Goal: Information Seeking & Learning: Learn about a topic

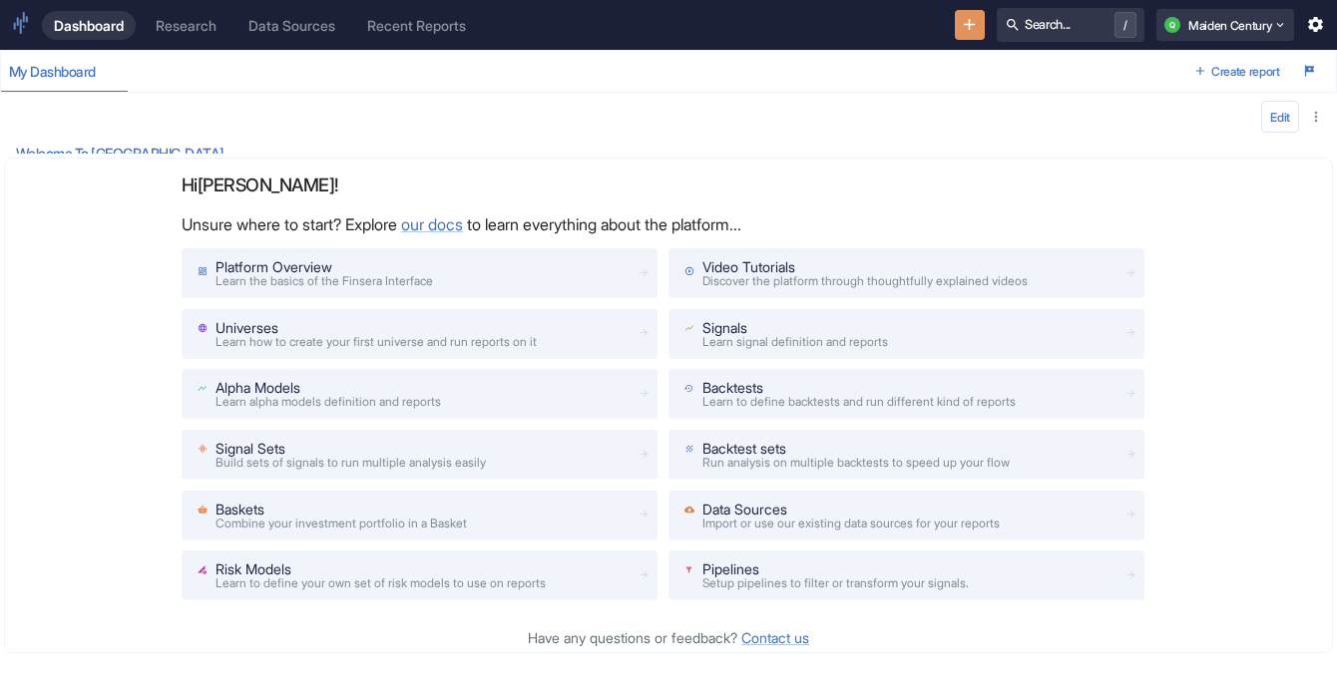
click at [199, 32] on div "Research" at bounding box center [186, 25] width 61 height 17
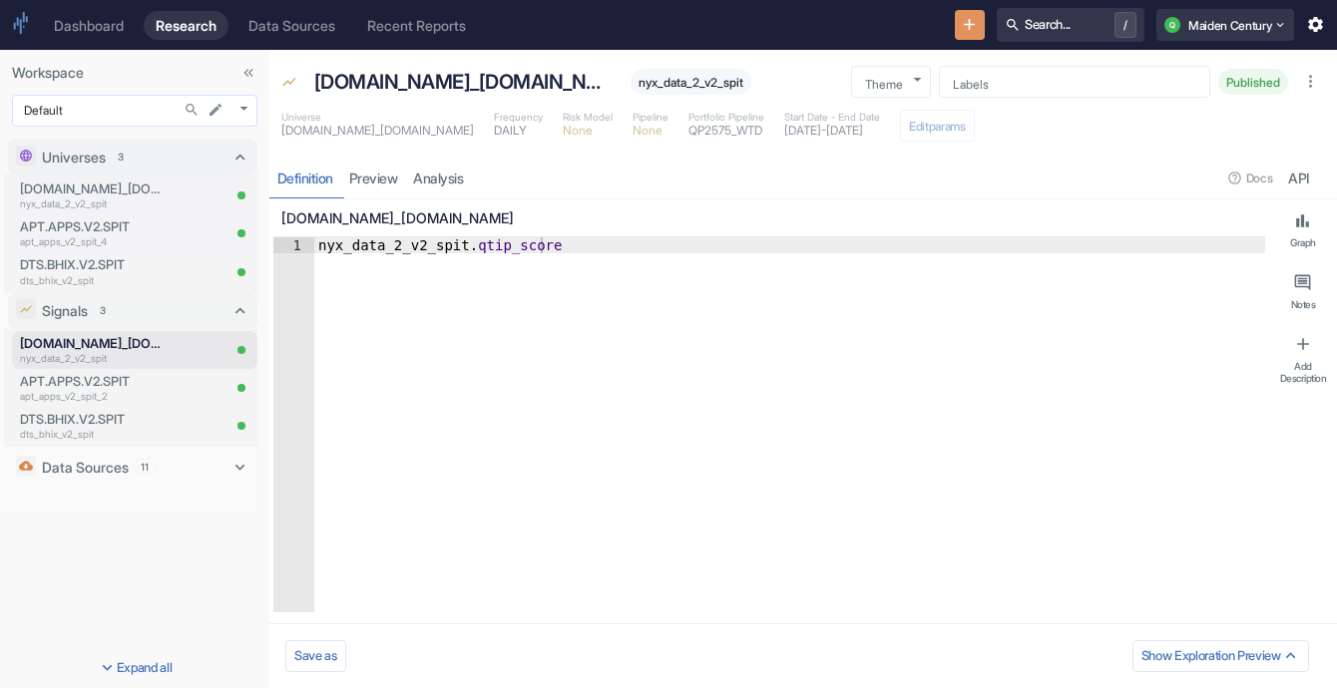
click at [134, 111] on body "Dashboard Research Data Sources Recent Reports Search... / Q Maiden Century Wor…" at bounding box center [668, 344] width 1337 height 688
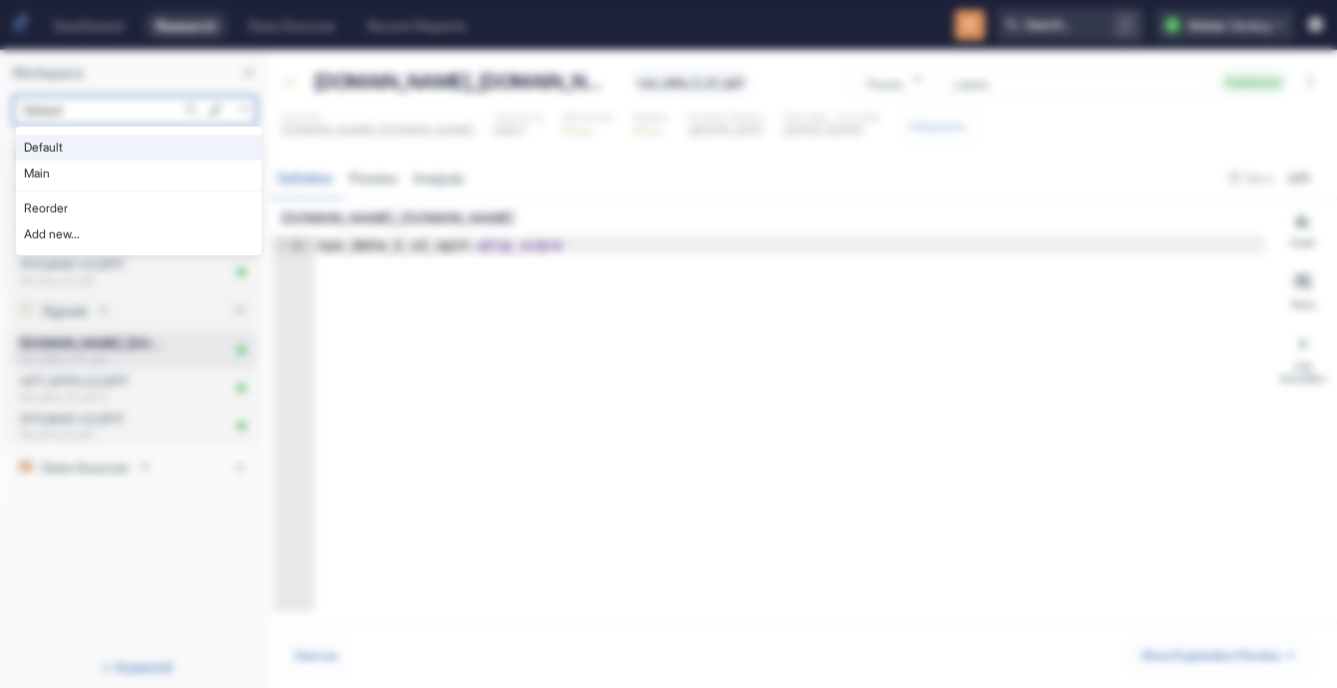
type textarea "x"
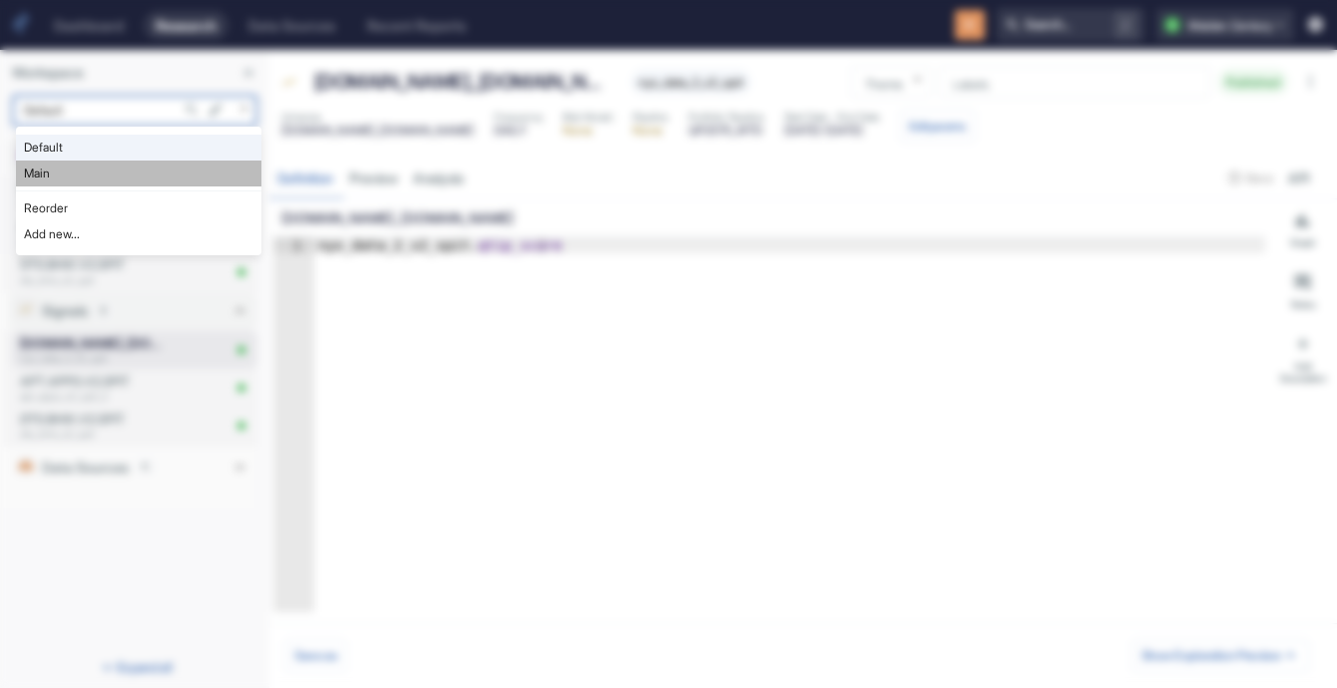
click at [119, 161] on li "Main" at bounding box center [138, 174] width 245 height 26
type input "1008"
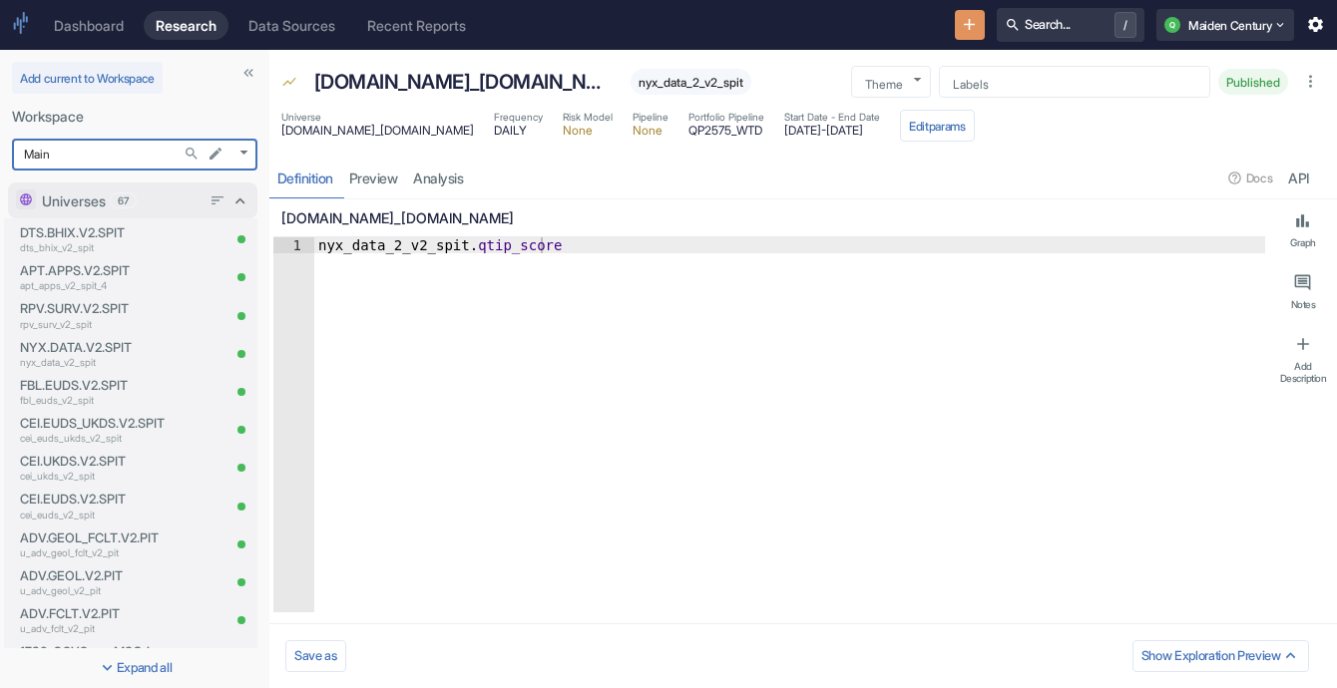
click at [230, 202] on icon at bounding box center [239, 201] width 19 height 19
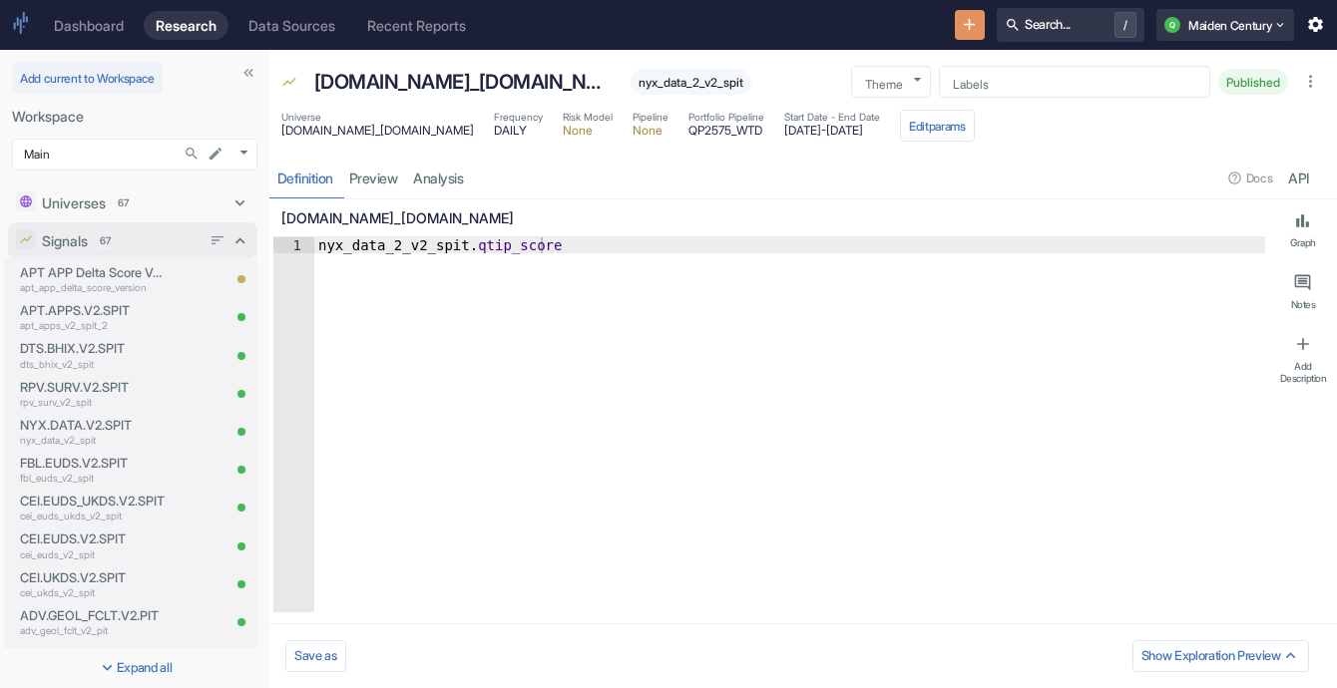
click at [94, 246] on div "Signals 67" at bounding box center [121, 240] width 159 height 21
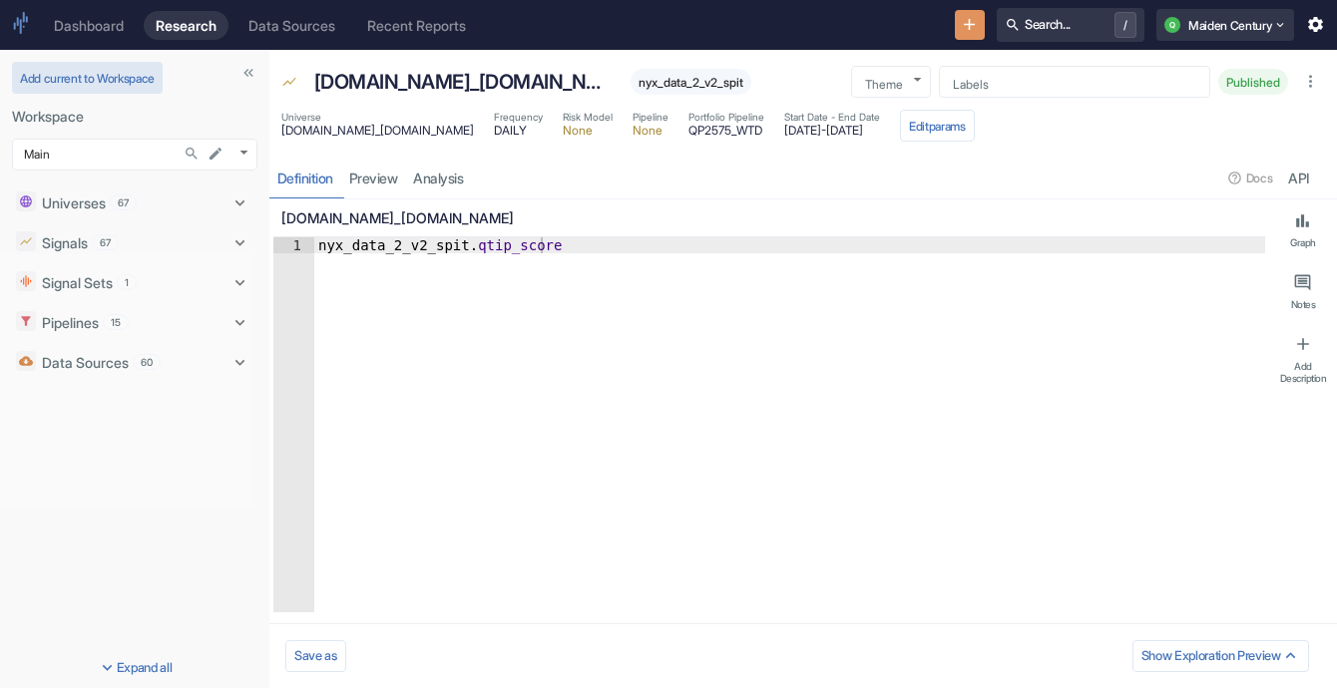
click at [131, 81] on button "Add current to Workspace" at bounding box center [87, 78] width 151 height 32
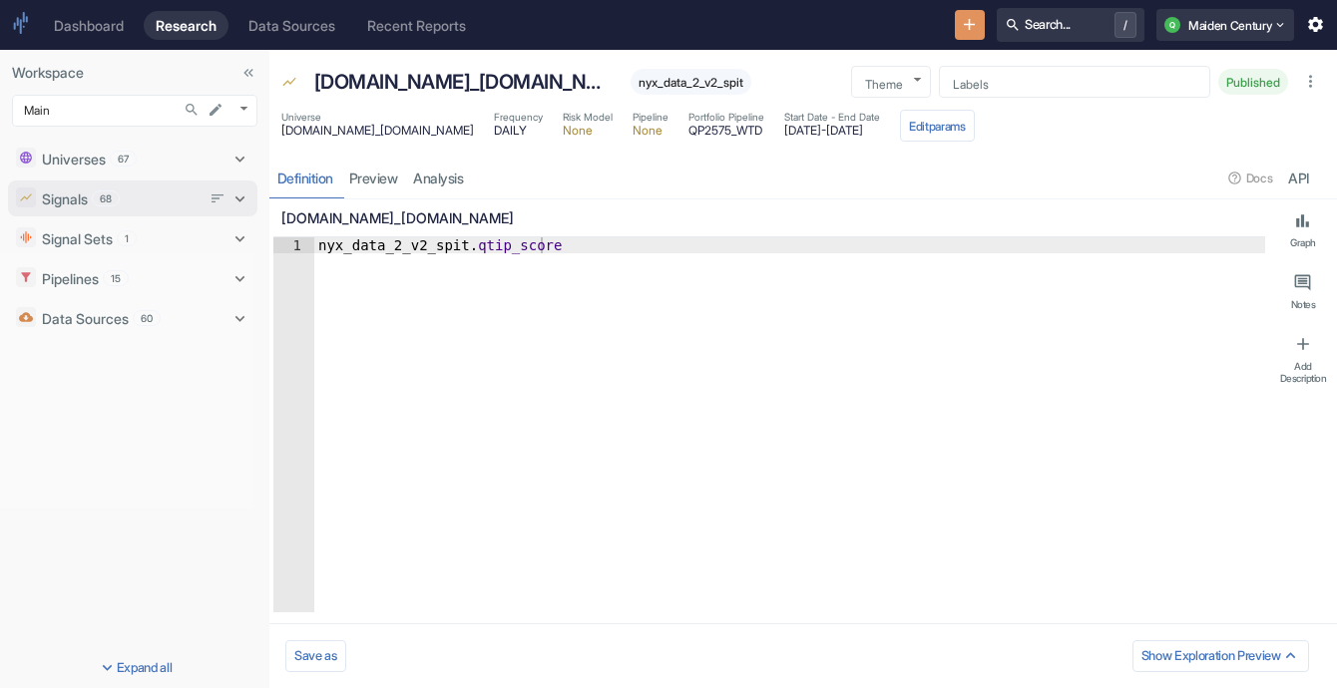
click at [146, 206] on div "Signals 68" at bounding box center [121, 199] width 159 height 21
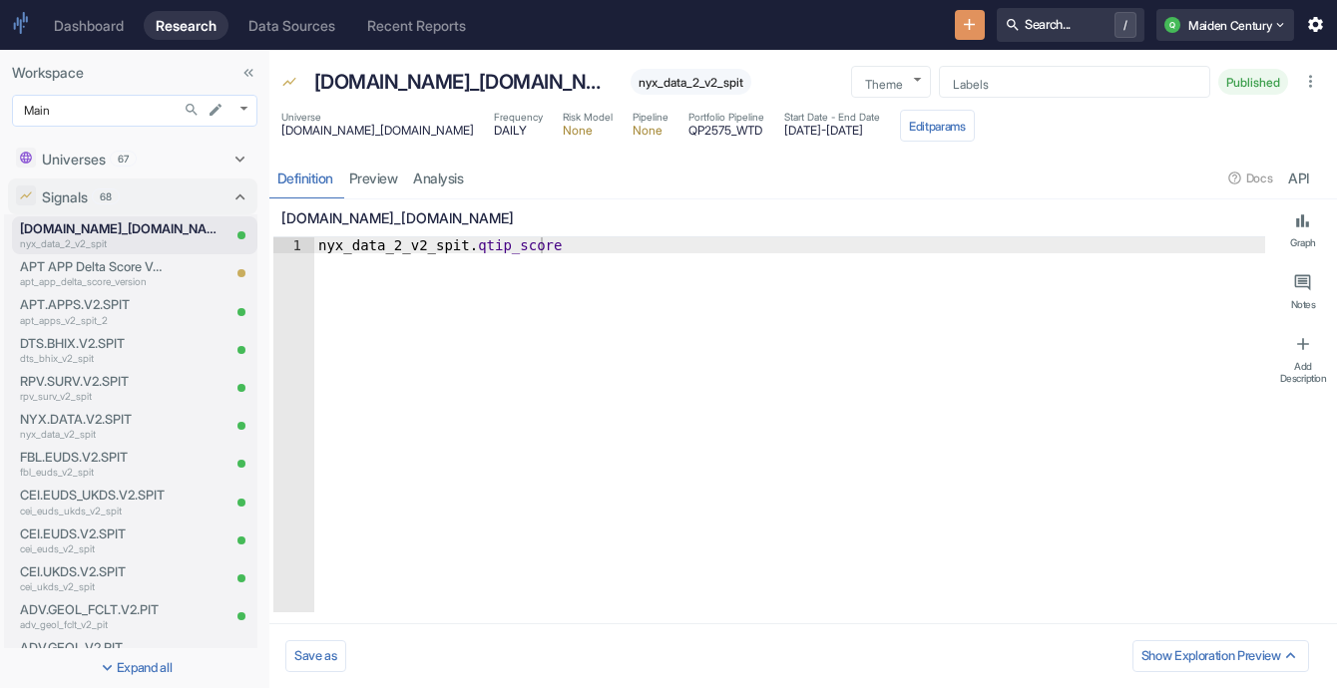
type textarea "x"
click at [142, 116] on body "Dashboard Research Data Sources Recent Reports Search... / Q Maiden Century Wor…" at bounding box center [668, 344] width 1337 height 688
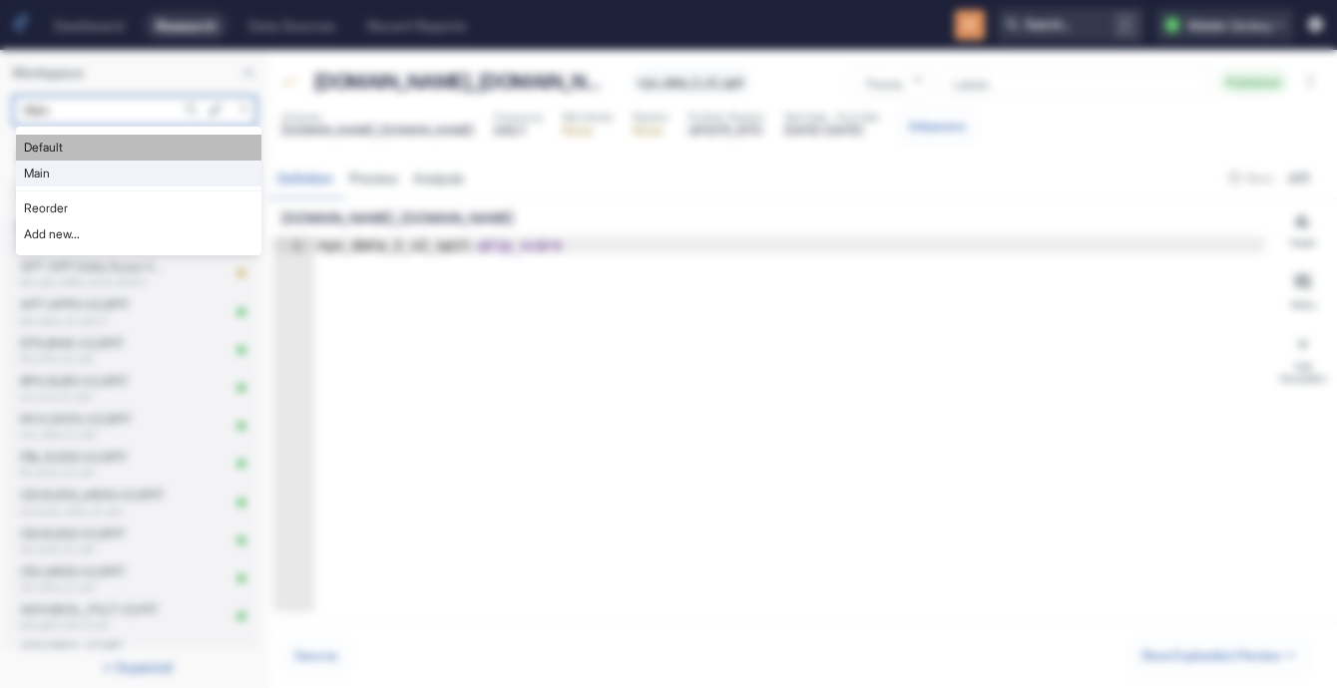
click at [140, 147] on li "Default" at bounding box center [138, 148] width 245 height 26
type input "983"
type textarea "x"
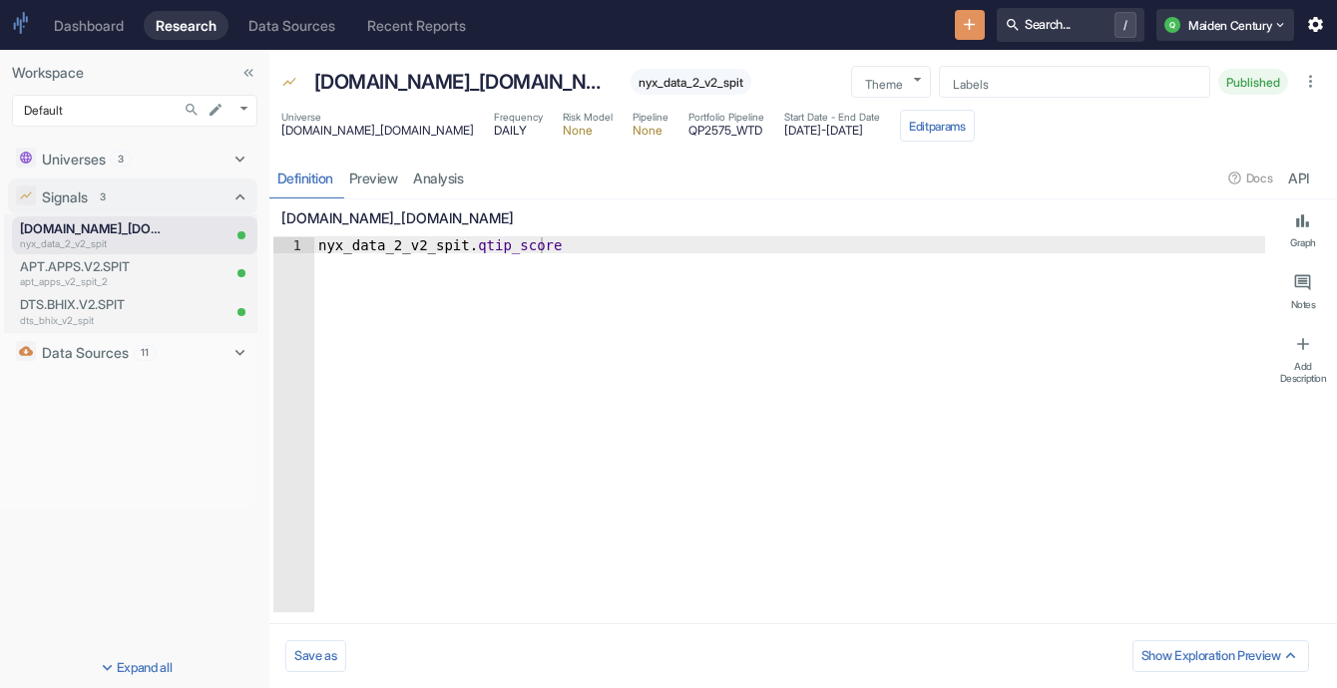
click at [84, 127] on div "Workspace Default 983 ​" at bounding box center [134, 90] width 269 height 81
click at [75, 122] on body "Dashboard Research Data Sources Recent Reports Search... / Q Maiden Century Wor…" at bounding box center [668, 344] width 1337 height 688
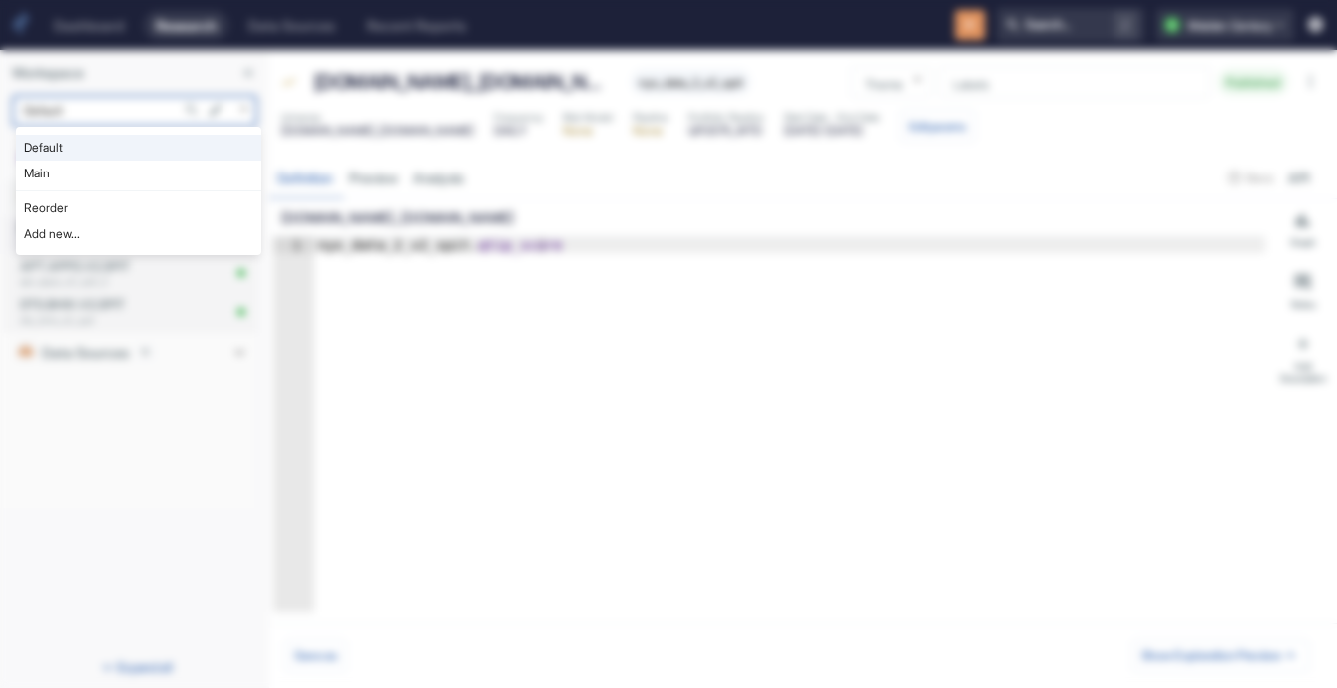
click at [93, 181] on li "Main" at bounding box center [138, 174] width 245 height 26
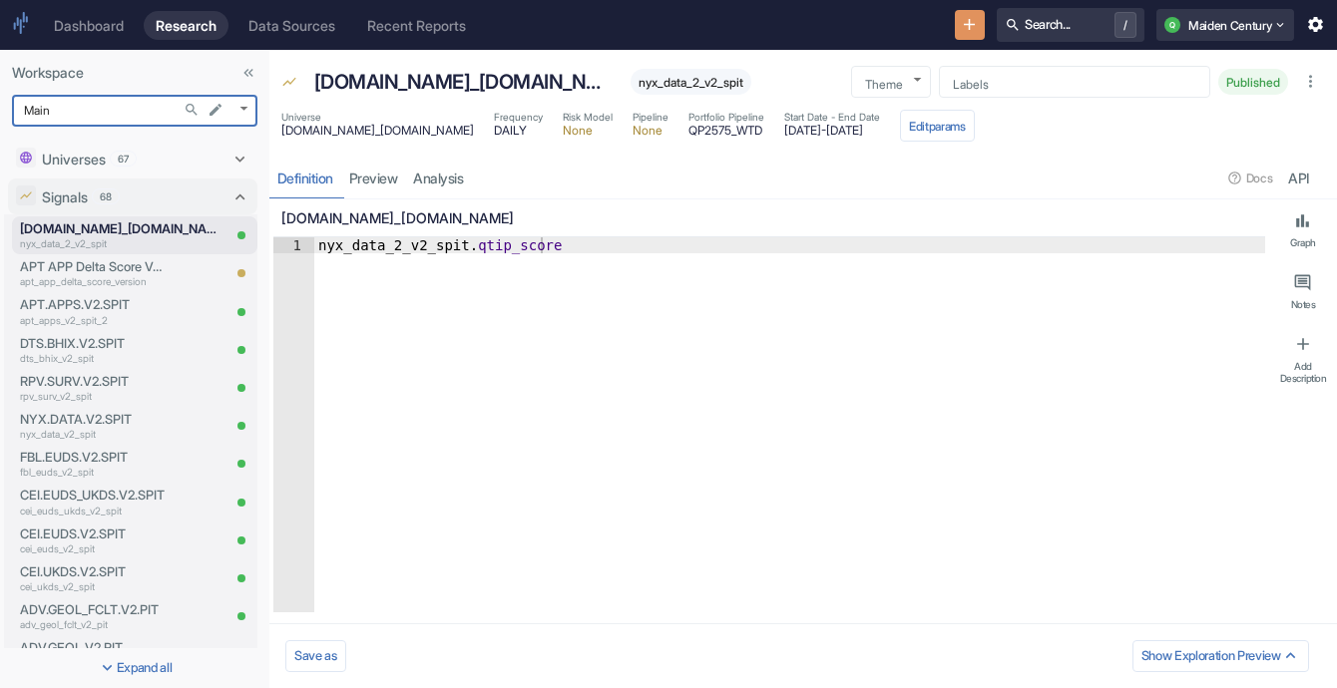
type input "1008"
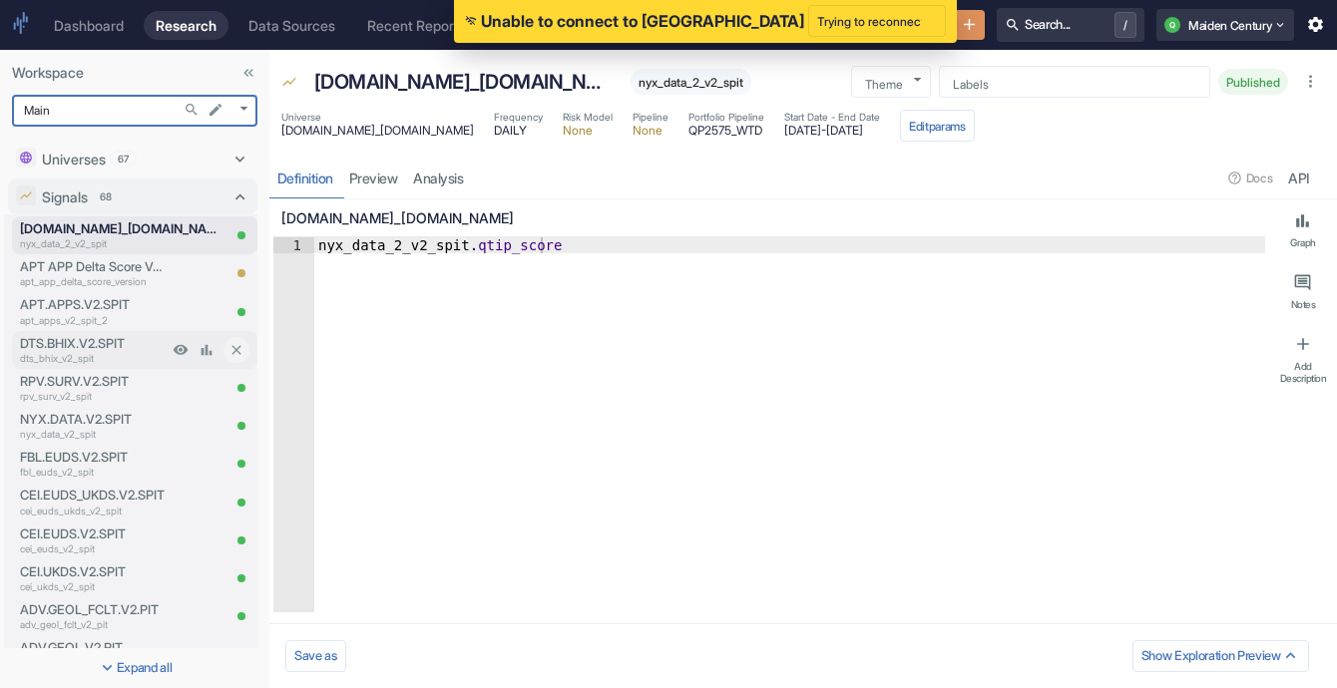
type textarea "x"
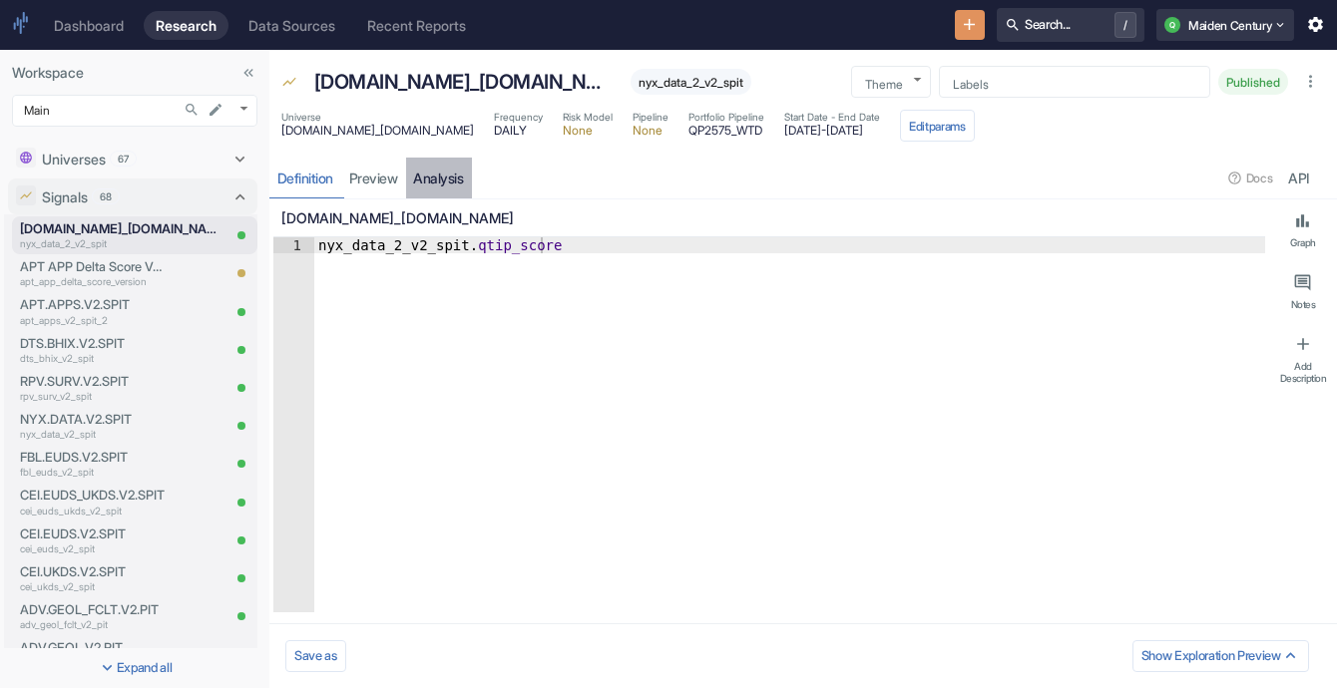
click at [457, 178] on link "analysis" at bounding box center [439, 178] width 66 height 41
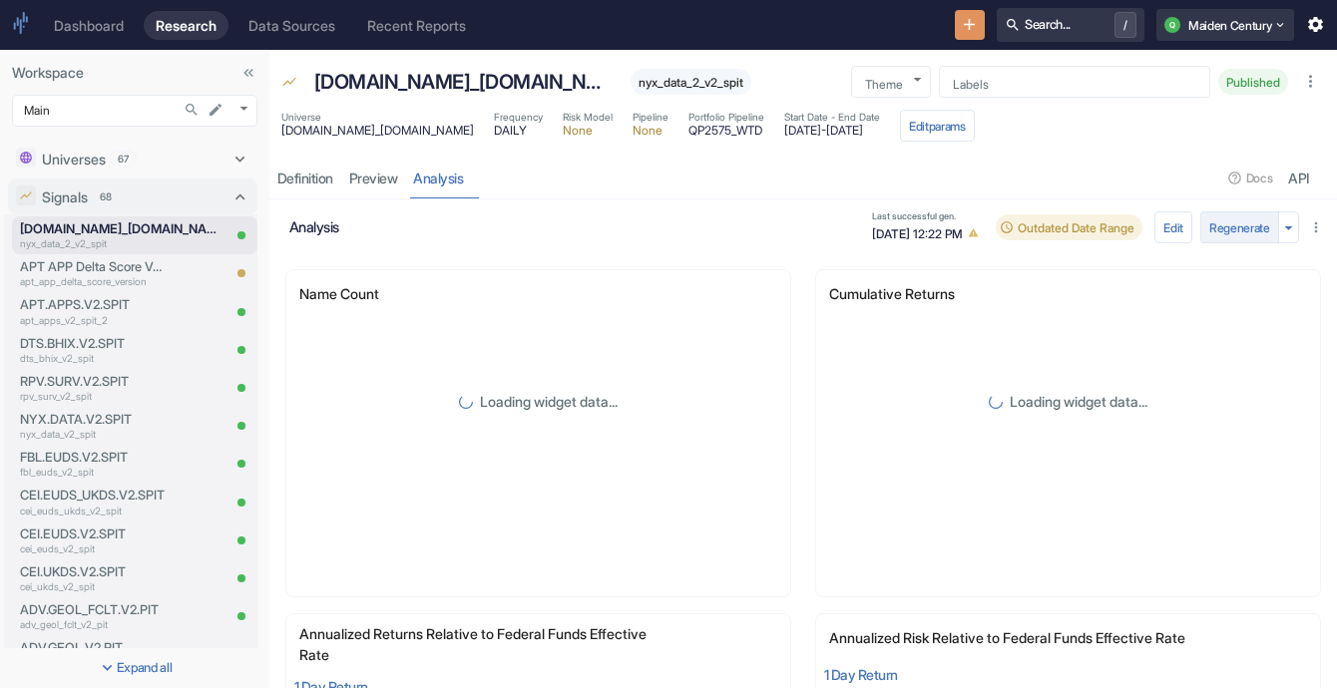
click at [1226, 229] on button "Regenerate" at bounding box center [1239, 227] width 79 height 32
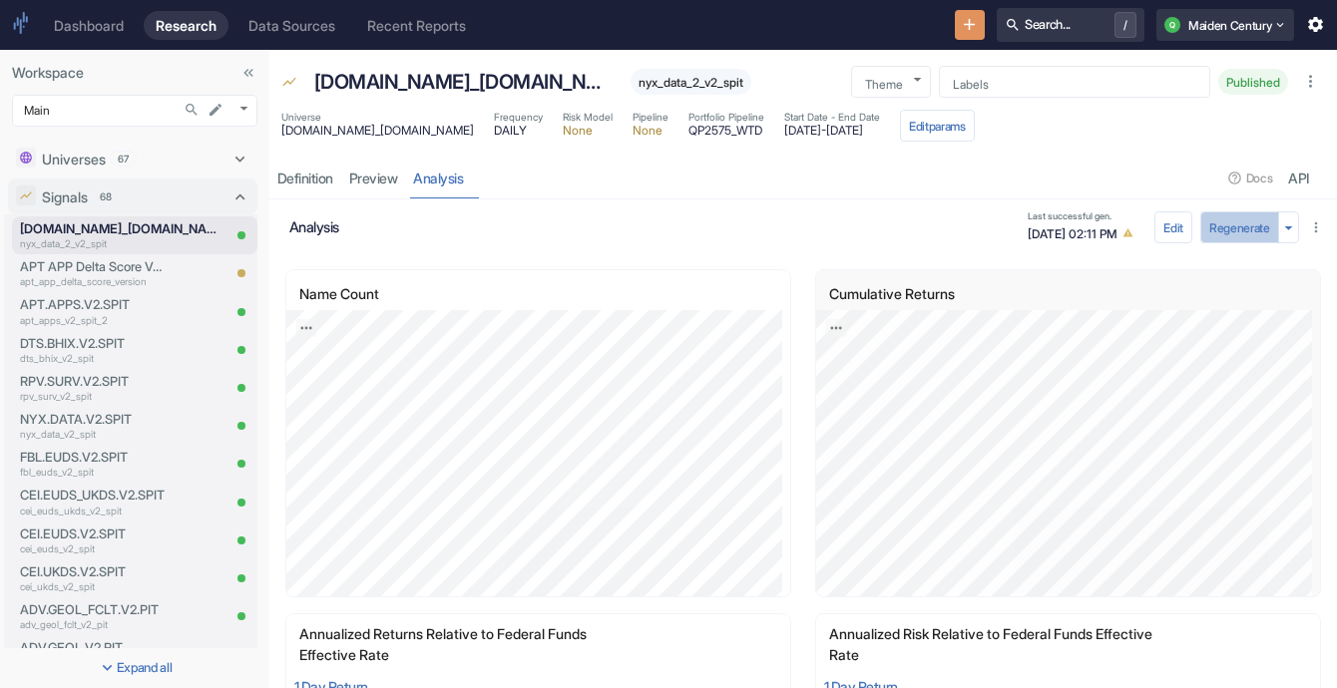
click at [1228, 227] on button "Regenerate" at bounding box center [1239, 227] width 79 height 32
click at [784, 127] on span "[DATE] - [DATE]" at bounding box center [832, 131] width 96 height 12
copy span "[DATE]"
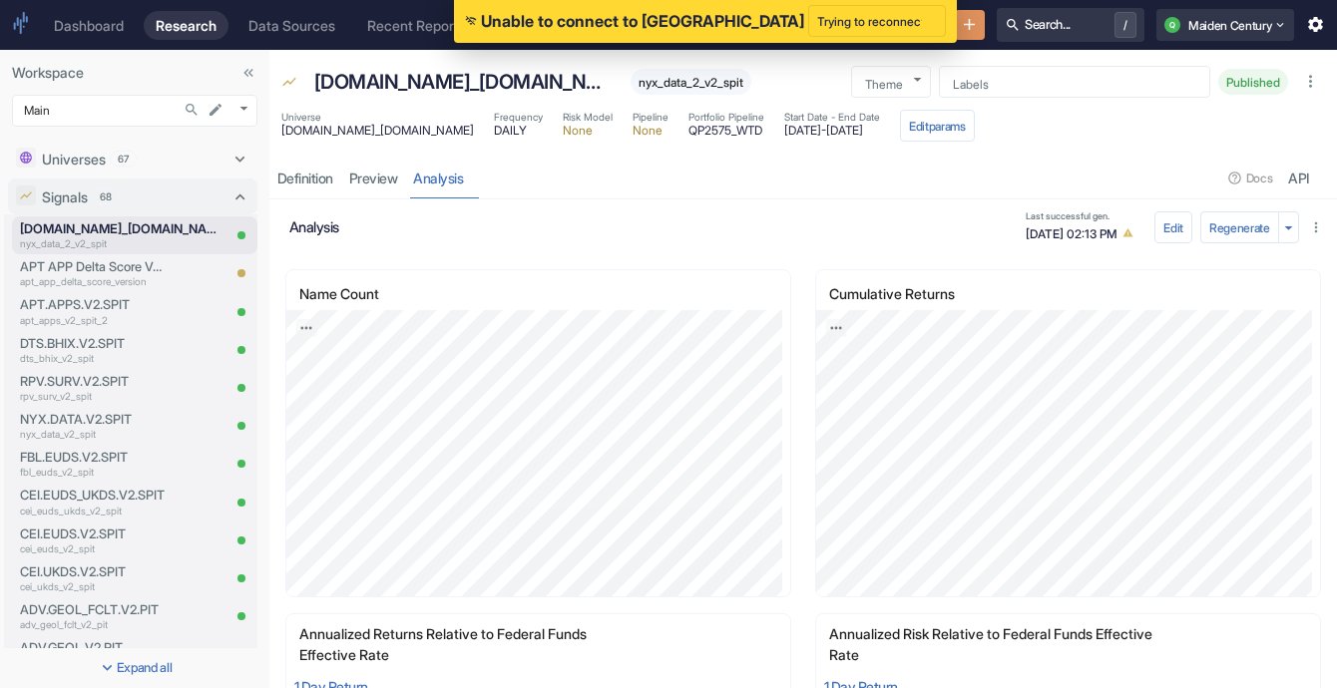
click at [803, 125] on span "[DATE] - [DATE]" at bounding box center [832, 131] width 96 height 12
copy span "[DATE]"
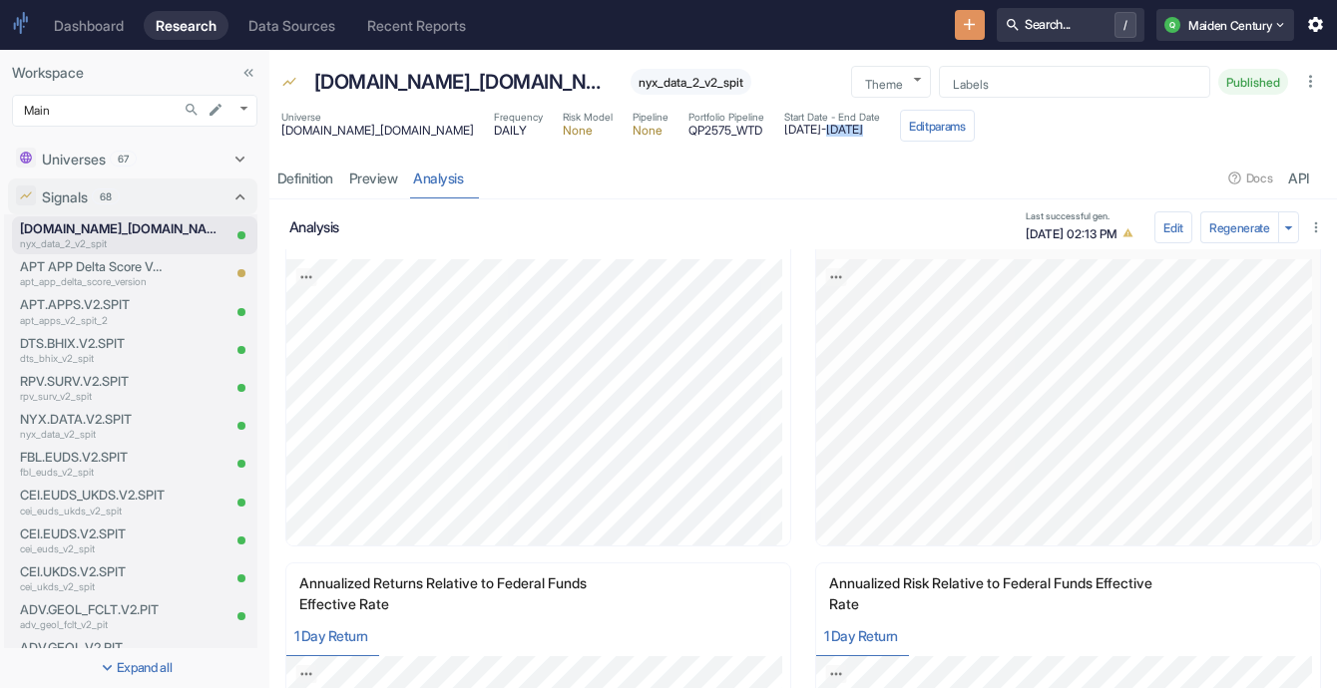
scroll to position [0, 0]
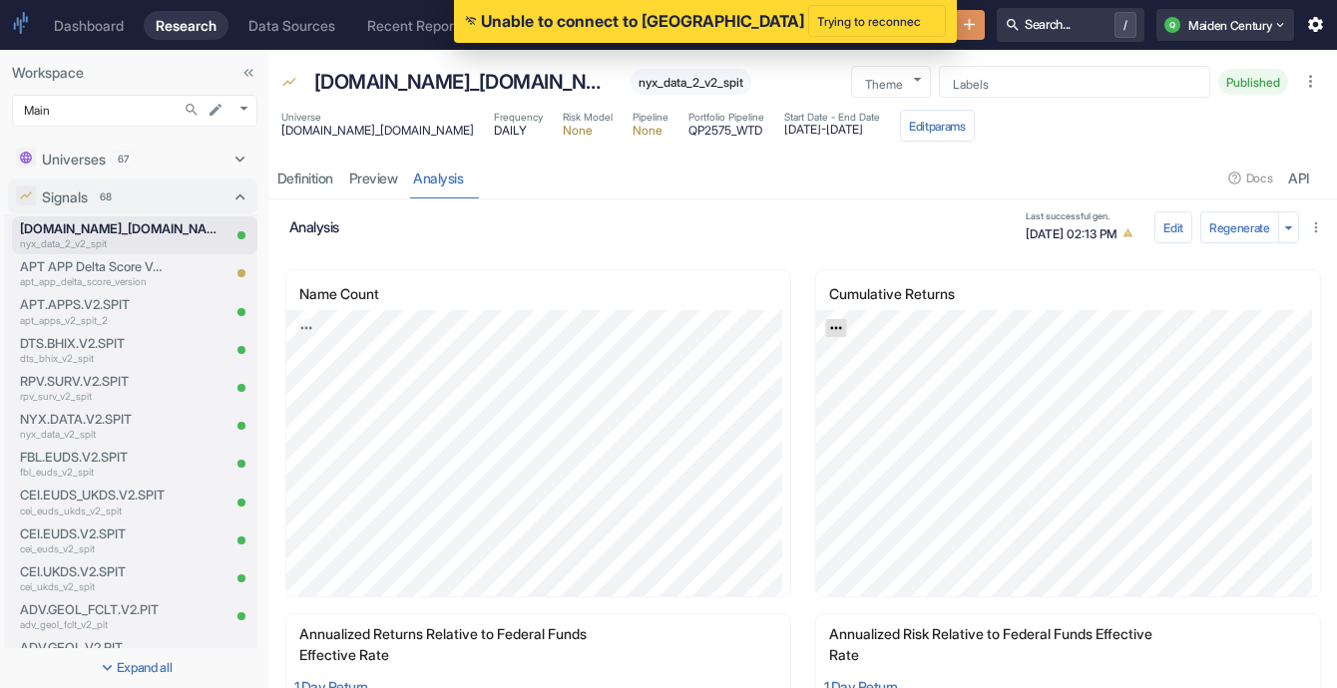
click at [830, 329] on icon "Export; Press ENTER to open" at bounding box center [836, 328] width 14 height 14
click at [875, 378] on link "CSV" at bounding box center [885, 381] width 56 height 21
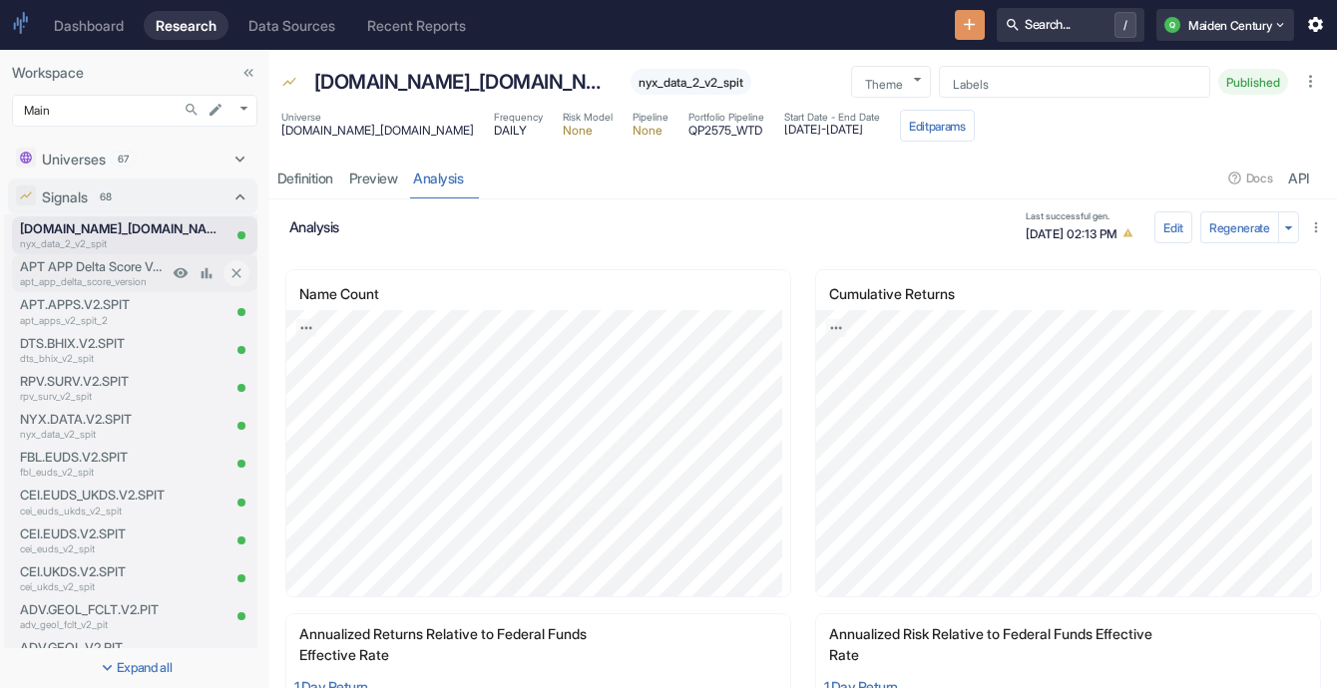
click at [68, 265] on p "APT APP Delta Score Version" at bounding box center [94, 266] width 148 height 19
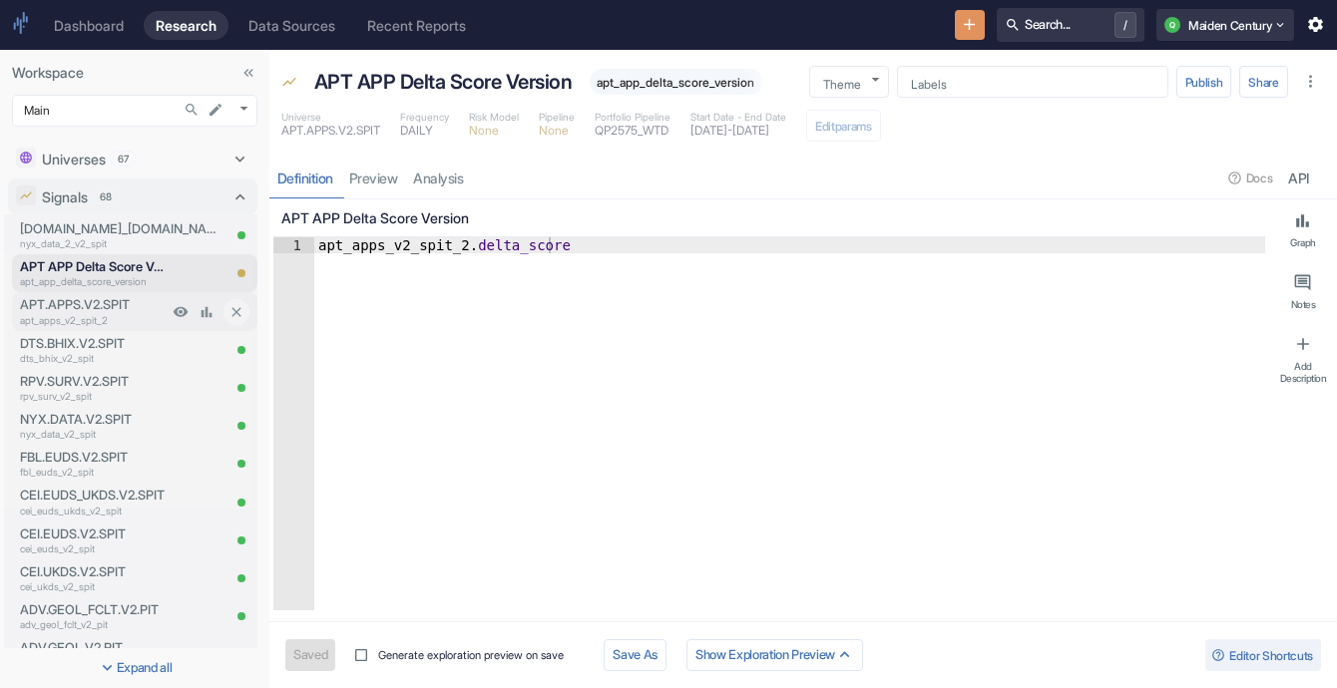
type textarea "x"
click at [125, 306] on p "APT.APPS.V2.SPIT" at bounding box center [94, 304] width 148 height 19
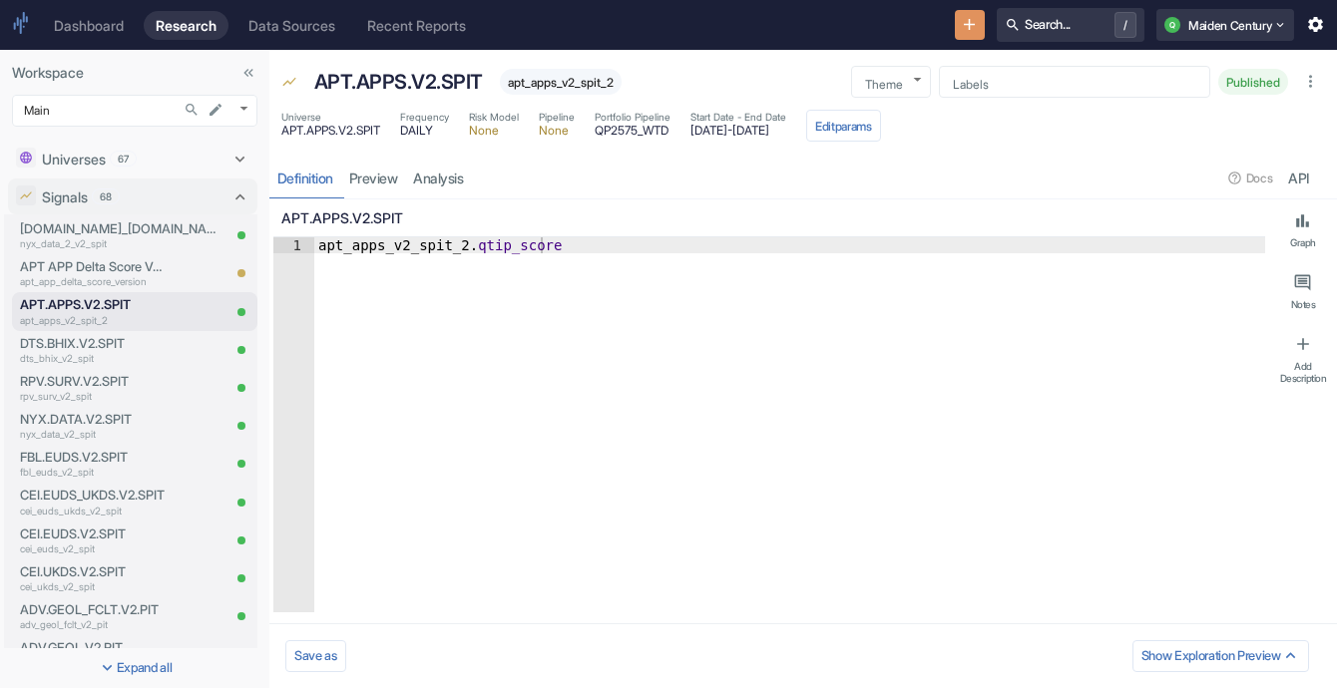
type textarea "x"
click at [382, 184] on link "preview" at bounding box center [373, 178] width 65 height 41
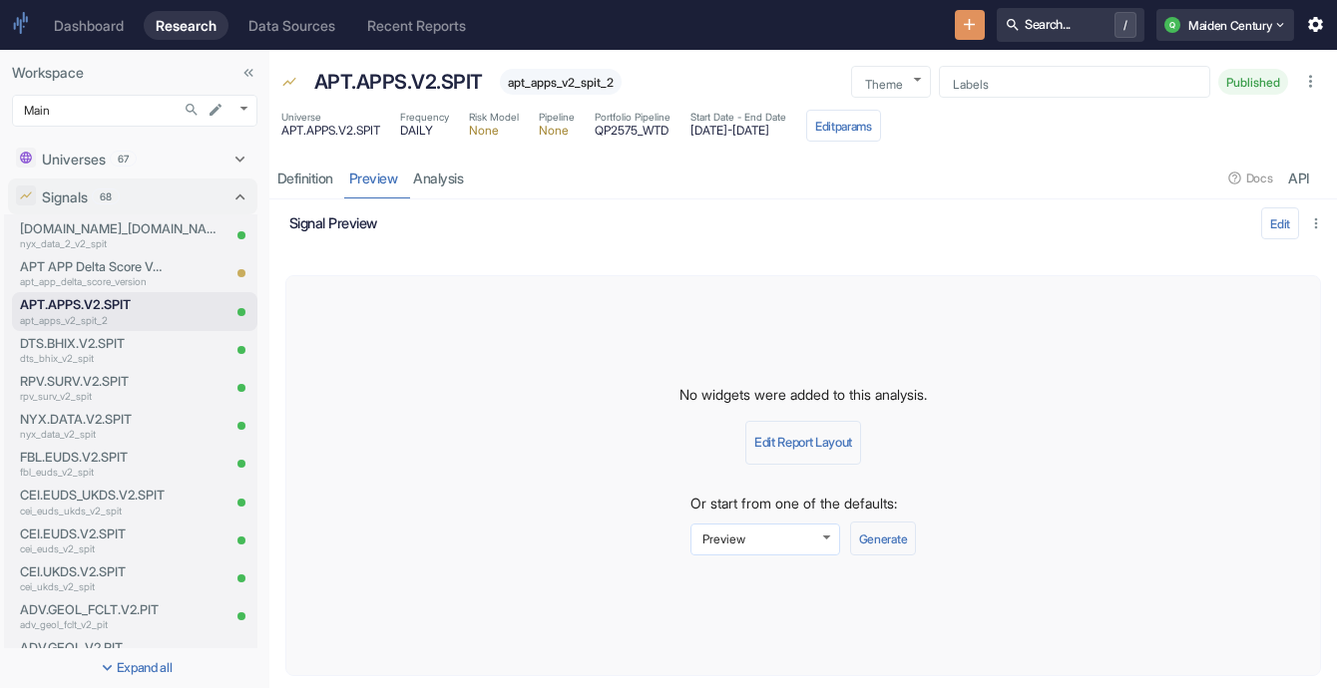
click at [798, 546] on body "Dashboard Research Data Sources Recent Reports Search... / Q Maiden Century Wor…" at bounding box center [668, 344] width 1337 height 688
click at [798, 546] on div at bounding box center [668, 344] width 1337 height 688
click at [453, 178] on link "analysis" at bounding box center [439, 178] width 66 height 41
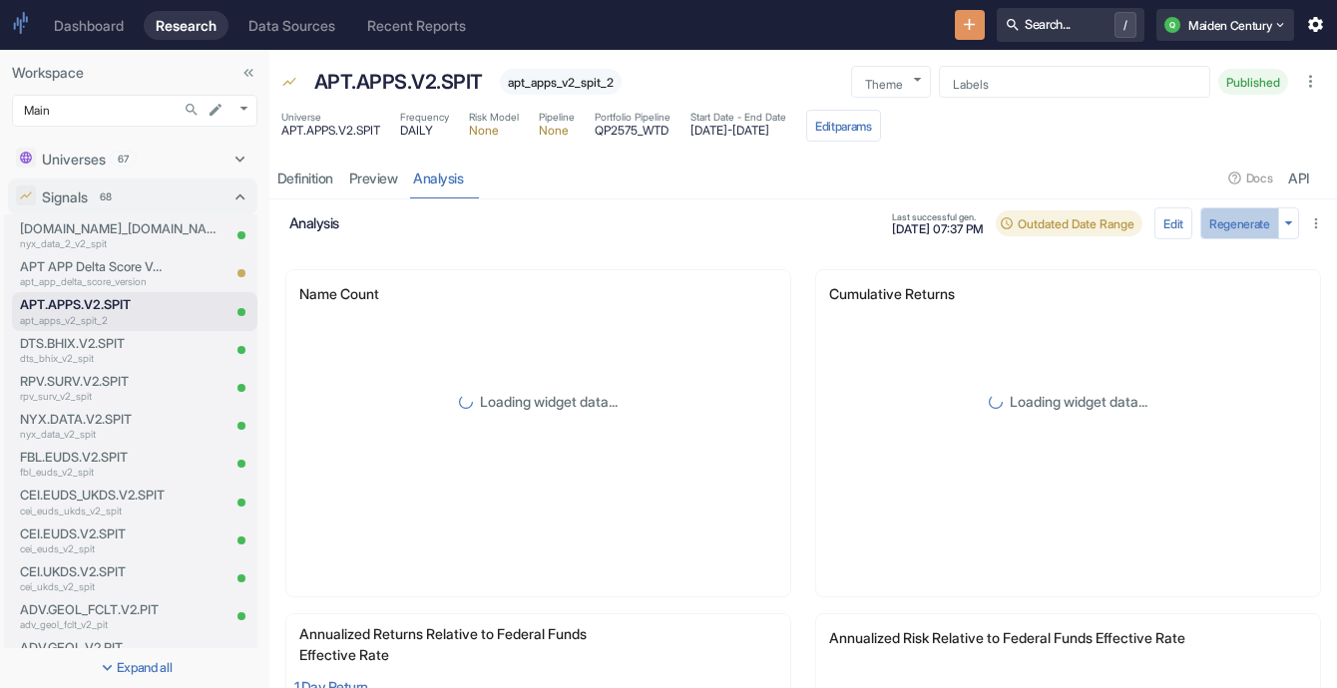
click at [1225, 222] on button "Regenerate" at bounding box center [1239, 223] width 79 height 32
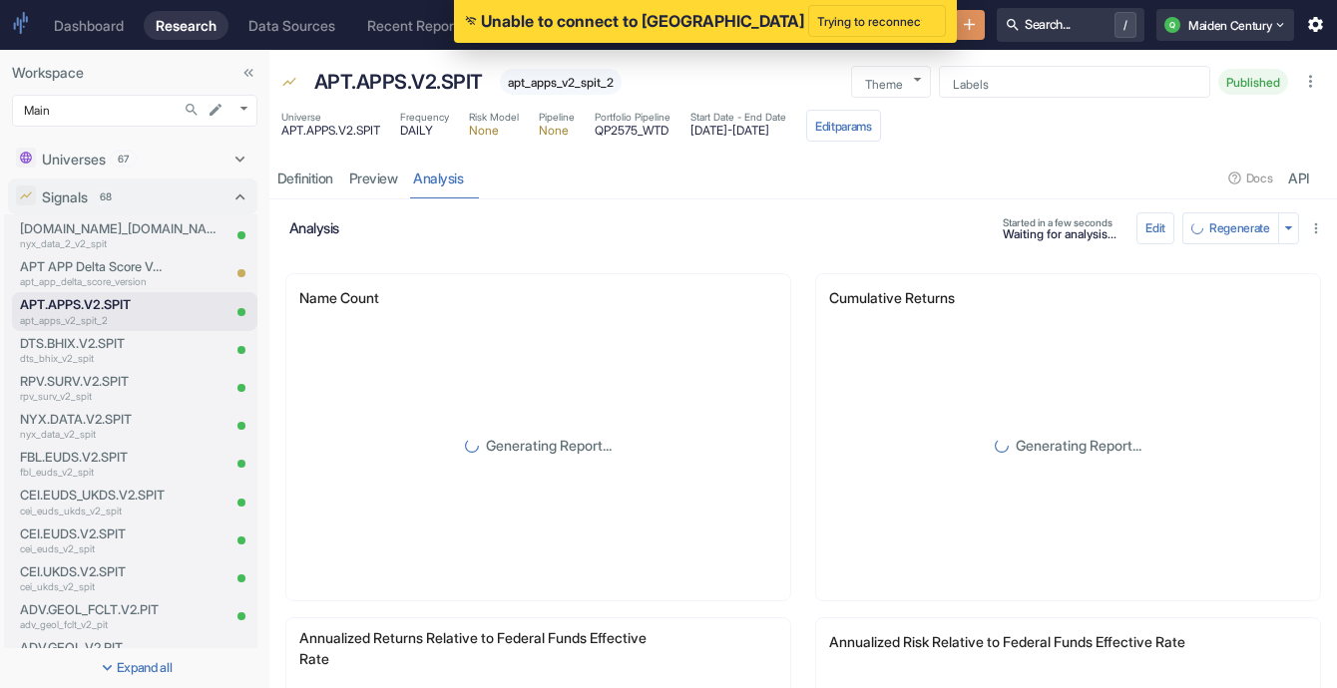
click at [721, 136] on div "Start Date - End Date [DATE] - [DATE]" at bounding box center [738, 126] width 96 height 32
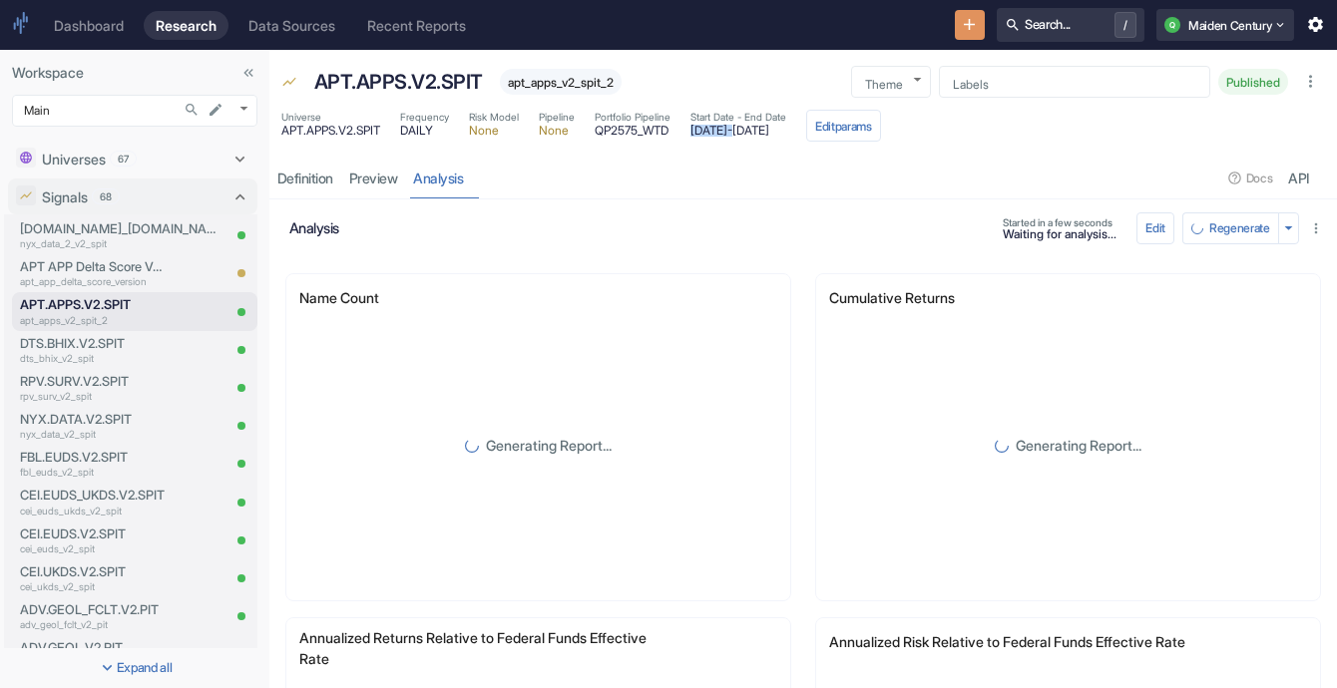
copy span "[DATE]"
click at [786, 132] on span "[DATE] - [DATE]" at bounding box center [738, 131] width 96 height 12
copy span "[DATE]"
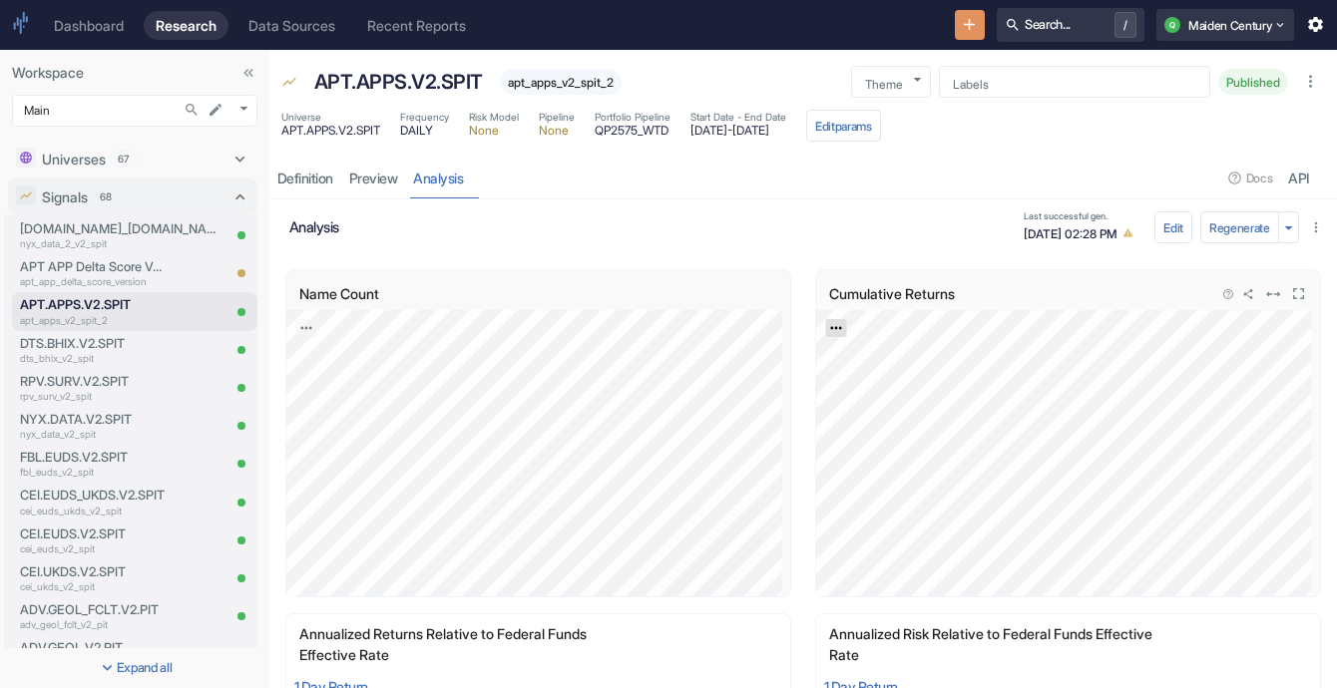
click at [833, 331] on icon "Export; Press ENTER to open" at bounding box center [836, 328] width 14 height 14
click at [888, 387] on link "CSV" at bounding box center [885, 381] width 56 height 21
click at [65, 338] on p "DTS.BHIX.V2.SPIT" at bounding box center [94, 343] width 148 height 19
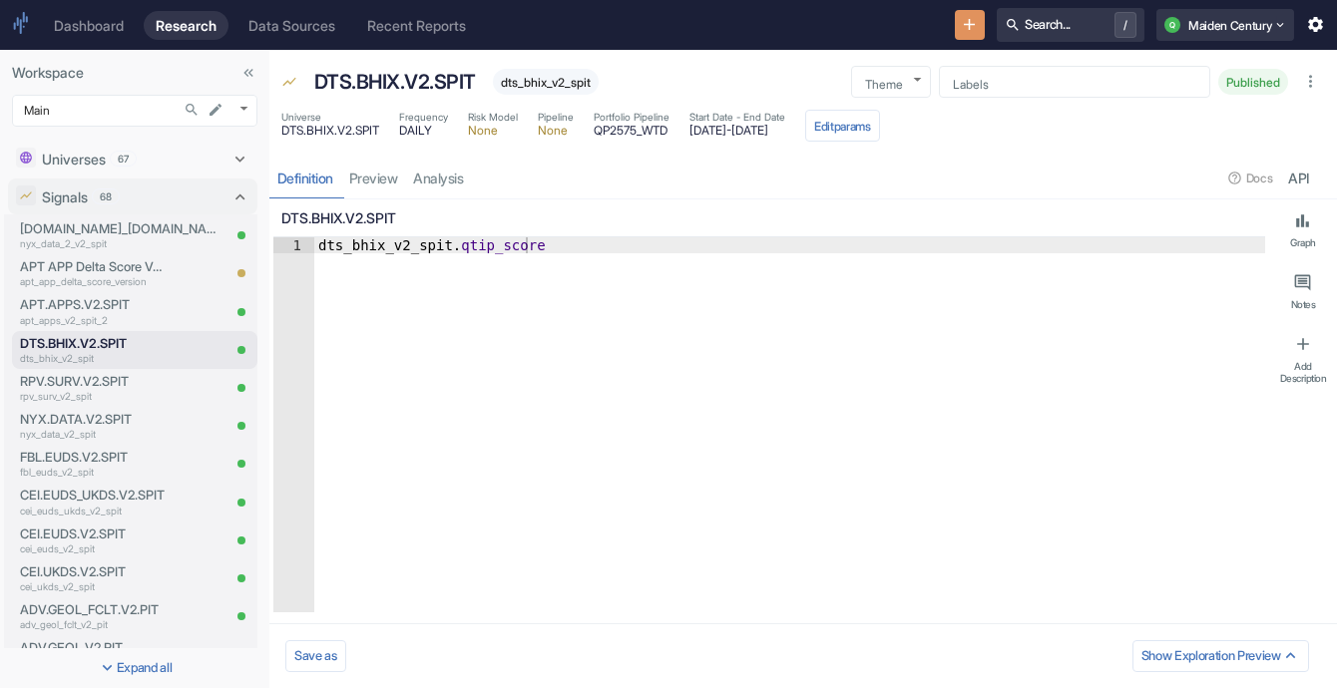
type textarea "x"
click at [453, 188] on link "analysis" at bounding box center [439, 178] width 66 height 41
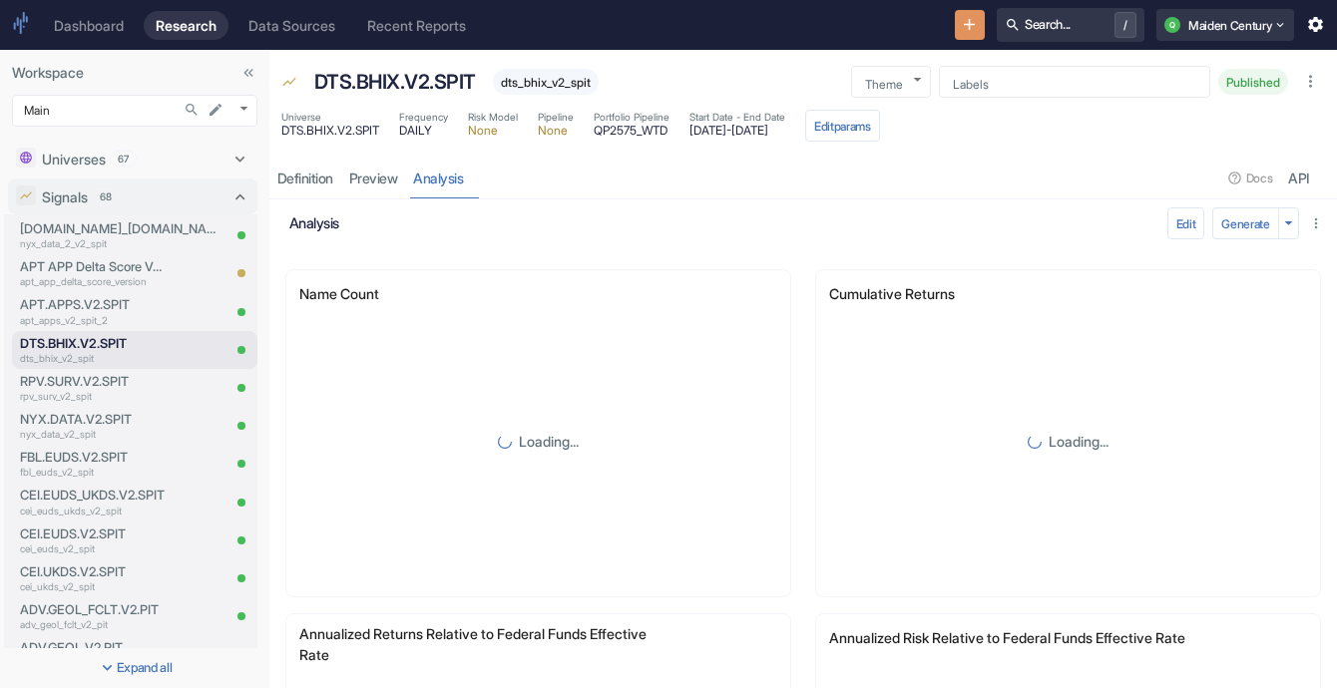
click at [721, 123] on span "Start Date - End Date" at bounding box center [737, 117] width 96 height 15
click at [720, 130] on span "[DATE] - [DATE]" at bounding box center [737, 131] width 96 height 12
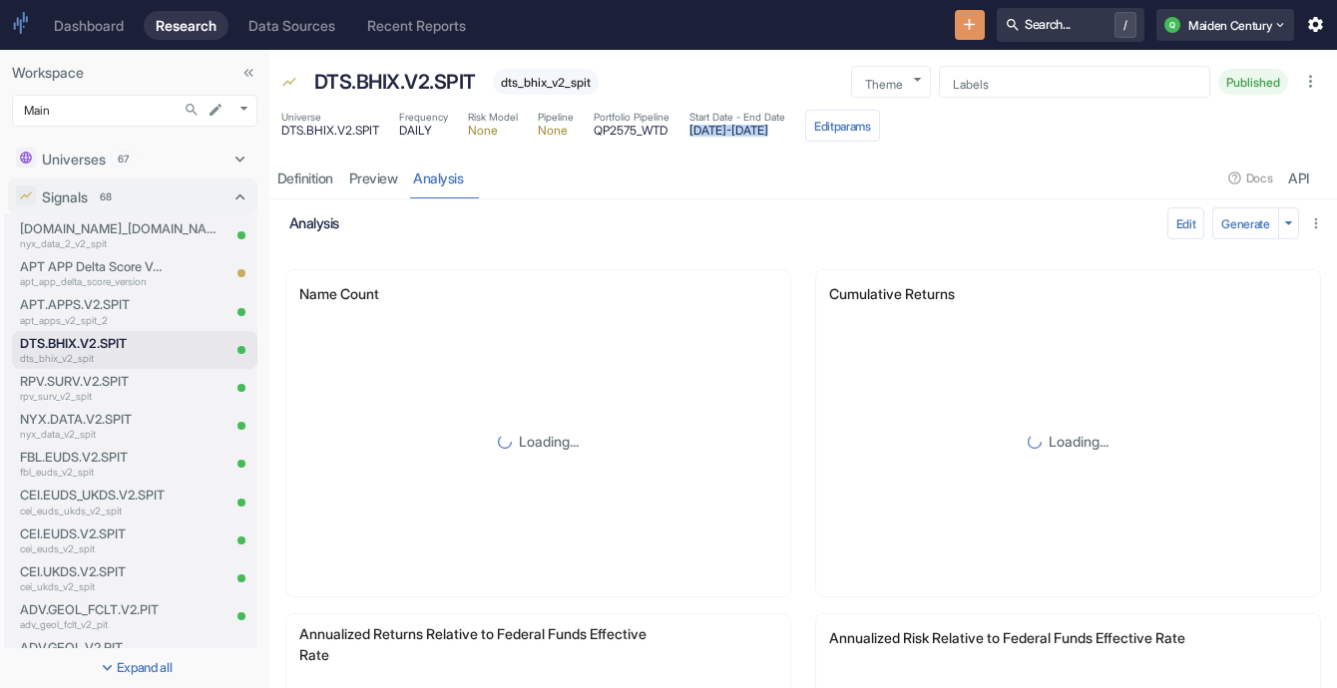
click at [720, 130] on span "[DATE] - [DATE]" at bounding box center [737, 131] width 96 height 12
copy span "[DATE]"
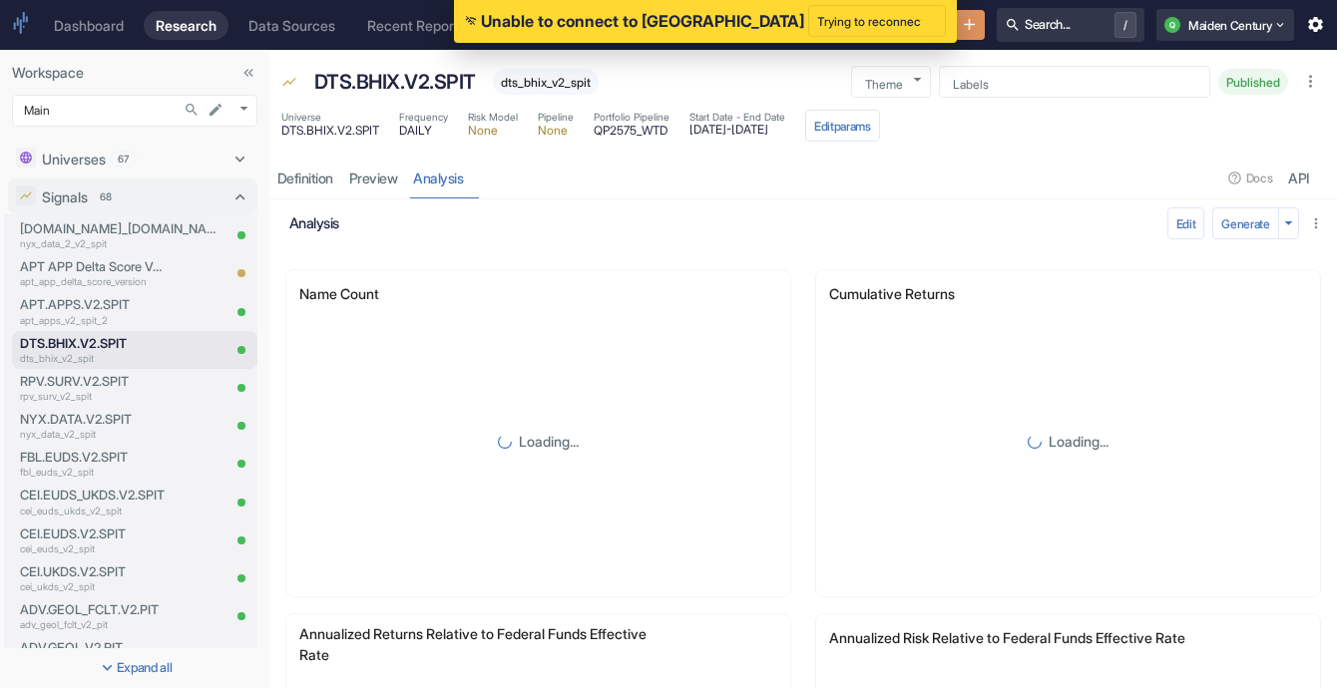
click at [844, 209] on div "analysis Edit Generate" at bounding box center [802, 223] width 1051 height 32
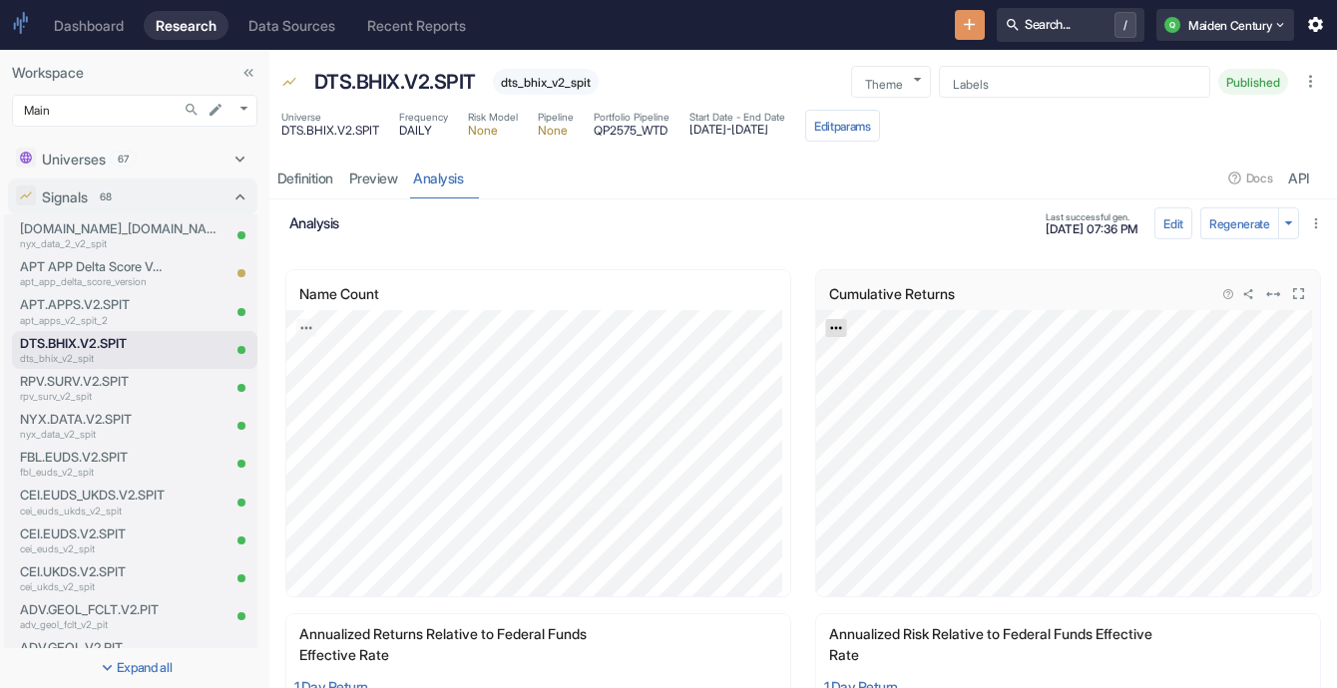
click at [826, 329] on link "Export; Press ENTER to open" at bounding box center [836, 328] width 21 height 18
click at [883, 381] on link "CSV" at bounding box center [885, 381] width 56 height 21
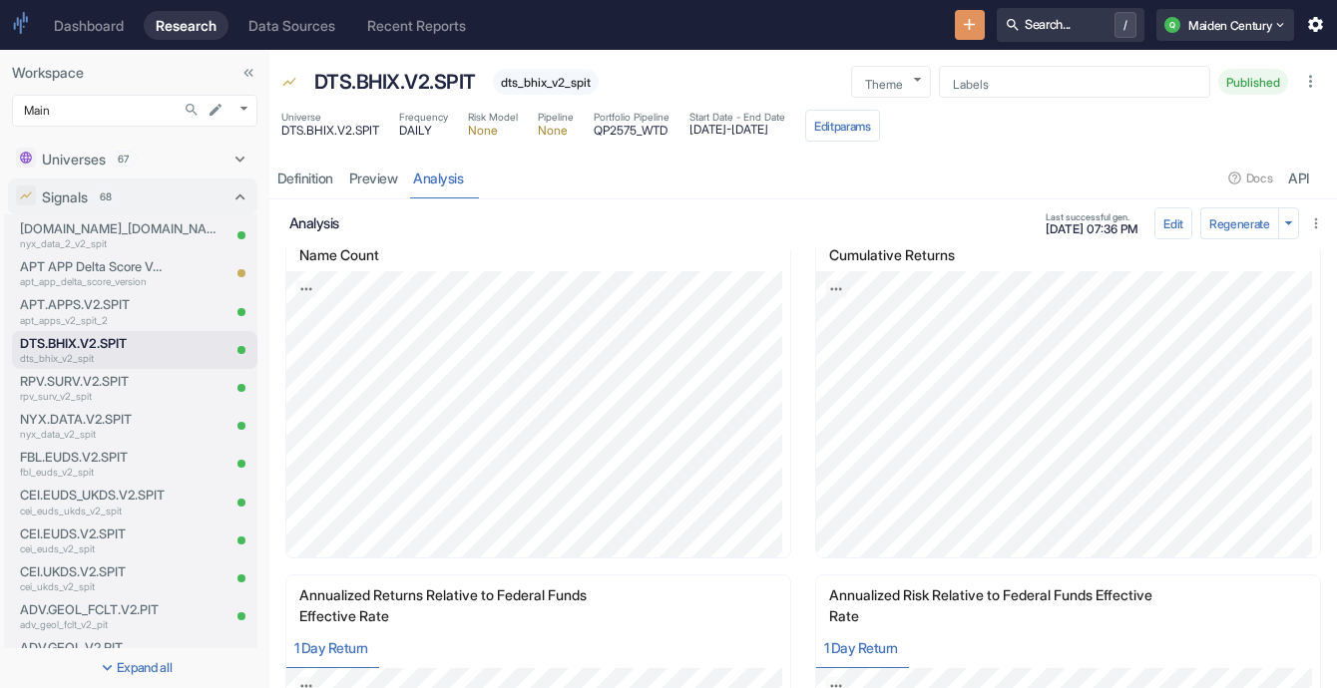
scroll to position [42, 0]
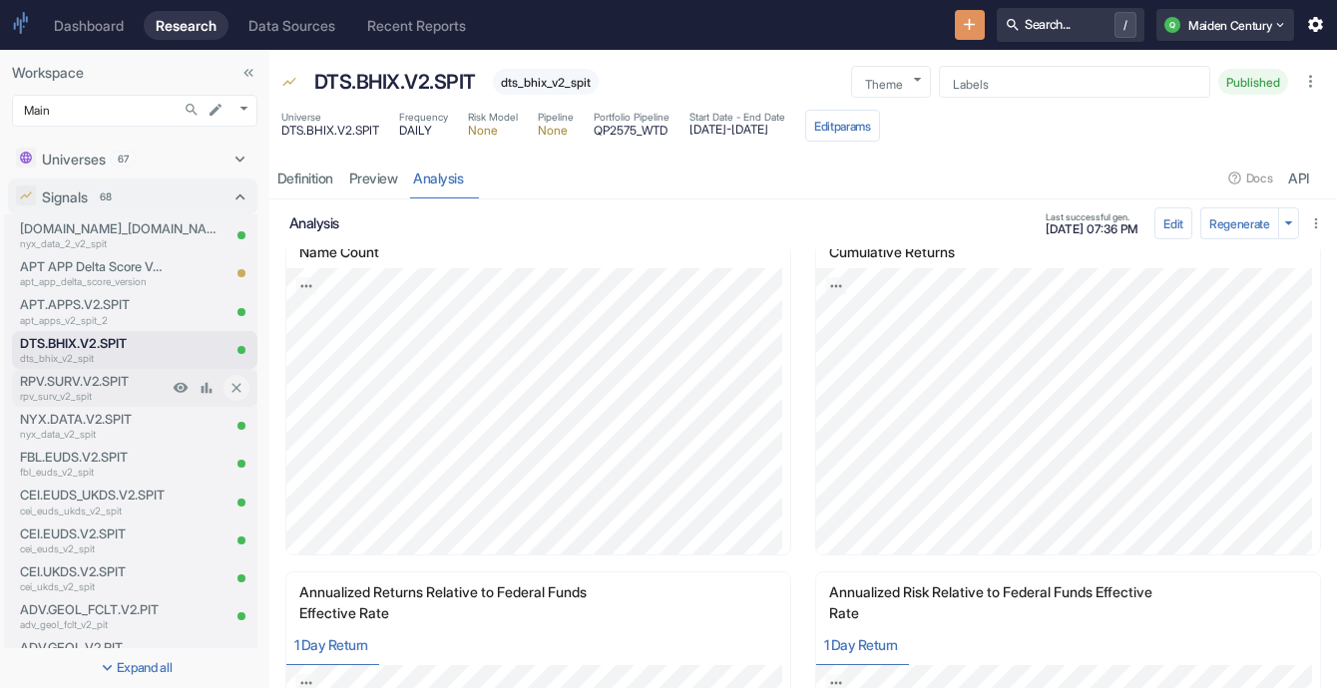
click at [117, 386] on p "RPV.SURV.V2.SPIT" at bounding box center [94, 381] width 148 height 19
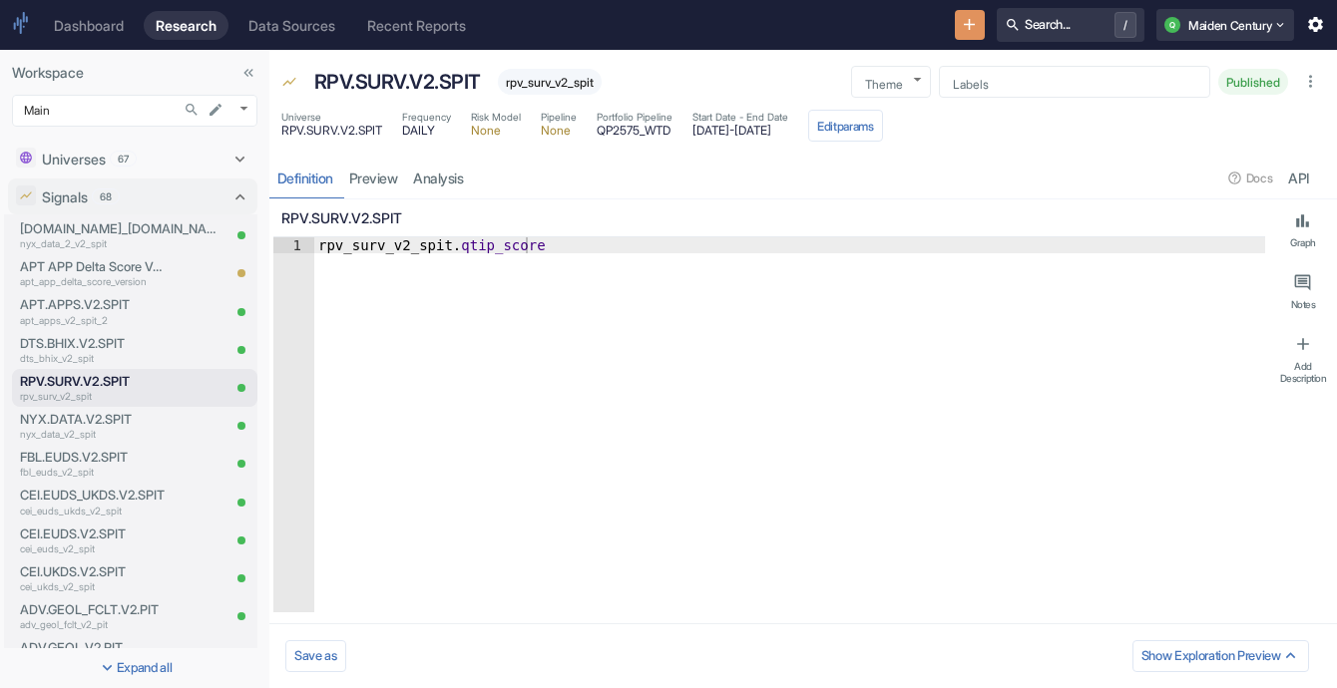
type textarea "x"
click at [439, 180] on link "analysis" at bounding box center [439, 178] width 66 height 41
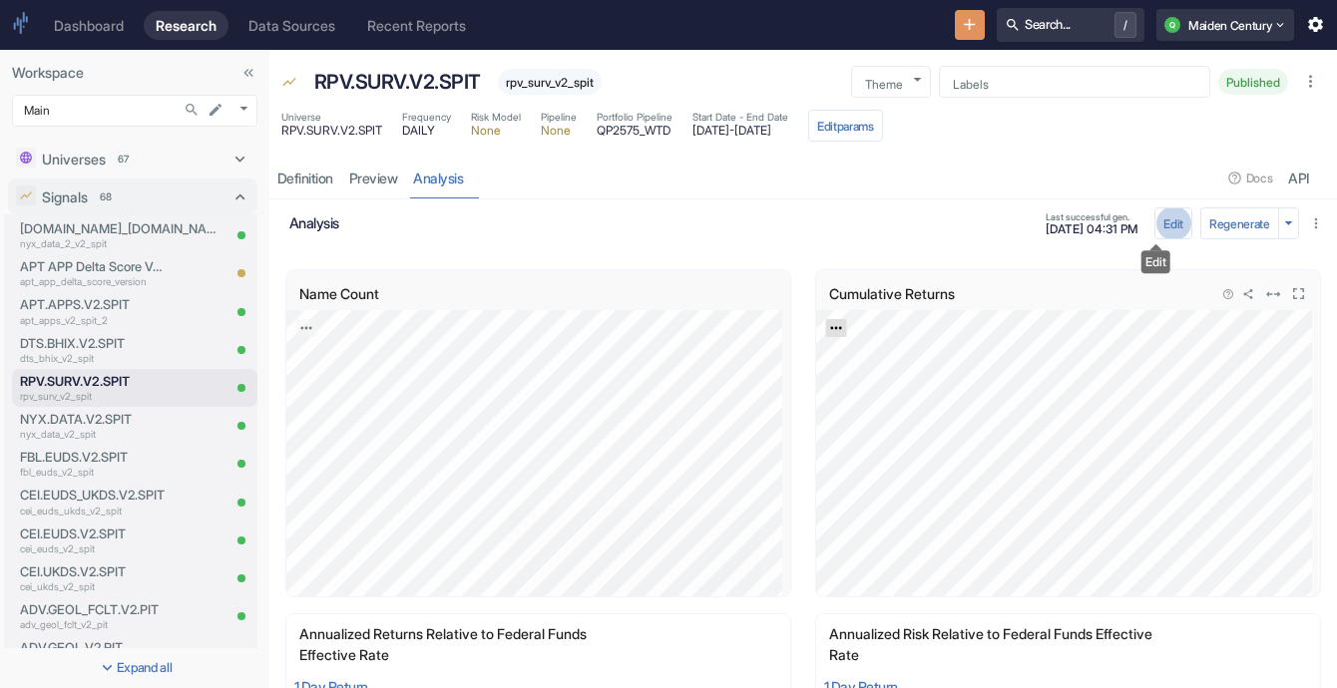
click at [829, 323] on icon "Export; Press ENTER to open" at bounding box center [836, 328] width 14 height 14
click at [886, 384] on link "CSV" at bounding box center [885, 381] width 56 height 21
click at [141, 426] on p "NYX.DATA.V2.SPIT" at bounding box center [94, 419] width 148 height 19
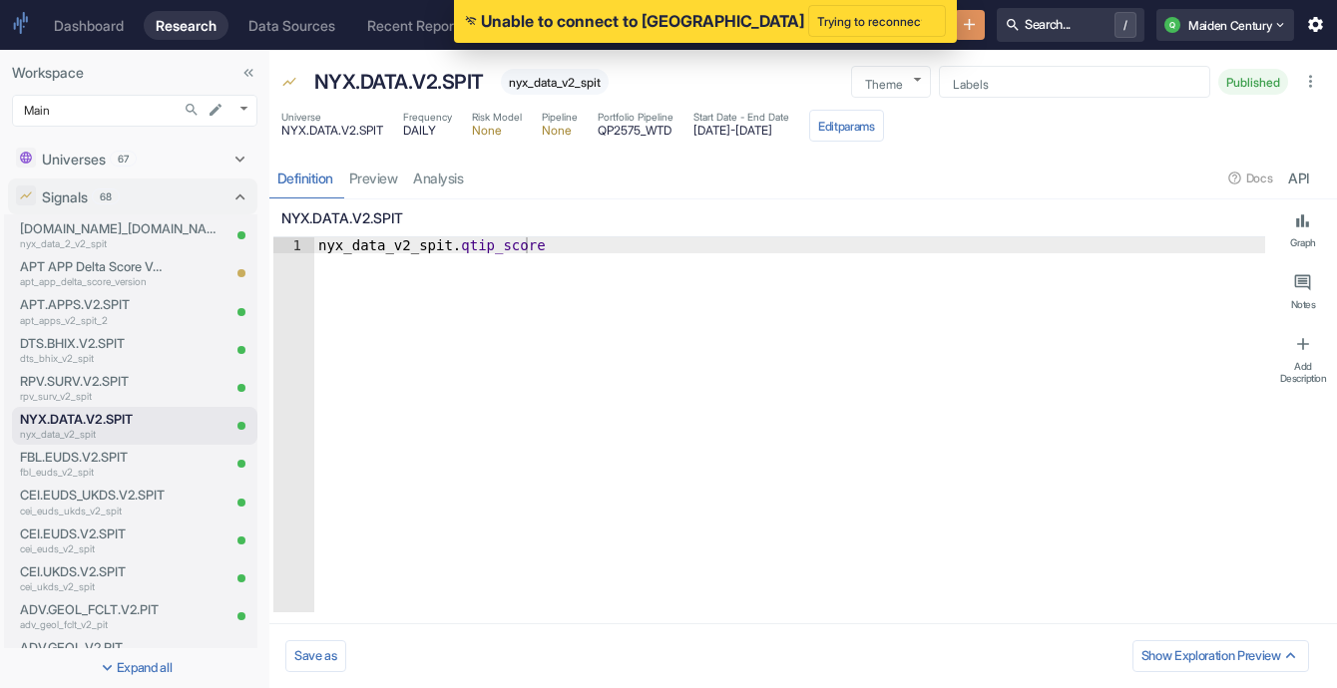
type textarea "x"
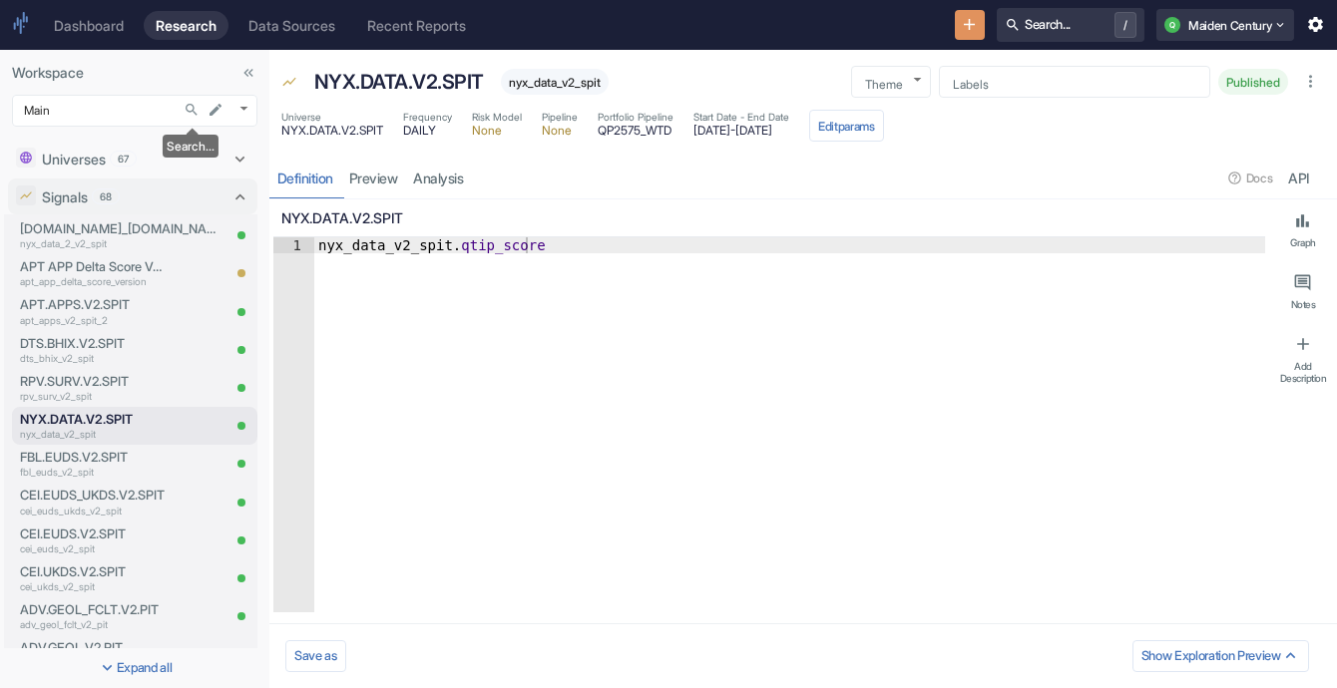
click at [185, 109] on icon "Search..." at bounding box center [192, 110] width 16 height 16
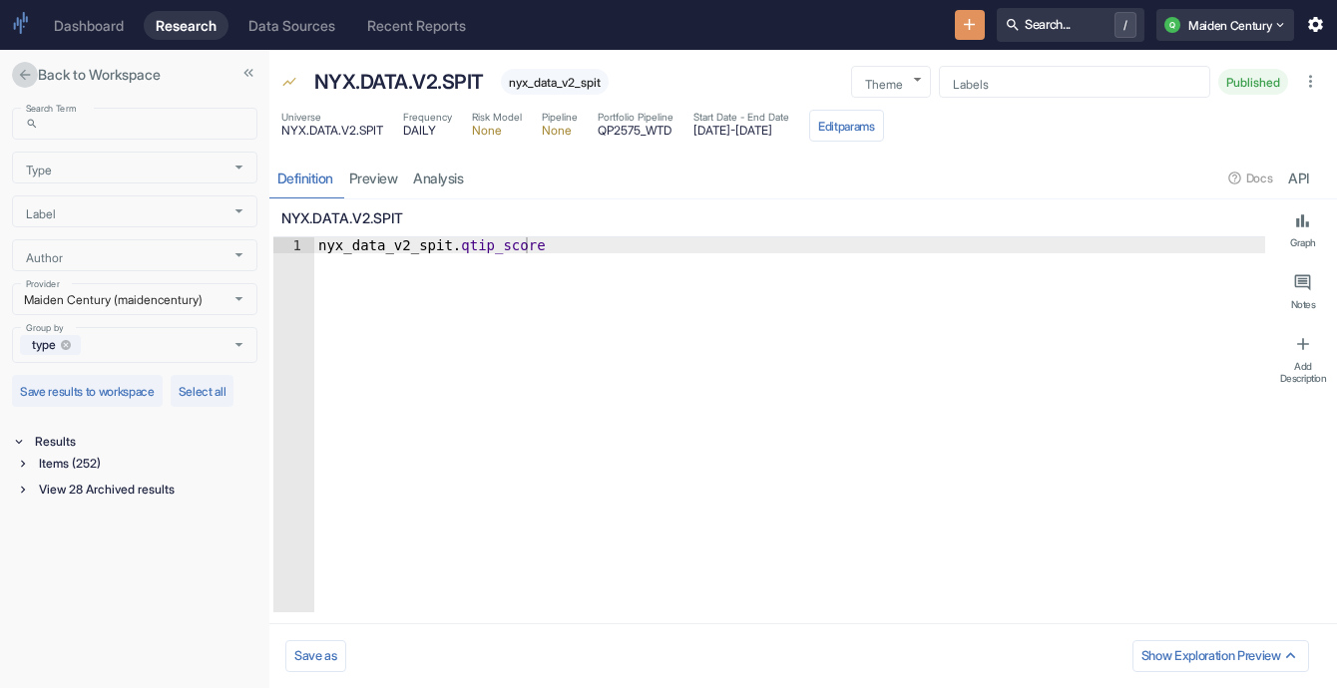
click at [31, 75] on icon "close" at bounding box center [25, 75] width 16 height 16
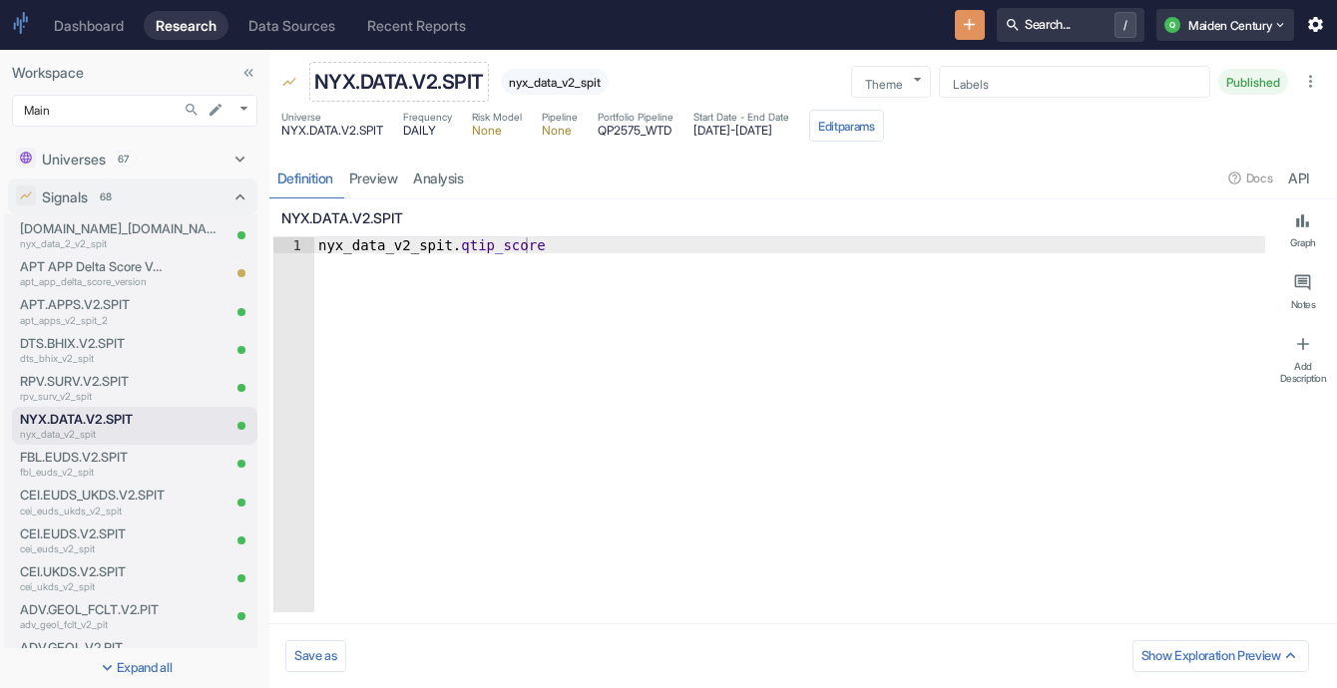
drag, startPoint x: 140, startPoint y: 422, endPoint x: 468, endPoint y: 75, distance: 477.7
click at [468, 75] on p "NYX.DATA.V2.SPIT" at bounding box center [399, 82] width 170 height 30
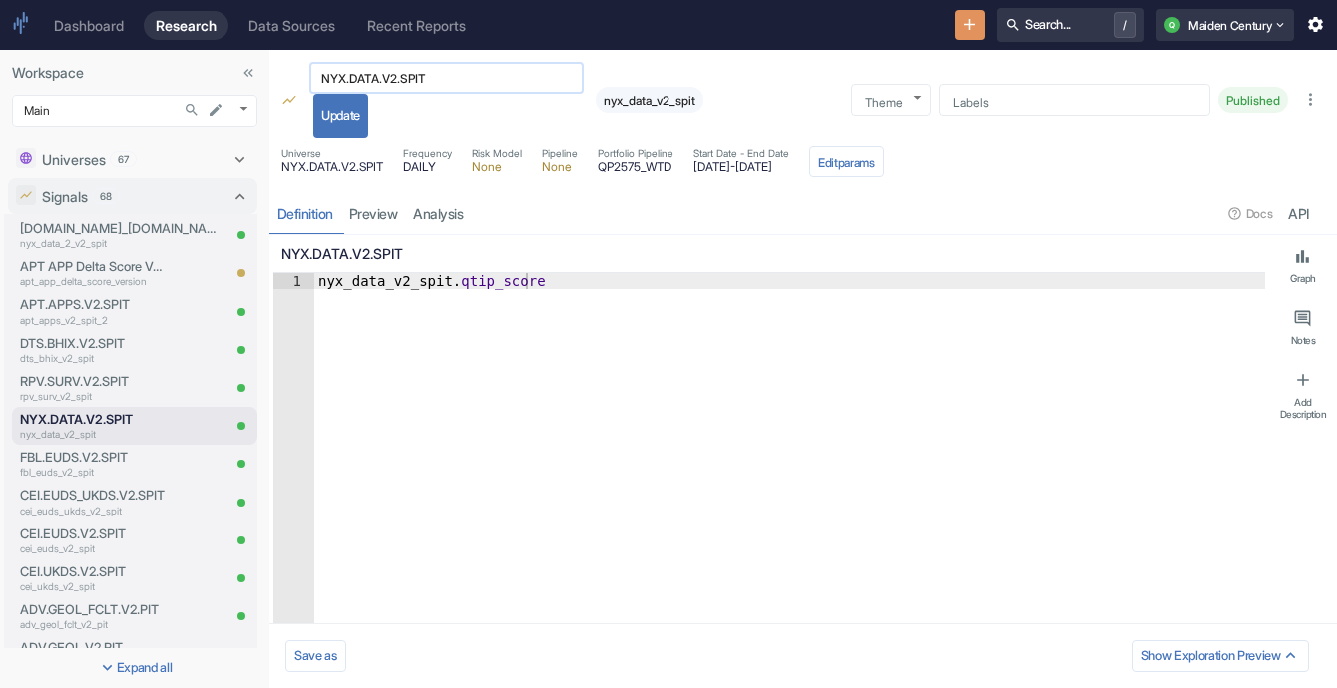
click at [490, 76] on input "NYX.DATA.V2.SPIT" at bounding box center [446, 78] width 274 height 23
type input "NYX.DATA.V2.SPIT - Old"
click at [356, 126] on button "Update" at bounding box center [340, 116] width 55 height 44
type textarea "x"
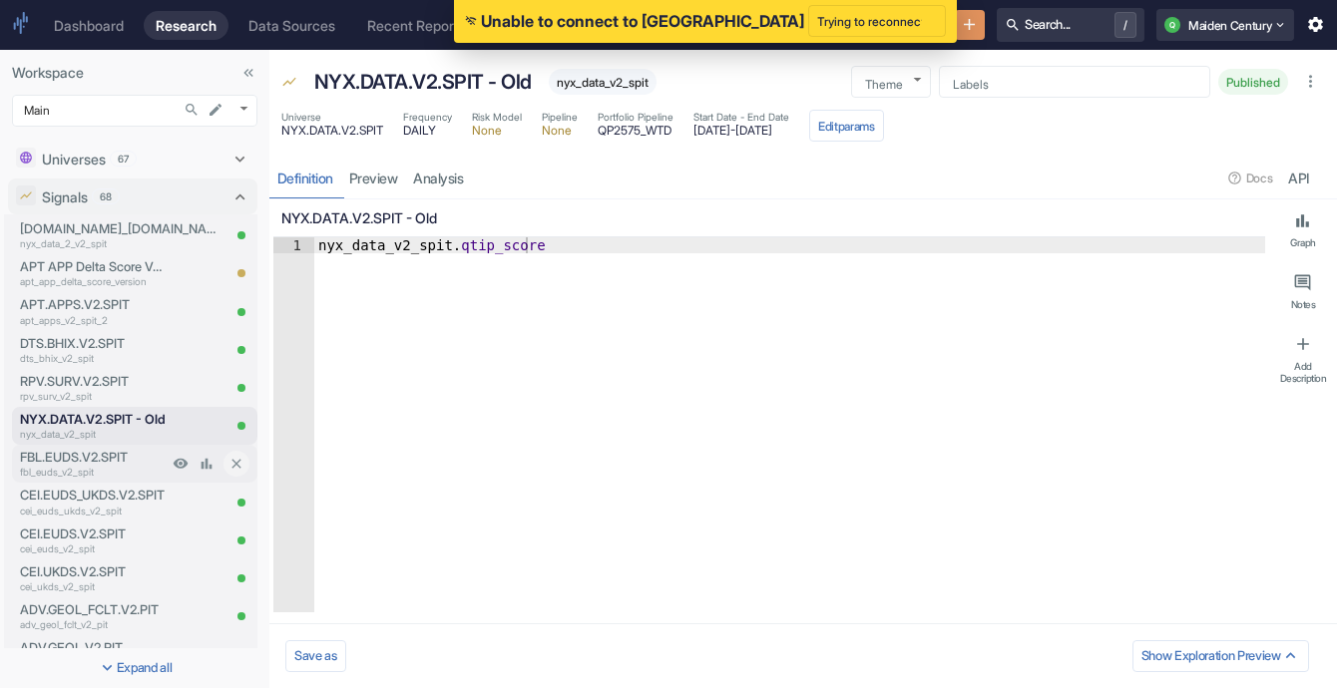
click at [109, 473] on p "fbl_euds_v2_spit" at bounding box center [94, 472] width 148 height 15
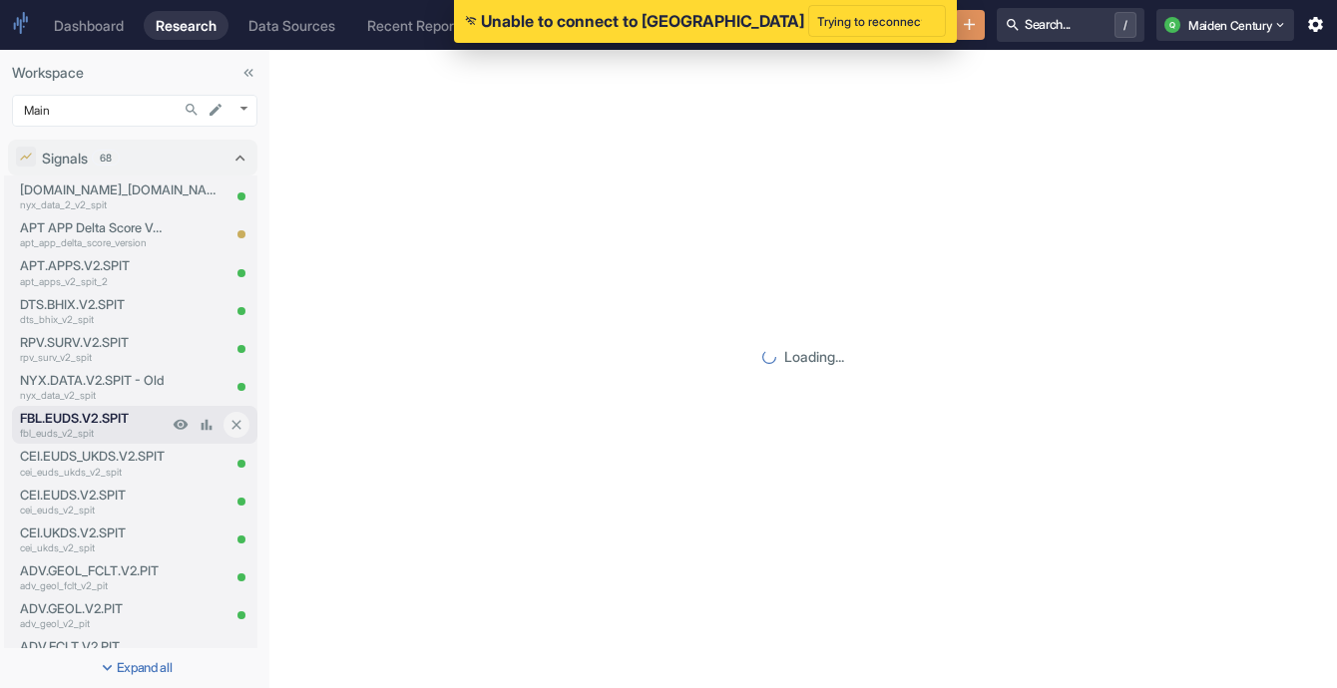
scroll to position [44, 0]
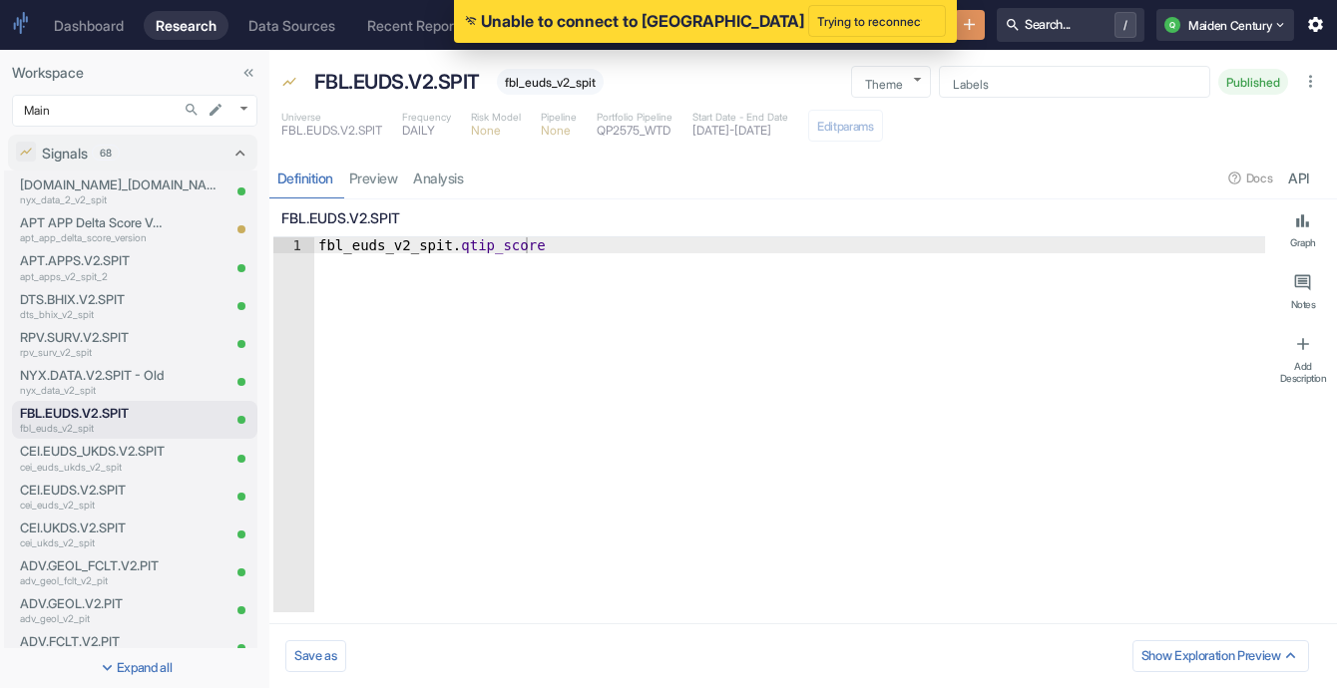
type textarea "x"
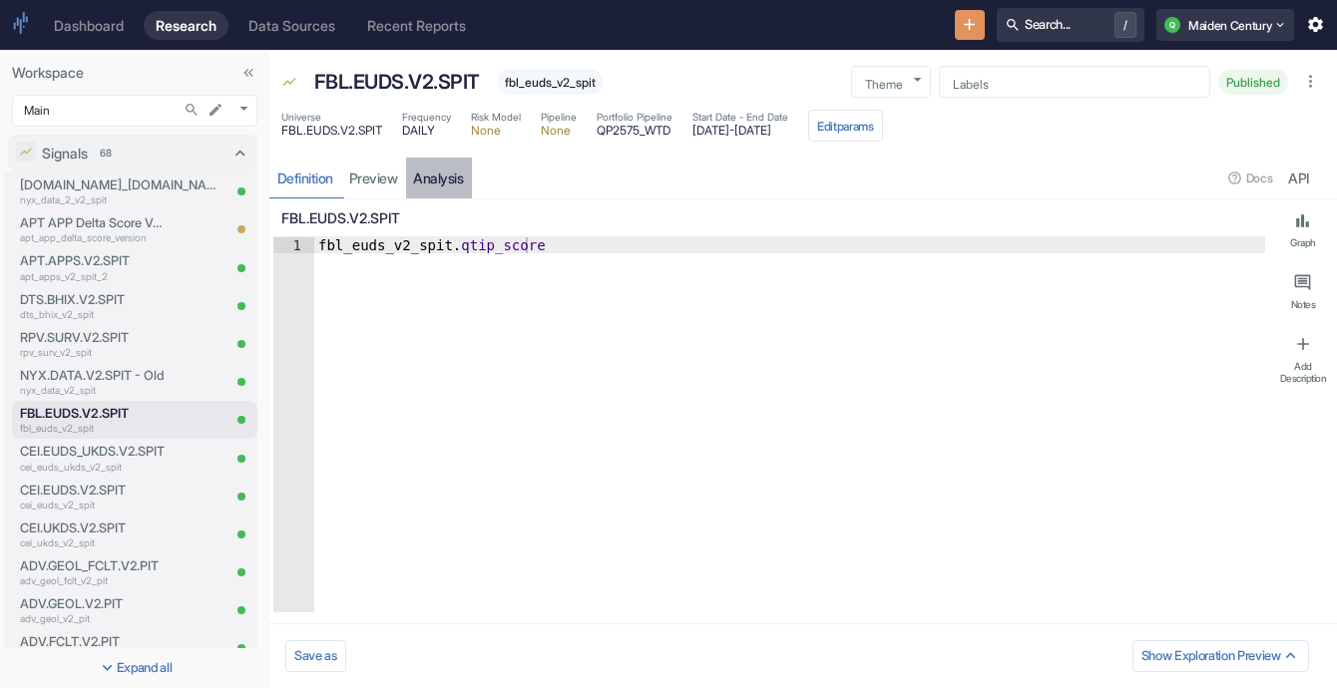
click at [450, 181] on link "analysis" at bounding box center [439, 178] width 66 height 41
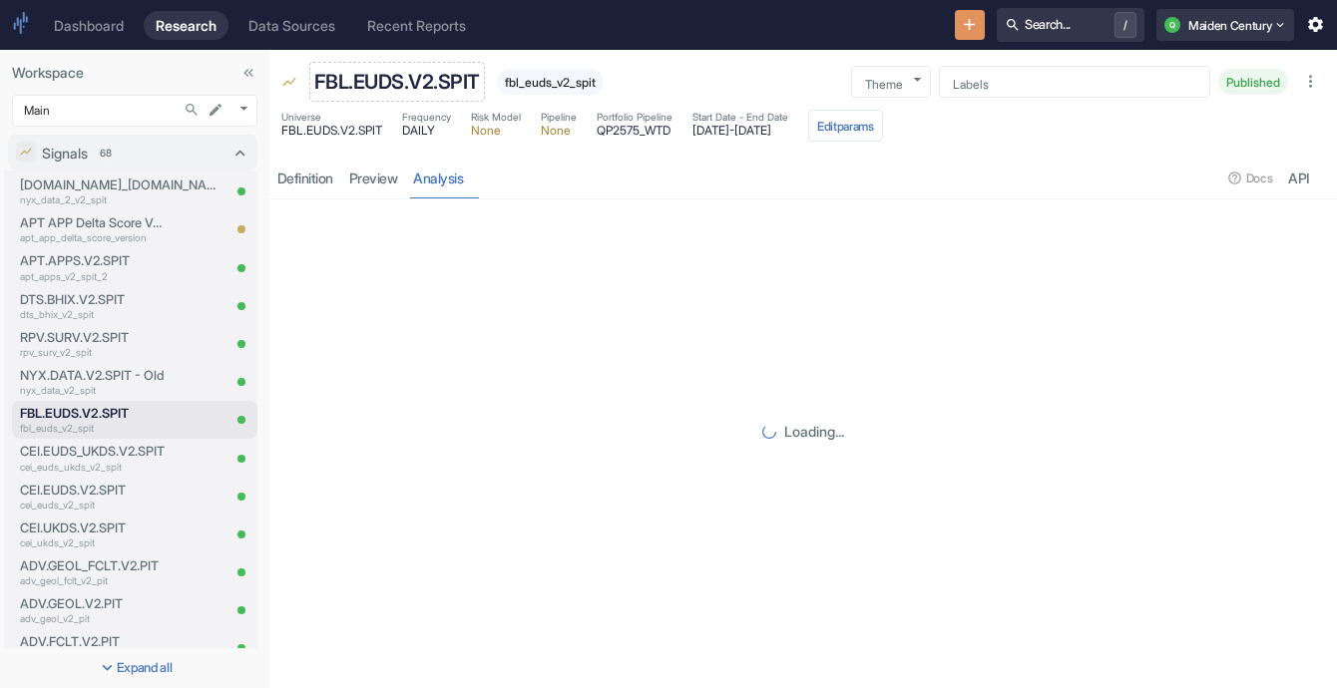
click at [363, 81] on p "FBL.EUDS.V2.SPIT" at bounding box center [397, 82] width 166 height 30
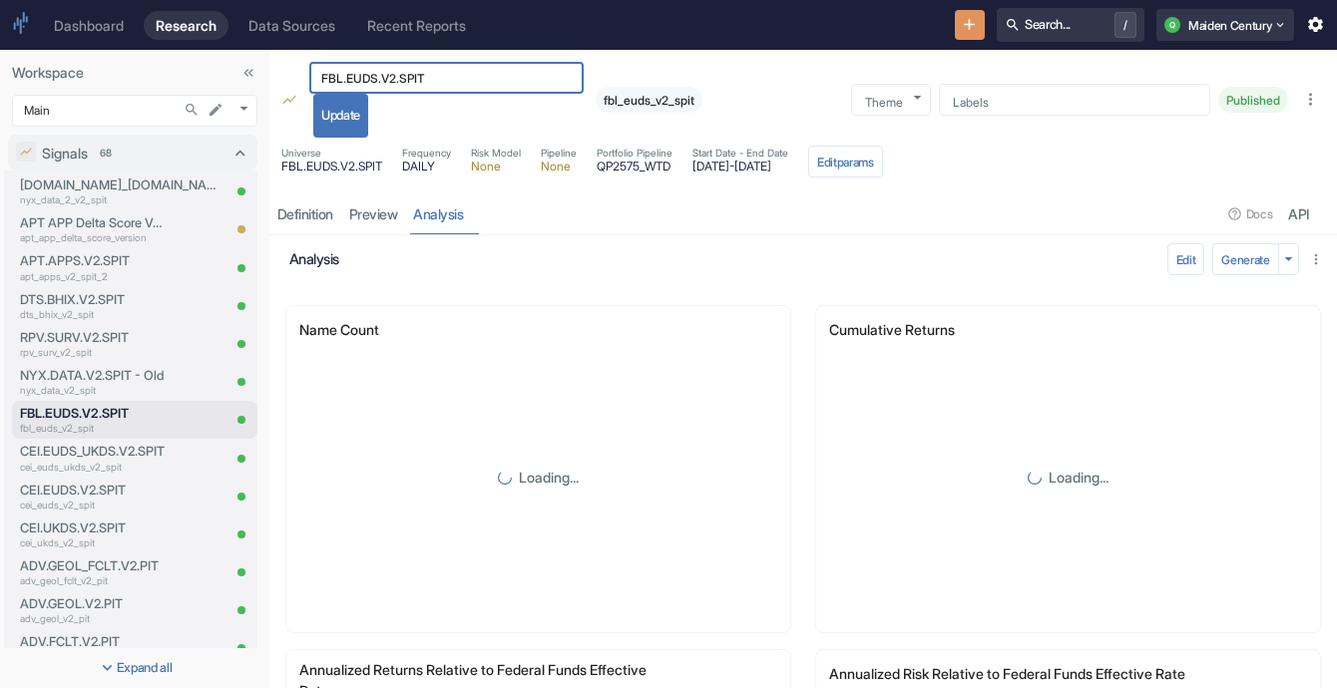
click at [363, 81] on input "FBL.EUDS.V2.SPIT" at bounding box center [446, 78] width 274 height 23
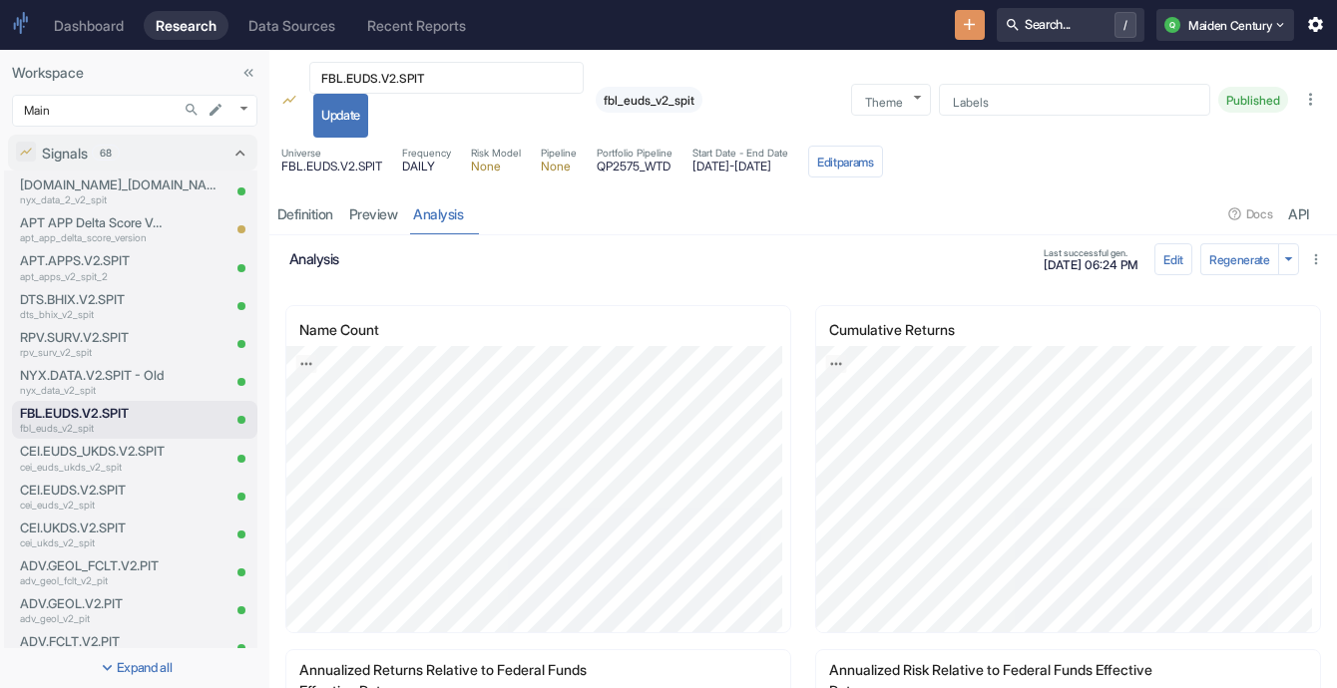
click at [788, 172] on span "[DATE] - [DATE]" at bounding box center [740, 167] width 96 height 12
click at [814, 194] on div "resource tabs" at bounding box center [847, 214] width 750 height 41
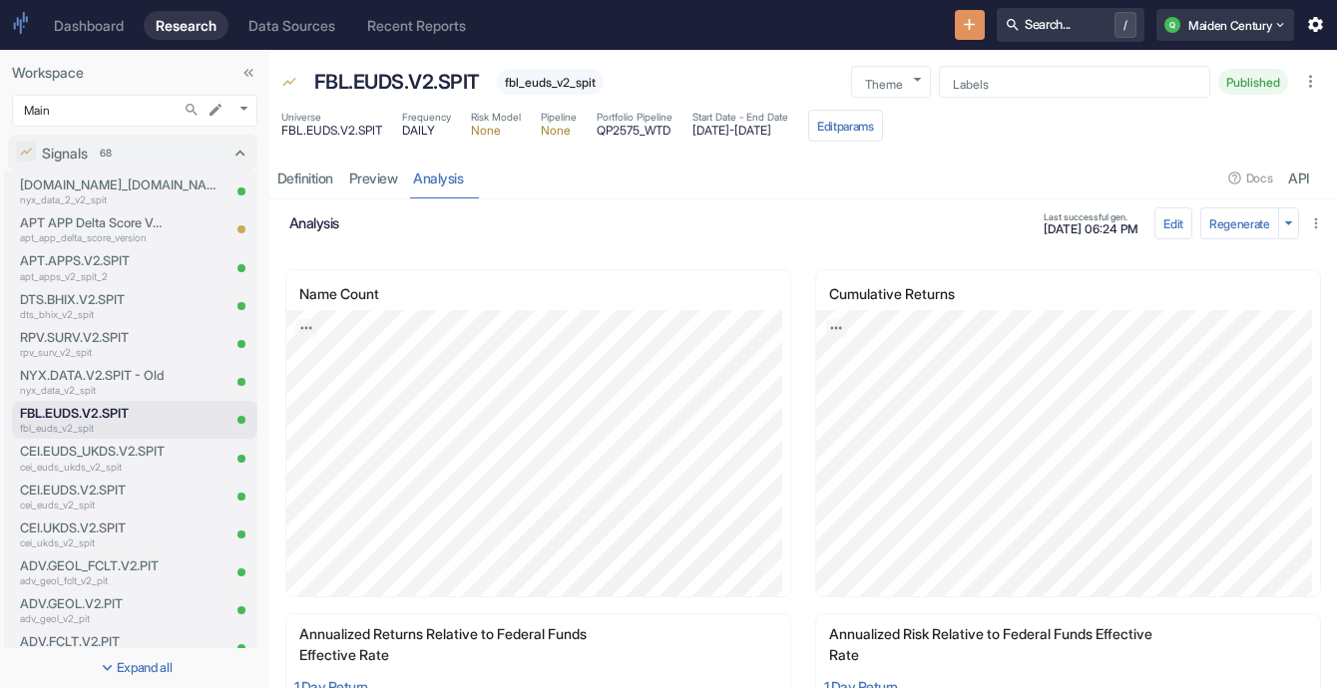
click at [788, 131] on span "[DATE] - [DATE]" at bounding box center [740, 131] width 96 height 12
copy span "[DATE]"
click at [742, 125] on span "[DATE] - [DATE]" at bounding box center [740, 131] width 96 height 12
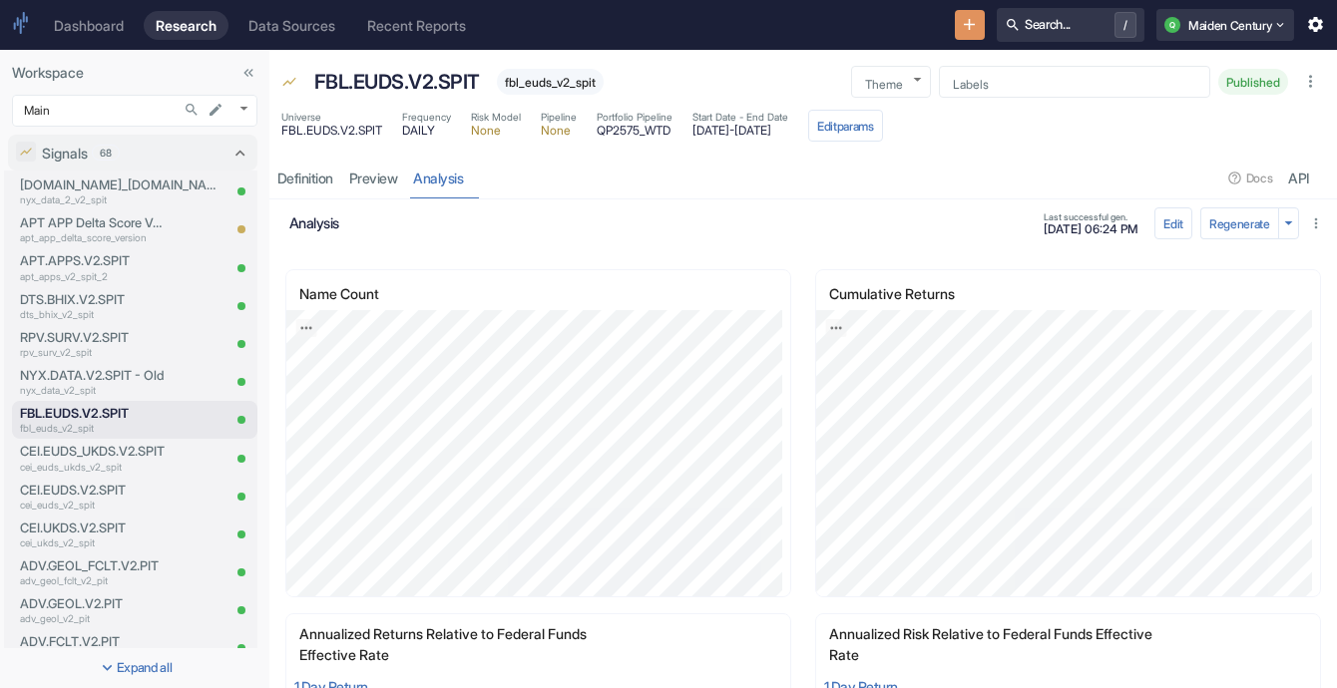
click at [723, 128] on span "[DATE] - [DATE]" at bounding box center [740, 131] width 96 height 12
copy span "[DATE]"
click at [830, 327] on icon "Export; Press ENTER to open" at bounding box center [835, 328] width 11 height 3
click at [889, 385] on link "CSV" at bounding box center [885, 381] width 56 height 21
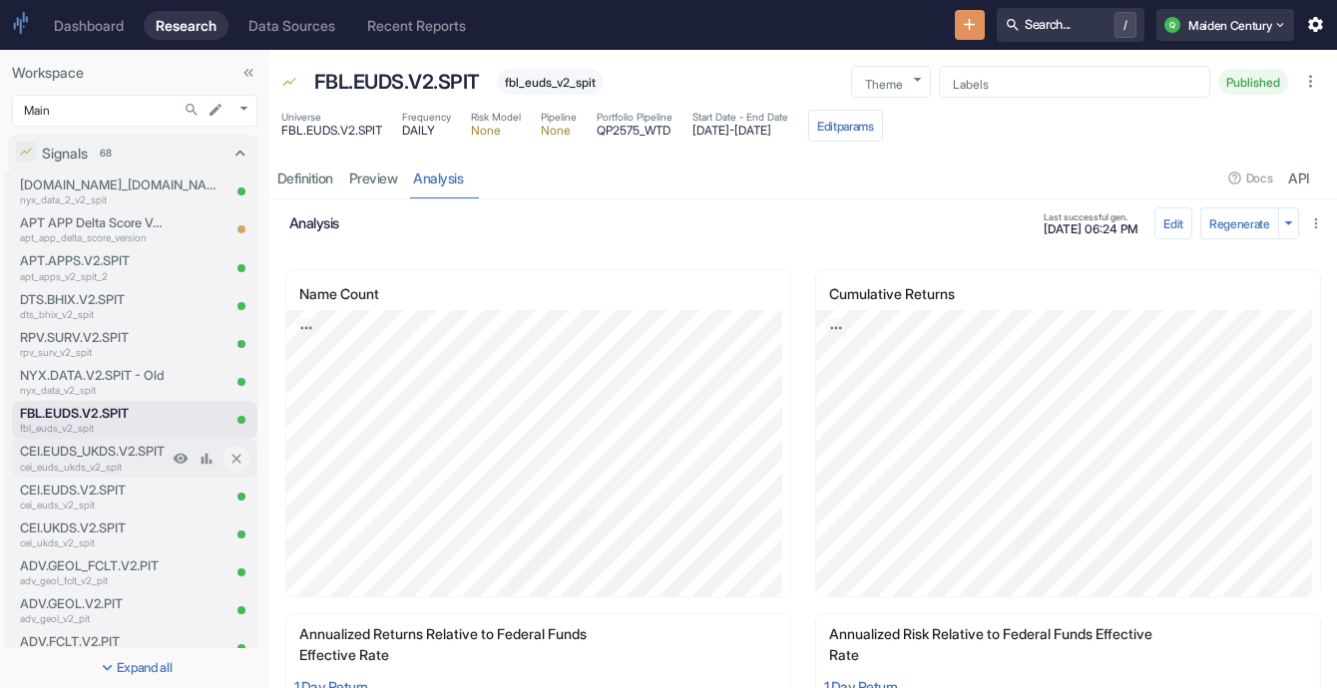
click at [102, 460] on p "cei_euds_ukds_v2_spit" at bounding box center [94, 467] width 148 height 15
click at [103, 449] on p "CEI.EUDS_UKDS.V2.SPIT" at bounding box center [94, 451] width 148 height 19
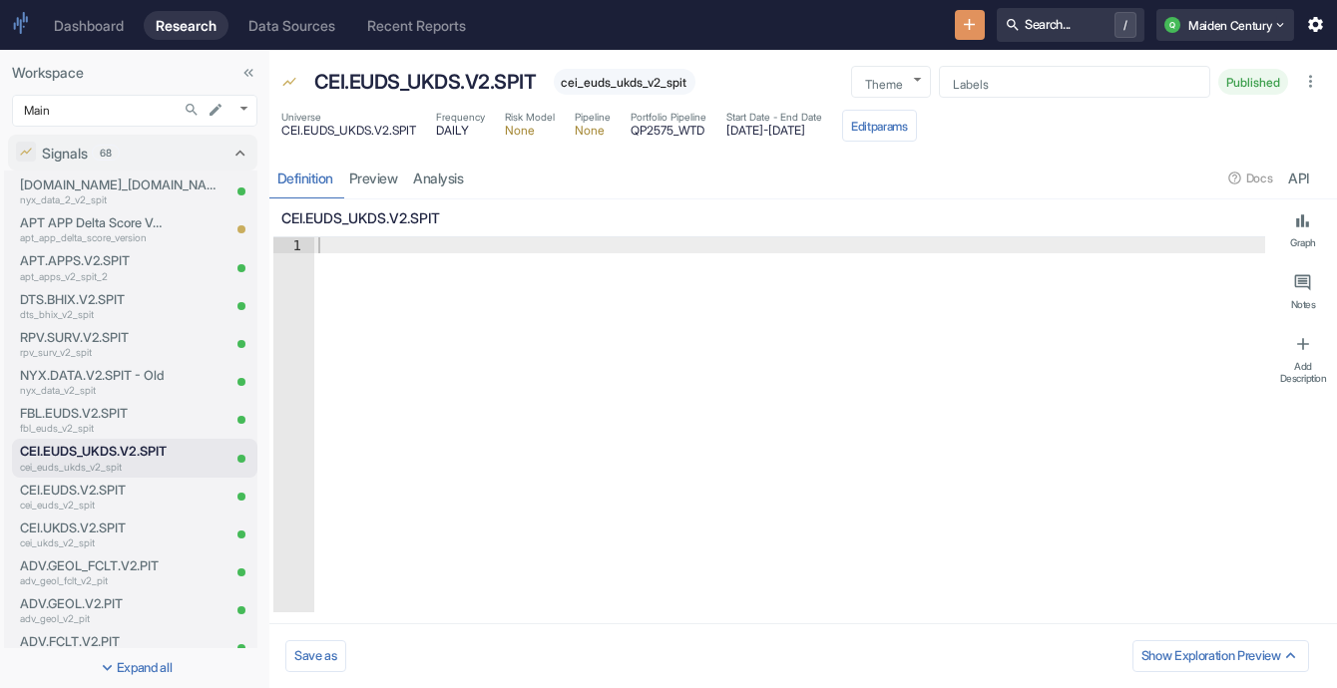
type textarea "x"
click at [452, 182] on link "analysis" at bounding box center [439, 178] width 66 height 41
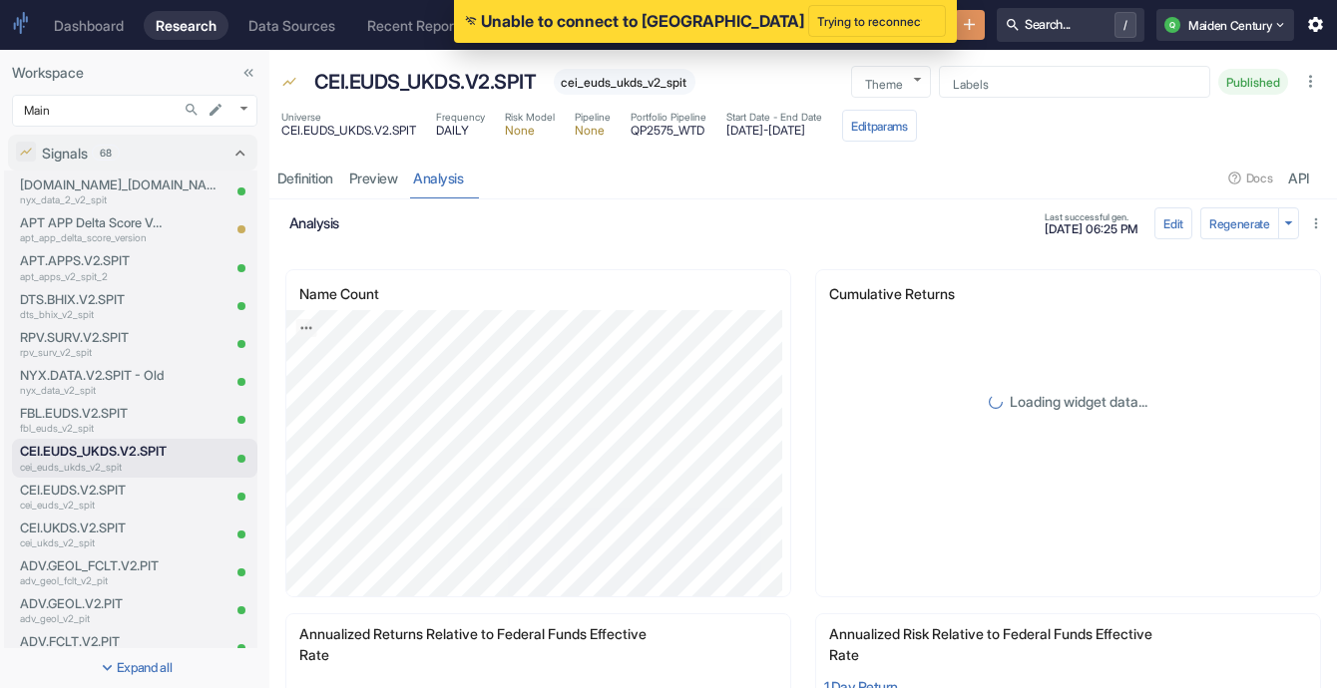
click at [758, 128] on span "[DATE] - [DATE]" at bounding box center [774, 131] width 96 height 12
copy span "[DATE]"
click at [822, 132] on span "[DATE] - [DATE]" at bounding box center [774, 131] width 96 height 12
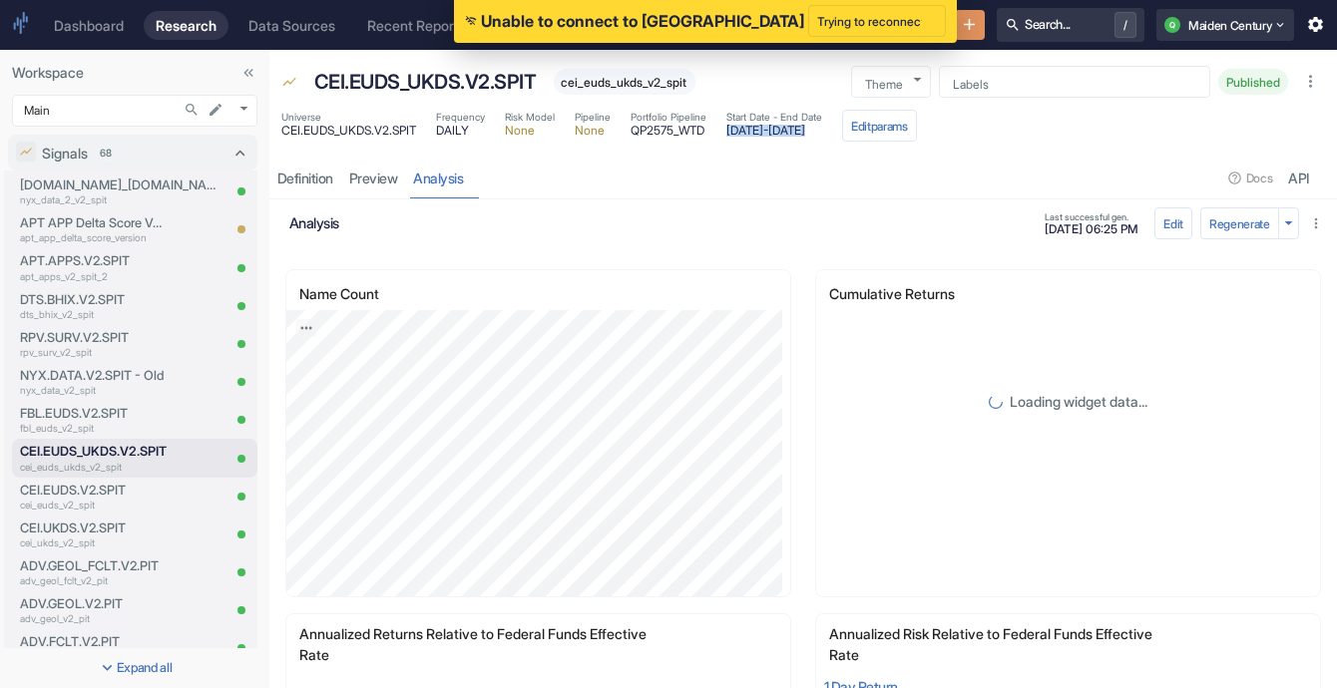
click at [822, 132] on span "[DATE] - [DATE]" at bounding box center [774, 131] width 96 height 12
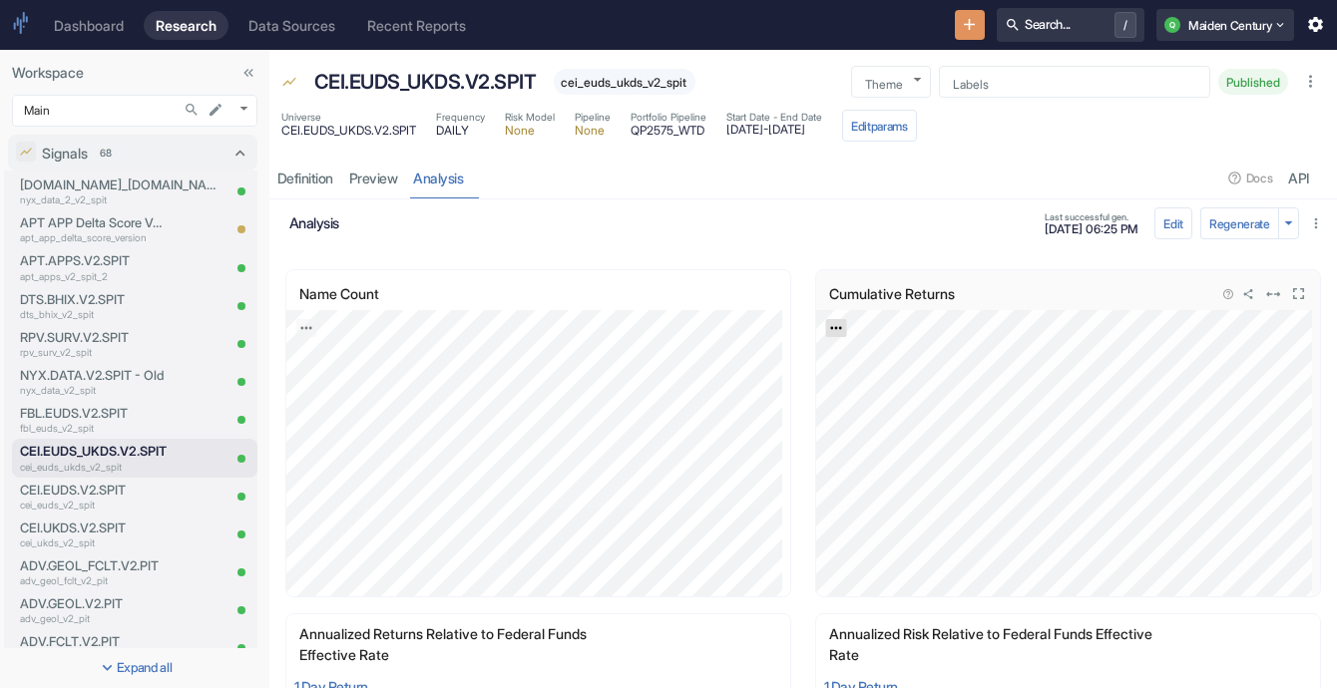
click at [832, 323] on icon "Export; Press ENTER to open" at bounding box center [836, 328] width 14 height 14
click at [866, 382] on link "CSV" at bounding box center [885, 381] width 56 height 21
click at [77, 505] on p "cei_euds_v2_spit" at bounding box center [94, 505] width 148 height 15
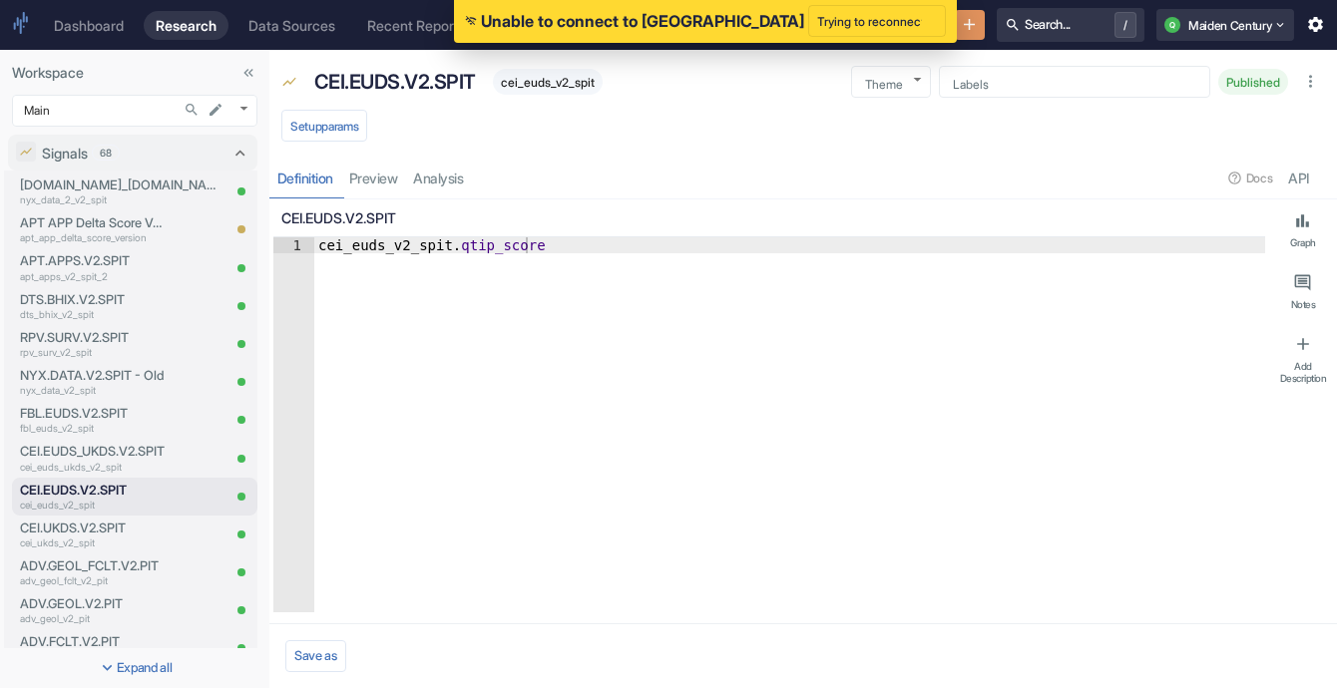
click at [454, 188] on div "Definition preview analysis Docs API" at bounding box center [802, 178] width 1067 height 41
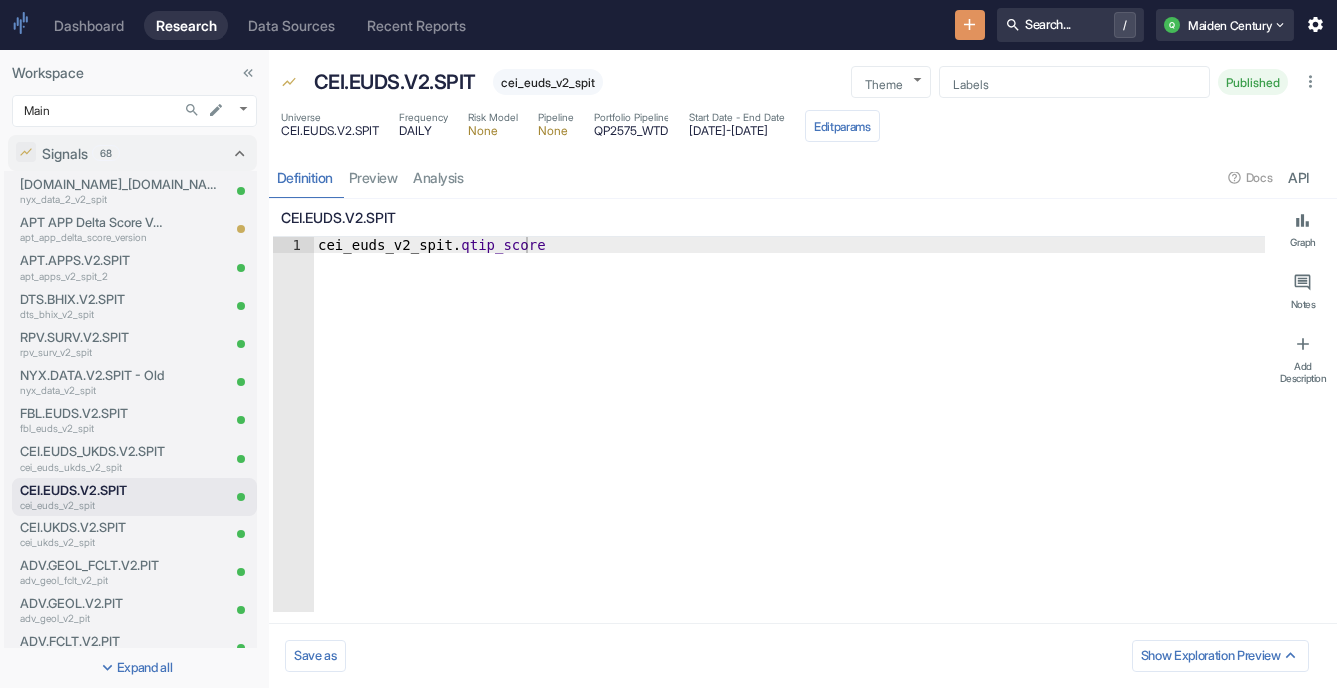
type textarea "x"
click at [446, 178] on link "analysis" at bounding box center [439, 178] width 66 height 41
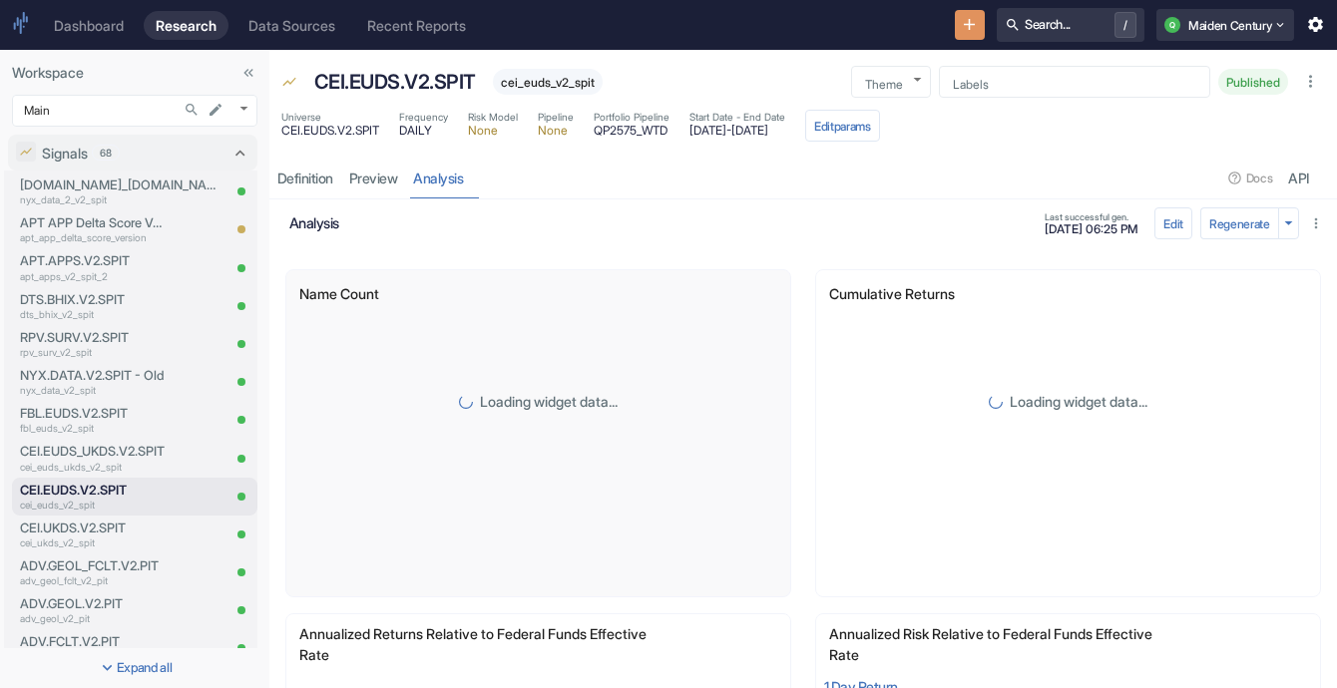
click at [785, 127] on span "[DATE] - [DATE]" at bounding box center [737, 131] width 96 height 12
copy span "[DATE]"
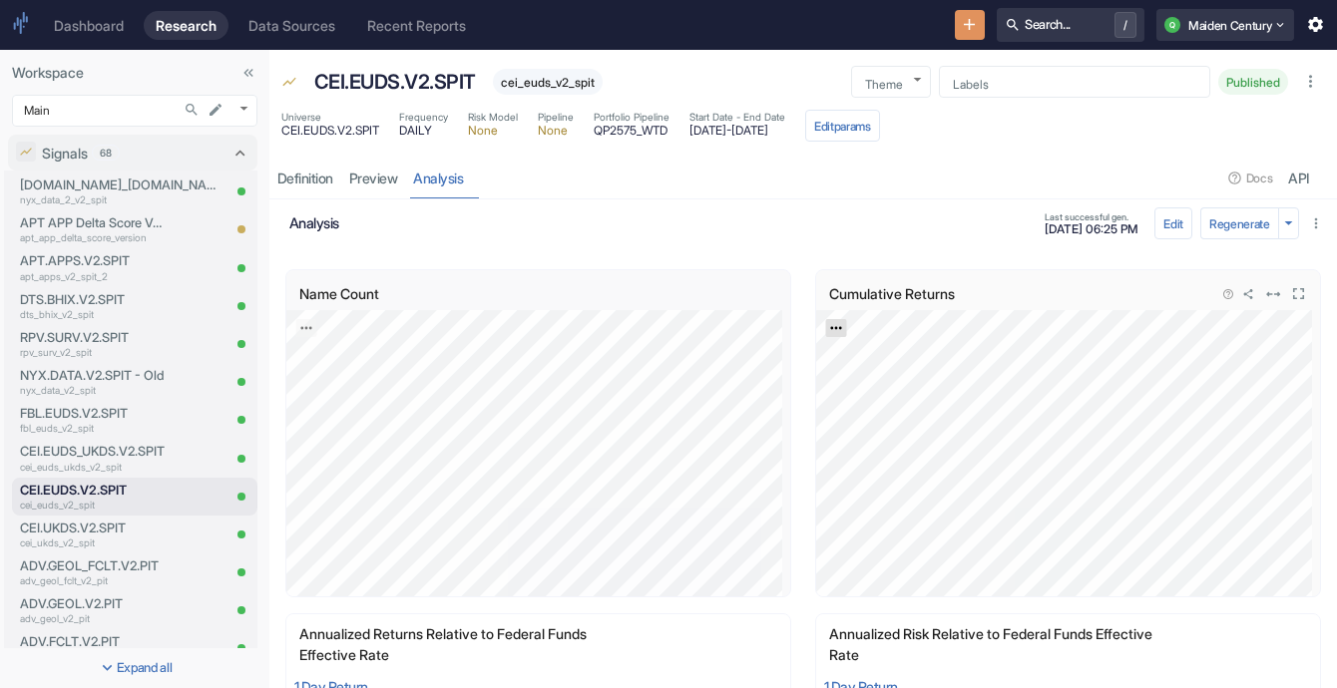
click at [832, 327] on icon "Export; Press ENTER to open" at bounding box center [835, 328] width 11 height 3
click at [860, 378] on link "CSV" at bounding box center [885, 381] width 56 height 21
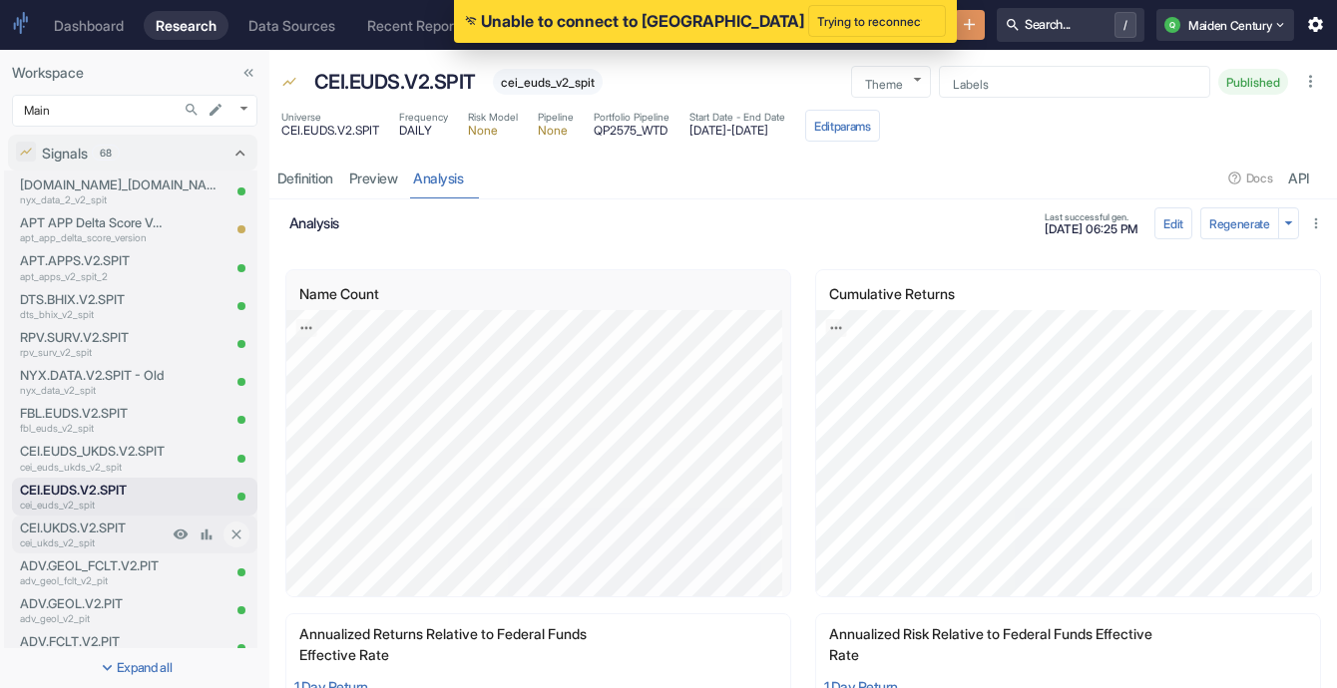
click at [102, 534] on p "CEI.UKDS.V2.SPIT" at bounding box center [94, 528] width 148 height 19
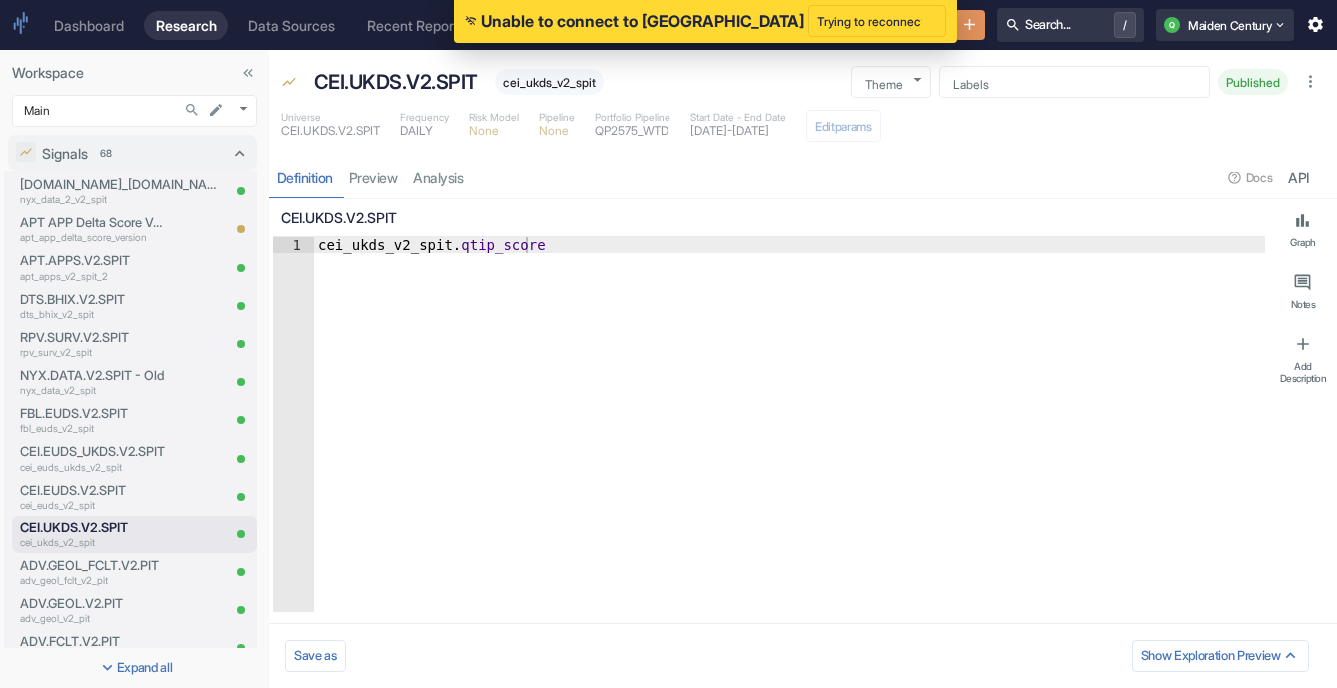
type textarea "x"
click at [445, 175] on link "analysis" at bounding box center [439, 178] width 66 height 41
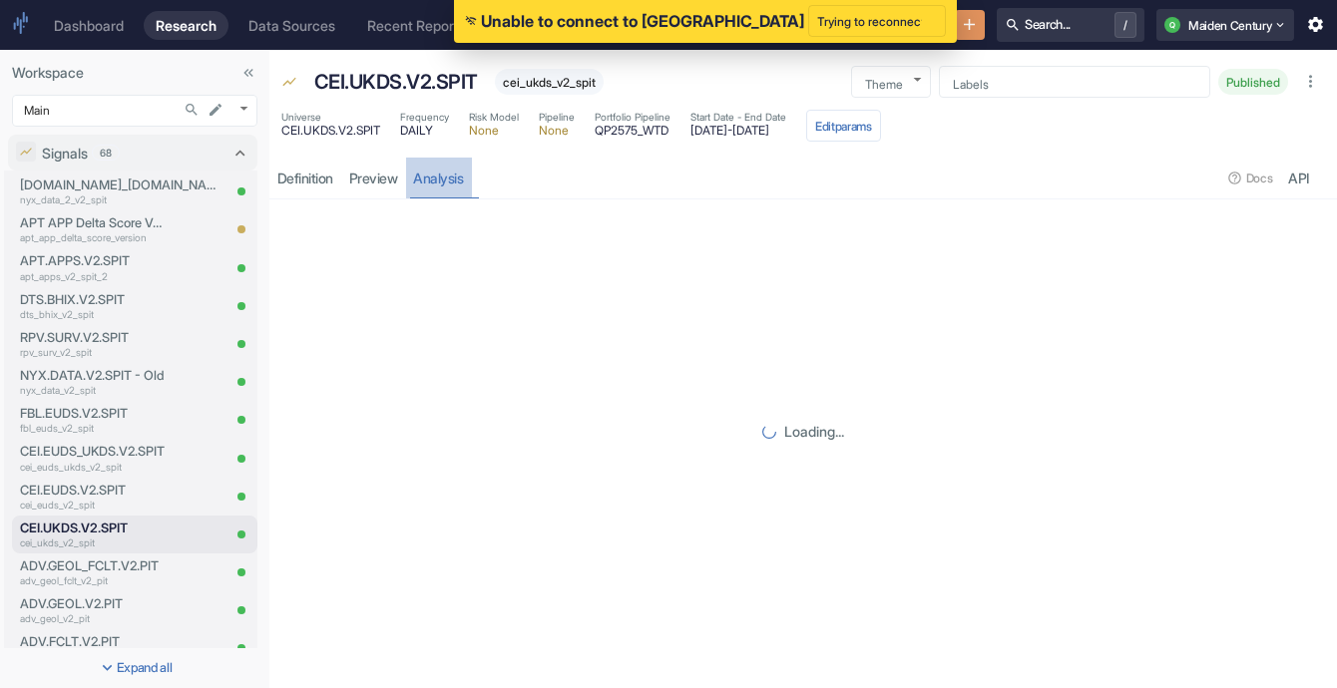
click at [472, 177] on link "analysis" at bounding box center [439, 178] width 66 height 41
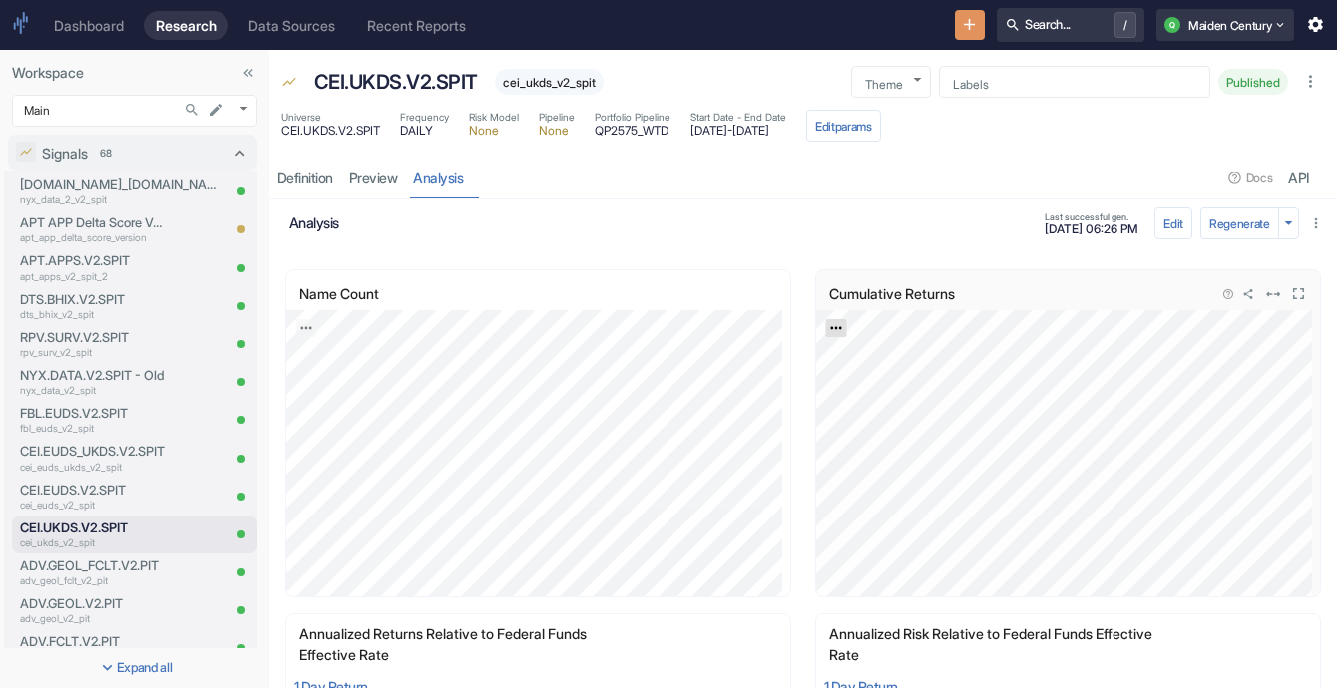
click at [829, 331] on icon "Export; Press ENTER to open" at bounding box center [836, 328] width 14 height 14
click at [869, 377] on link "CSV" at bounding box center [885, 381] width 56 height 21
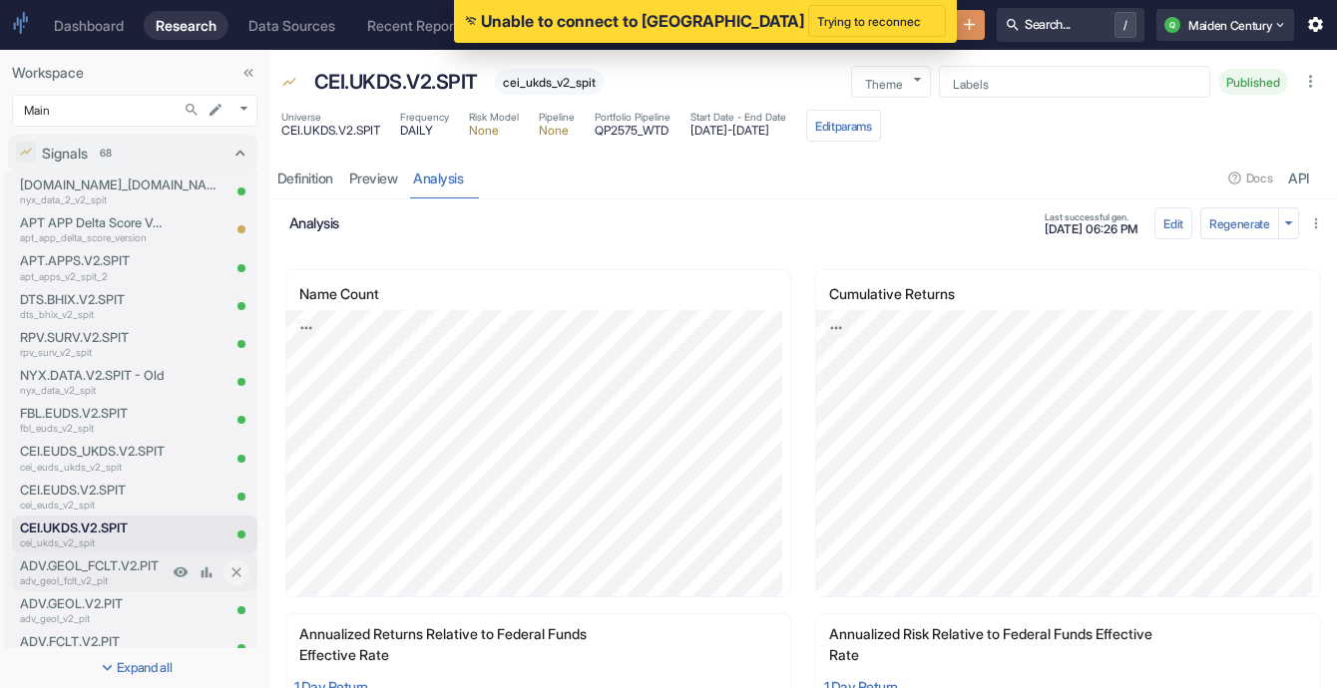
click at [90, 574] on p "adv_geol_fclt_v2_pit" at bounding box center [94, 581] width 148 height 15
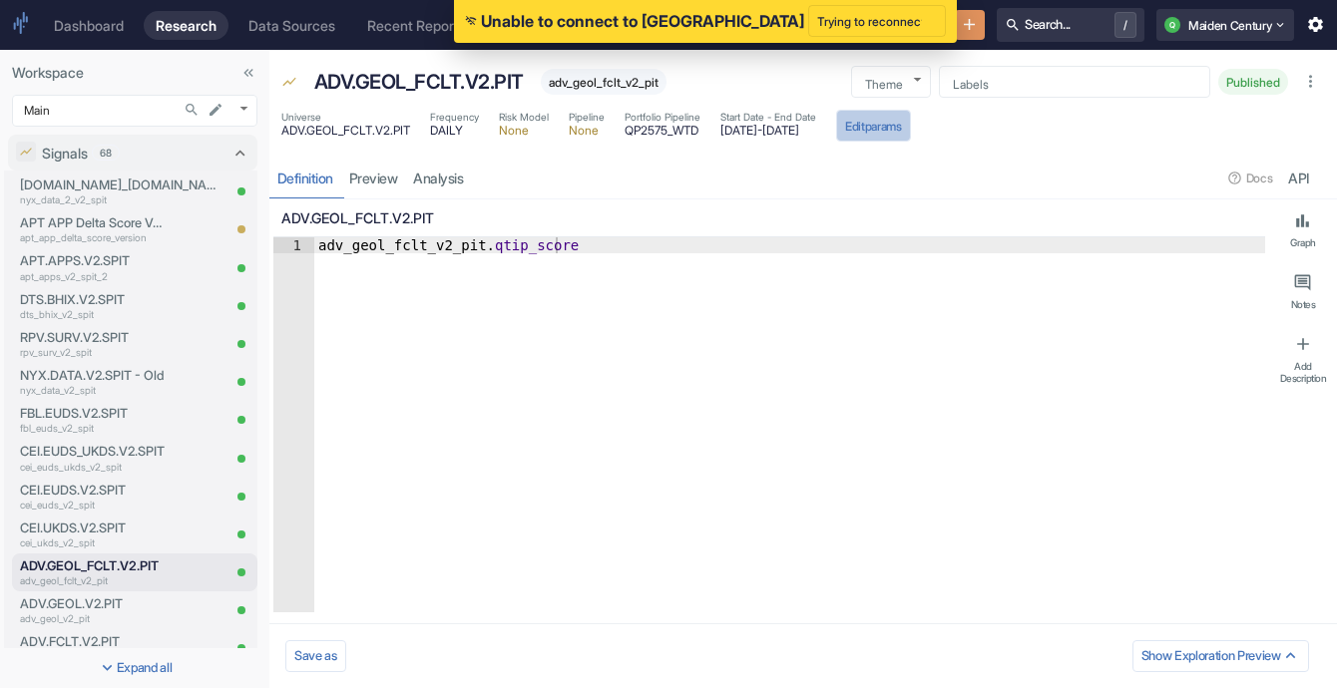
click at [911, 124] on button "Edit params" at bounding box center [873, 126] width 75 height 32
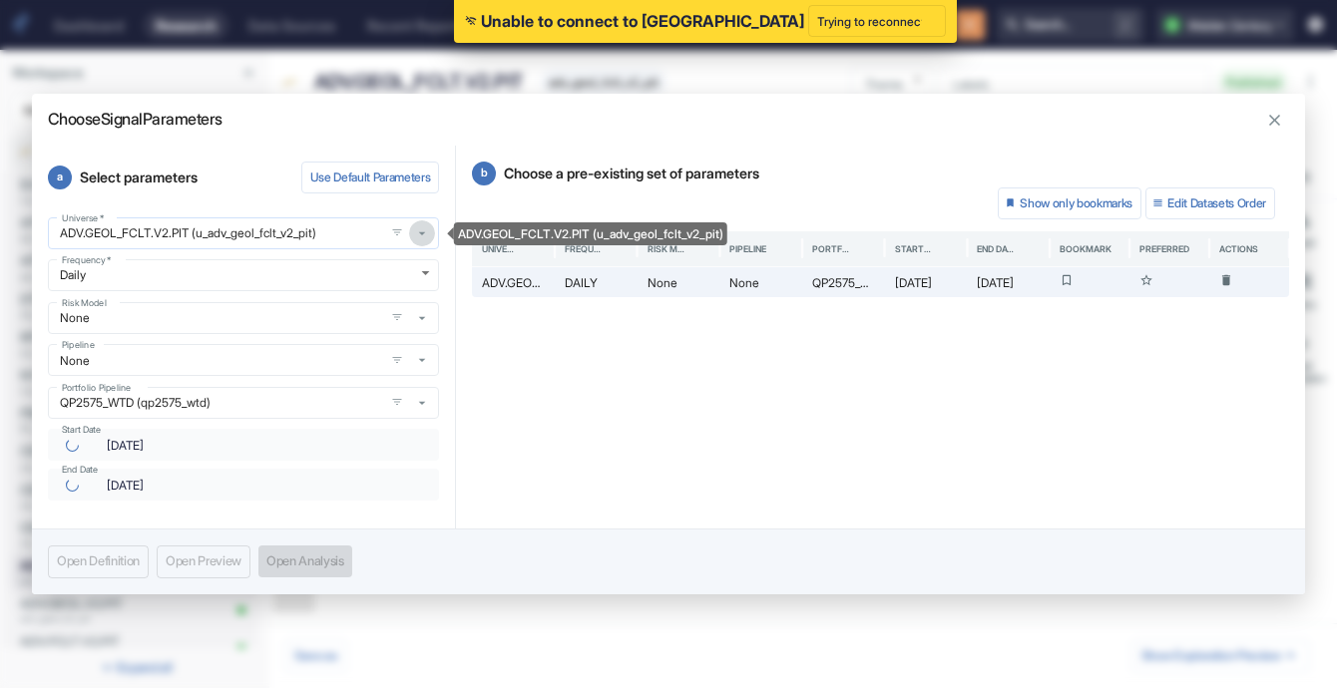
click at [419, 237] on icon "ADV.GEOL_FCLT.V2.PIT (u_adv_geol_fclt_v2_pit)" at bounding box center [422, 233] width 16 height 16
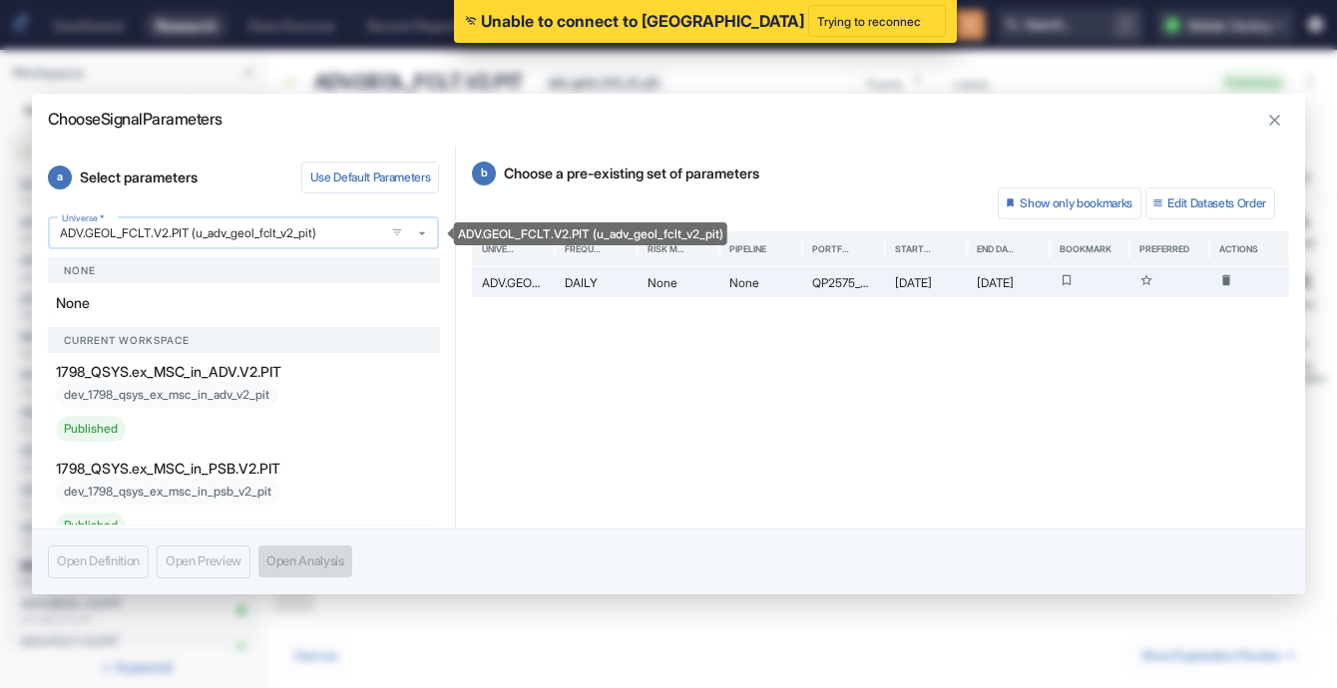
scroll to position [404, 0]
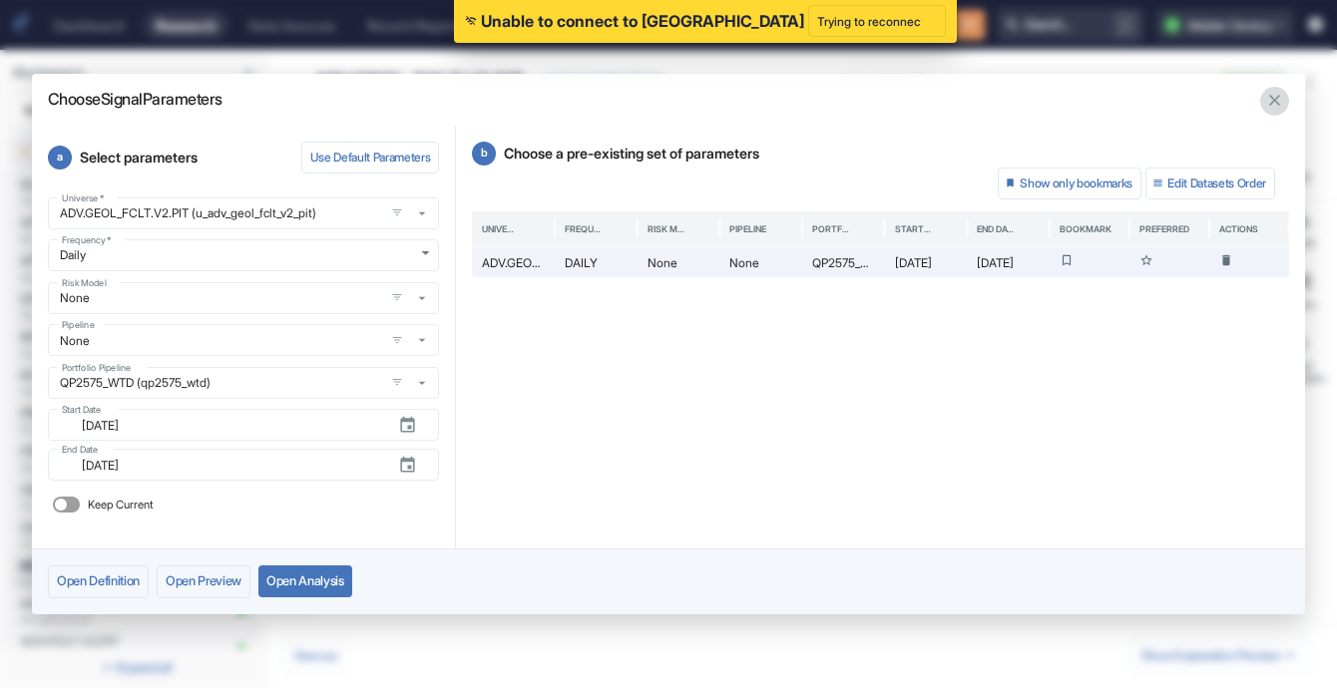
click at [1272, 94] on icon "button" at bounding box center [1274, 100] width 19 height 19
type textarea "x"
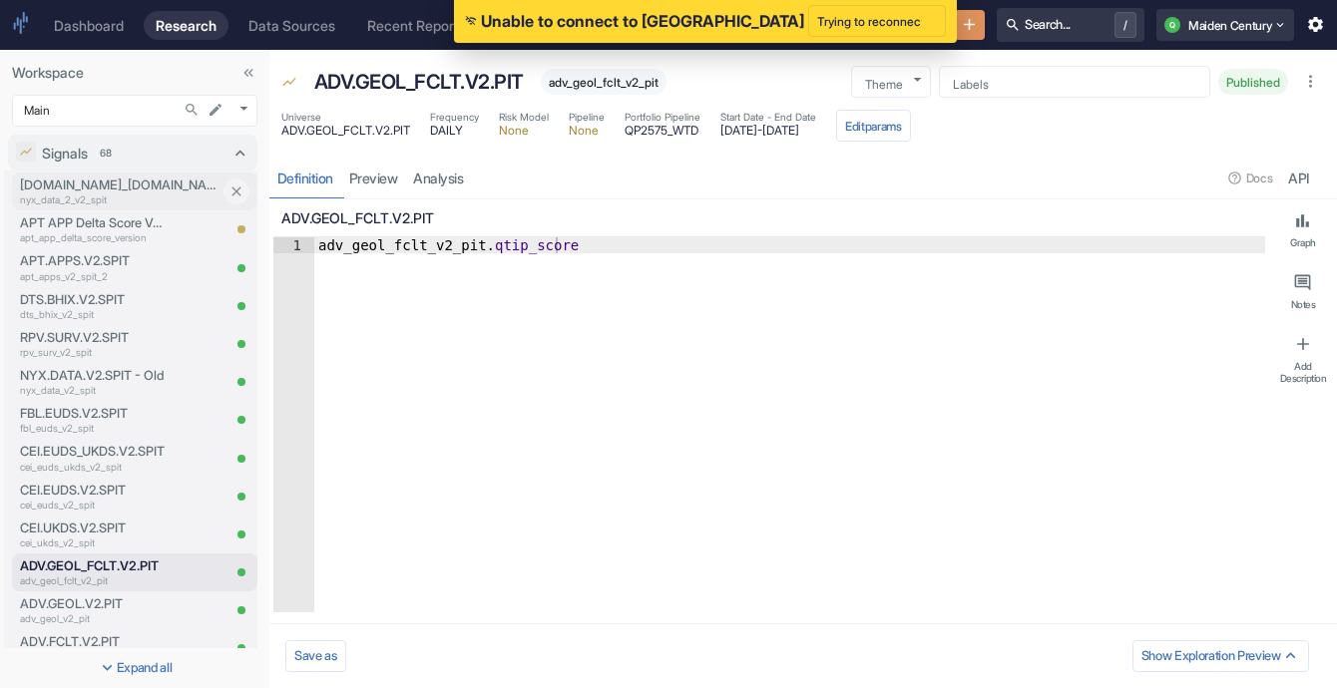
scroll to position [0, 0]
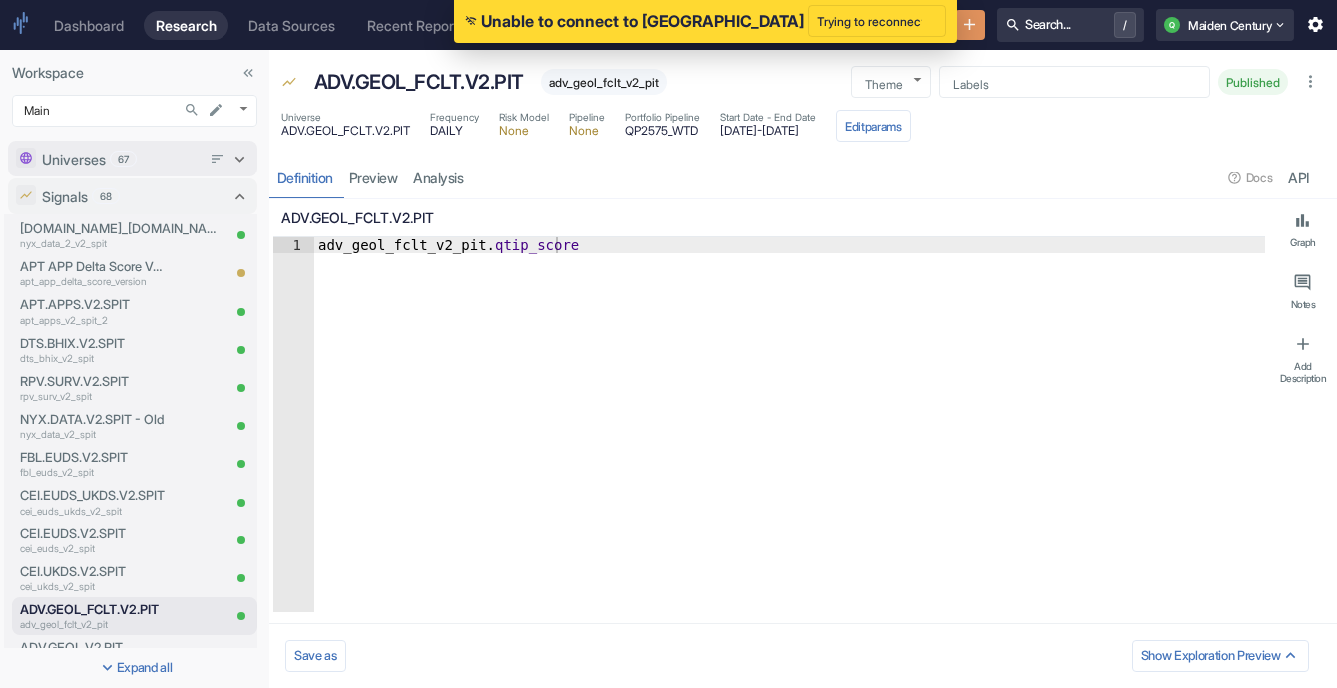
click at [117, 158] on span "67" at bounding box center [123, 159] width 25 height 15
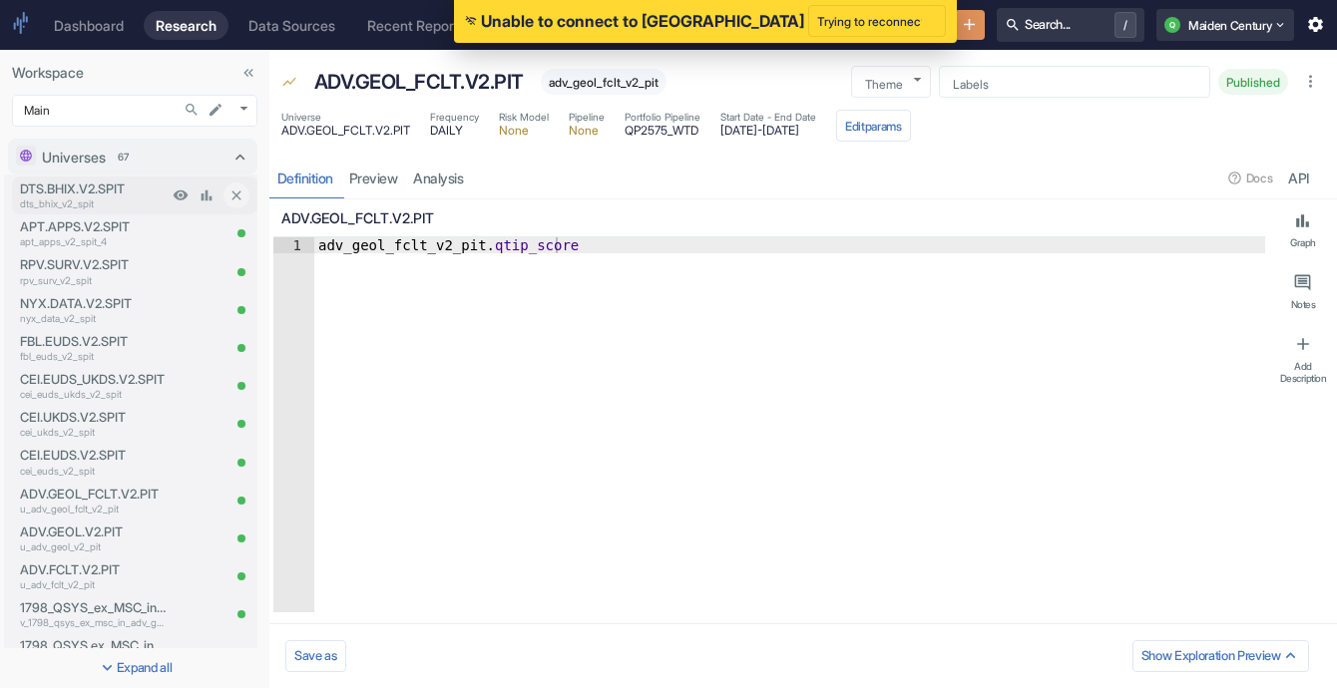
click at [91, 205] on p "dts_bhix_v2_spit" at bounding box center [94, 203] width 148 height 15
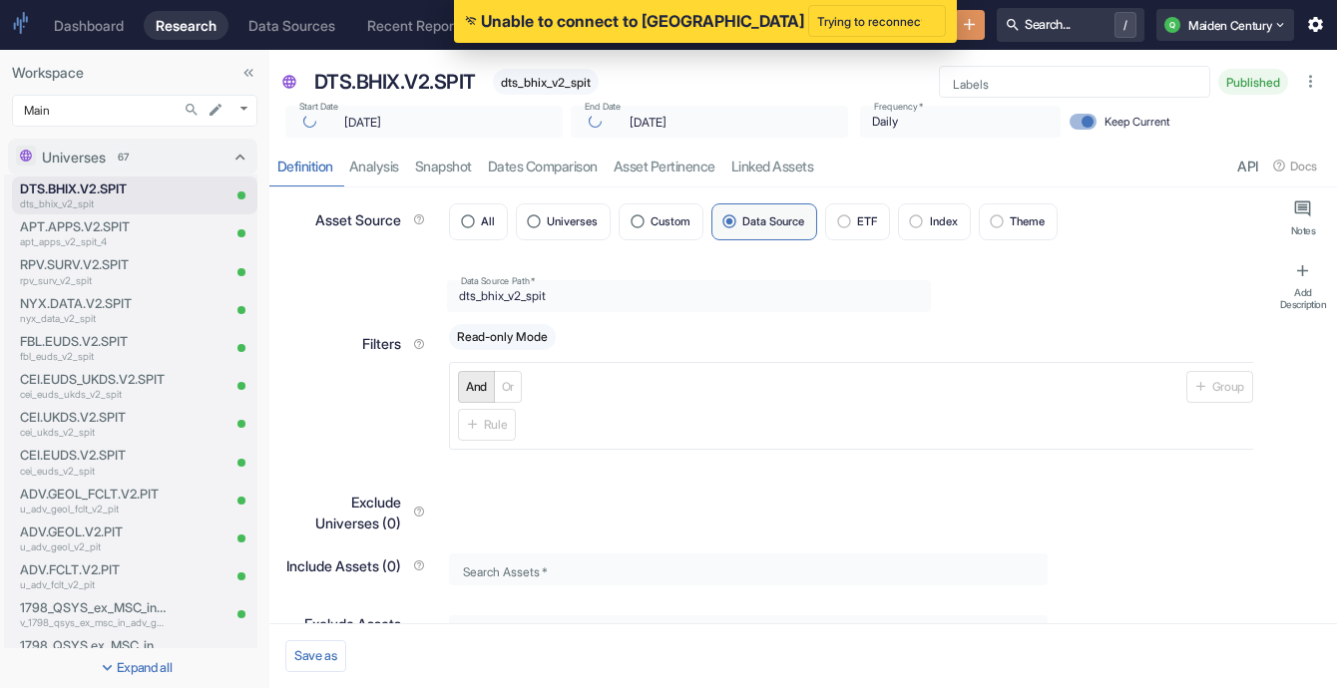
type textarea "x"
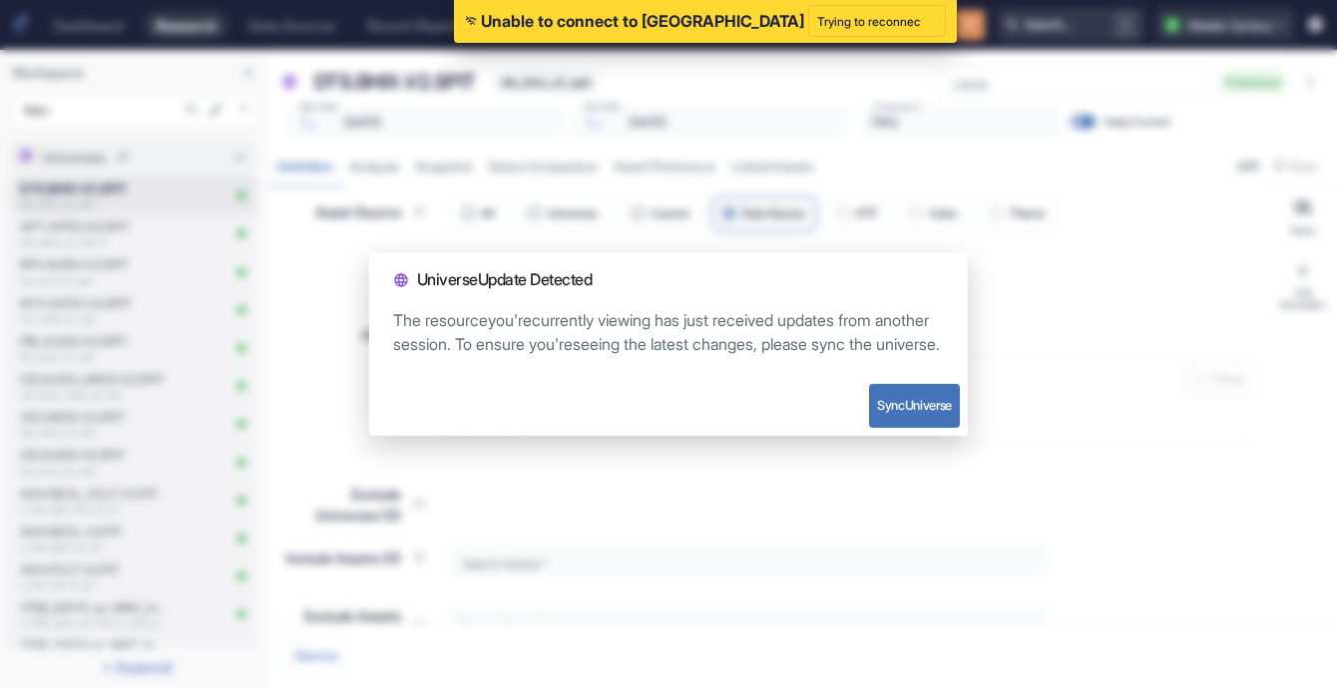
click at [712, 474] on div "Universe Update Detected The resource you're currently viewing has just receive…" at bounding box center [668, 344] width 1337 height 688
click at [907, 423] on button "Sync Universe" at bounding box center [914, 406] width 91 height 44
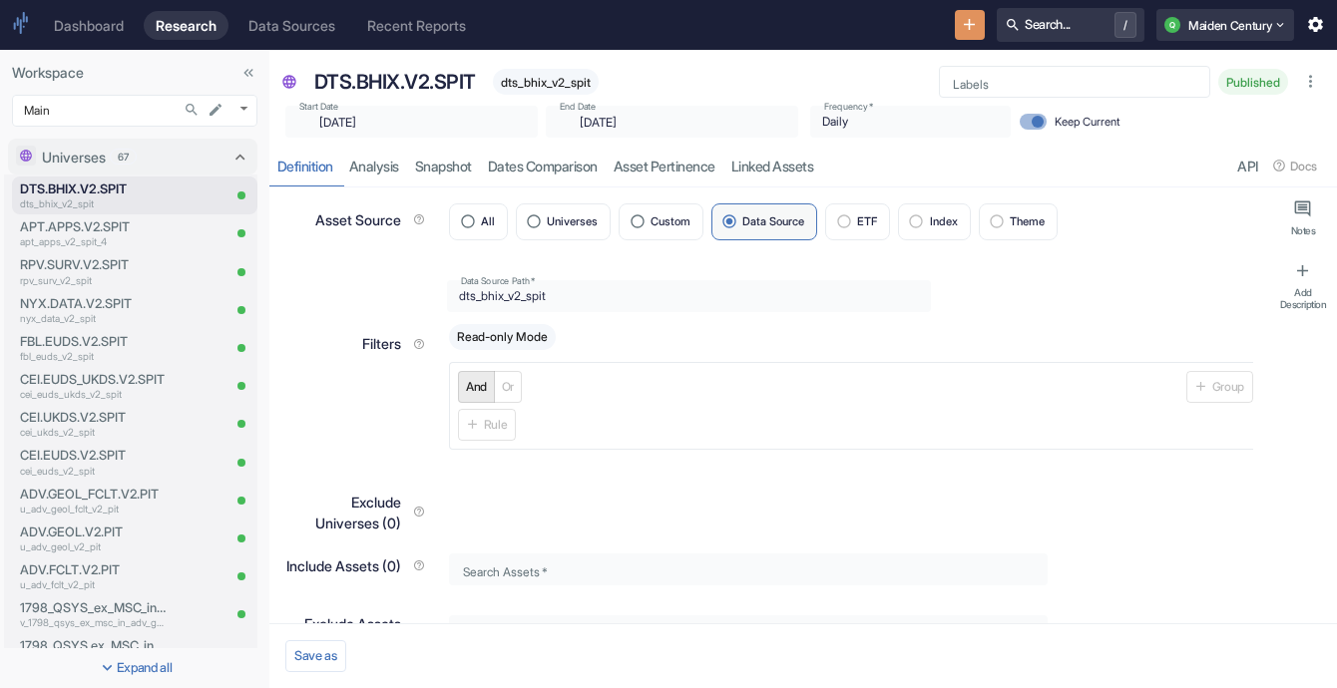
type textarea "x"
click at [82, 490] on p "ADV.GEOL_FCLT.V2.PIT" at bounding box center [94, 494] width 148 height 19
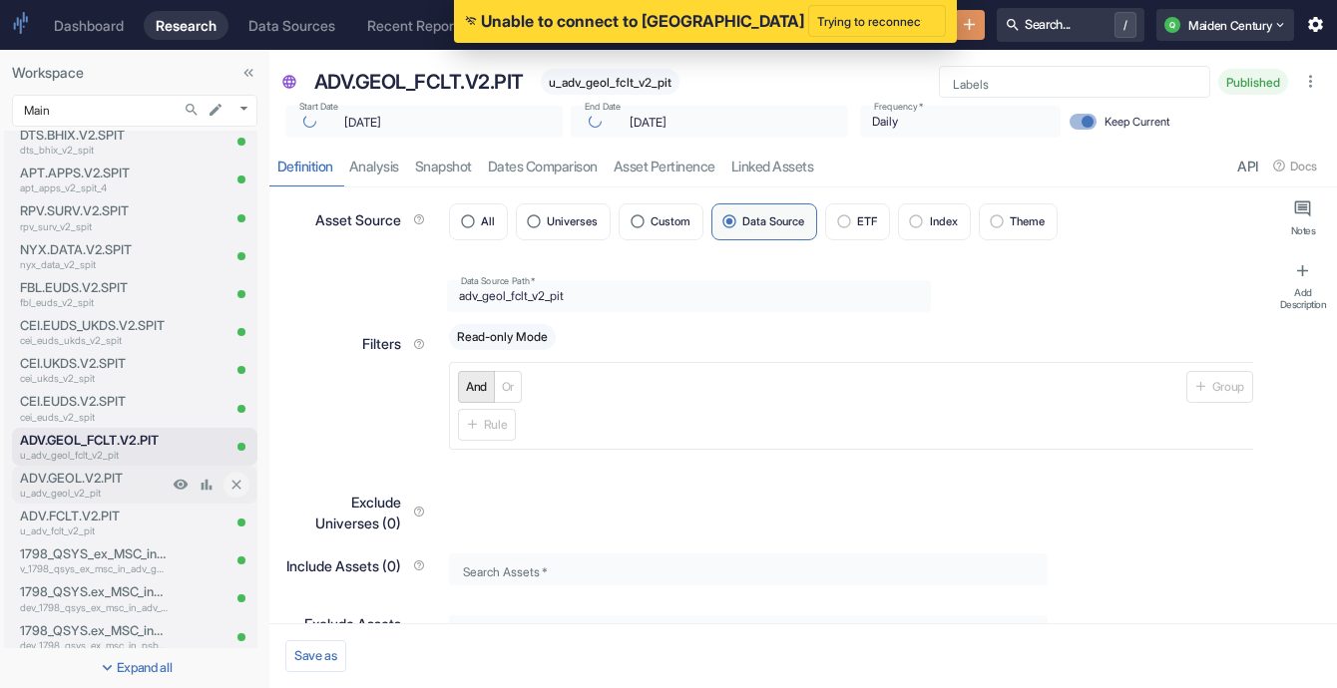
scroll to position [68, 0]
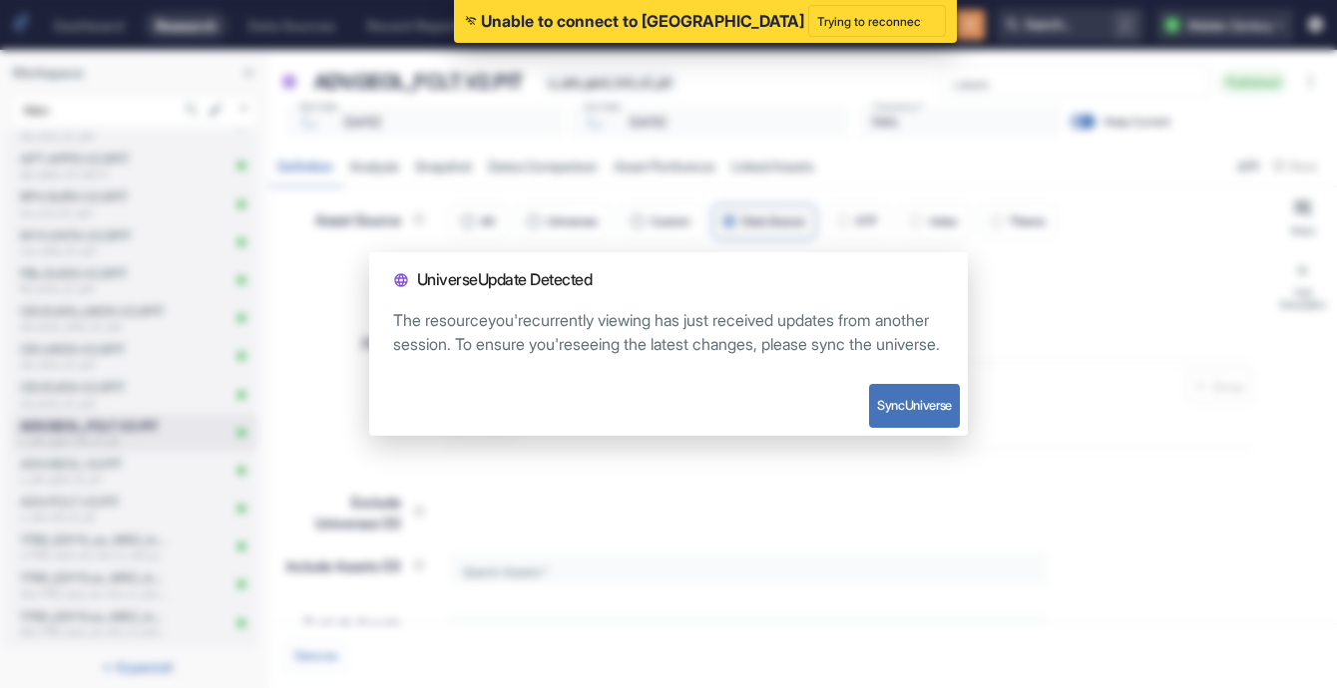
type textarea "x"
